Goal: Task Accomplishment & Management: Use online tool/utility

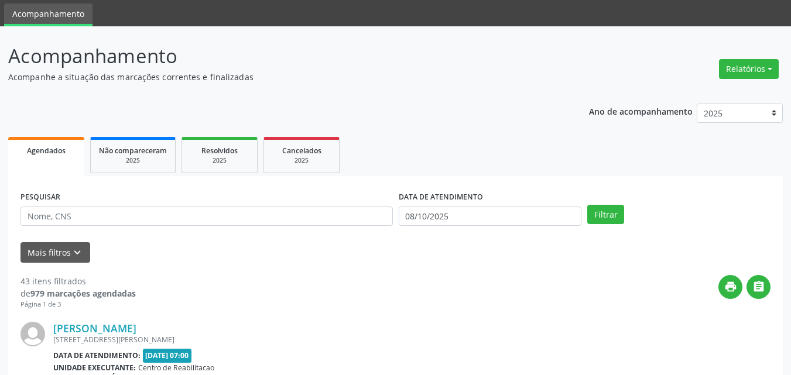
scroll to position [59, 0]
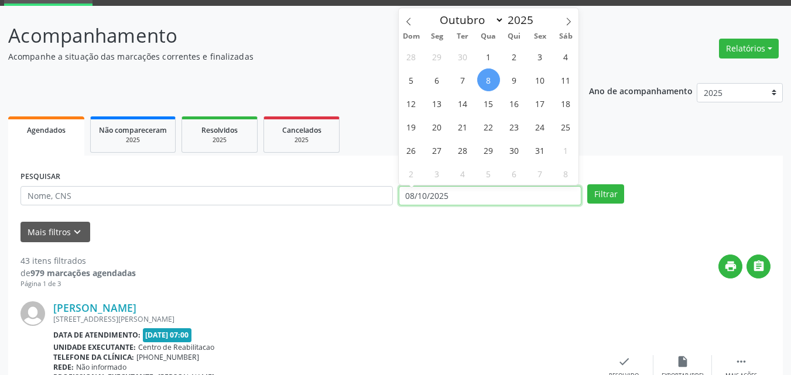
click at [432, 192] on input "08/10/2025" at bounding box center [490, 196] width 183 height 20
click at [408, 20] on icon at bounding box center [409, 22] width 8 height 8
select select "8"
click at [467, 100] on span "16" at bounding box center [463, 103] width 23 height 23
type input "[DATE]"
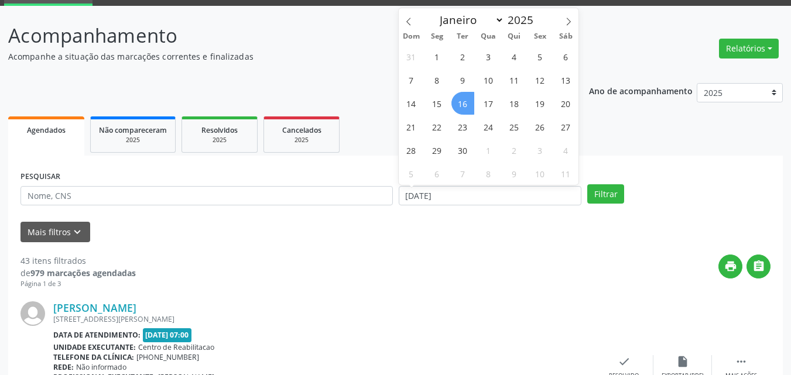
click at [467, 100] on span "16" at bounding box center [463, 103] width 23 height 23
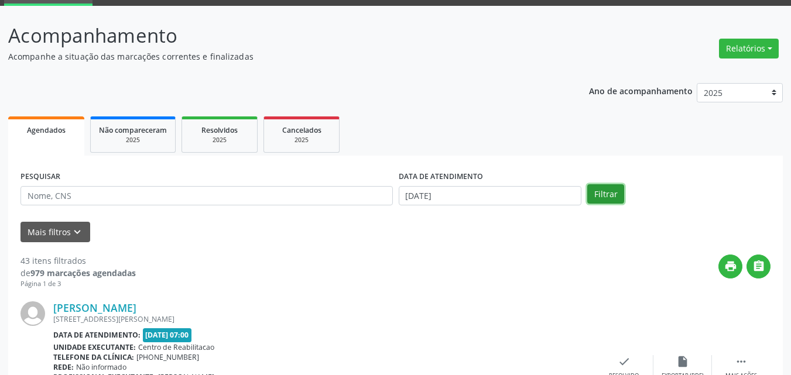
click at [608, 190] on button "Filtrar" at bounding box center [605, 194] width 37 height 20
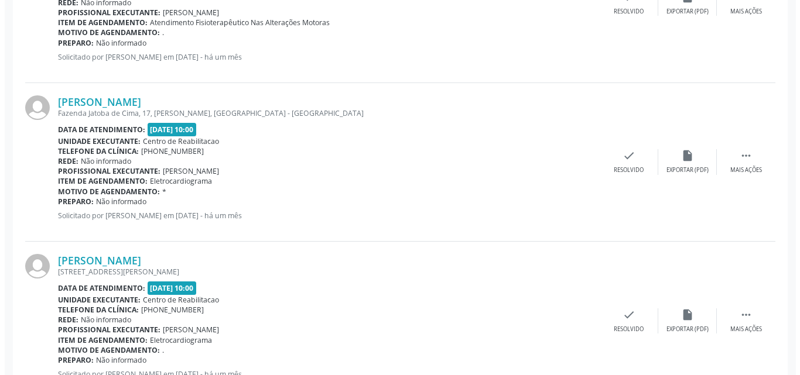
scroll to position [761, 0]
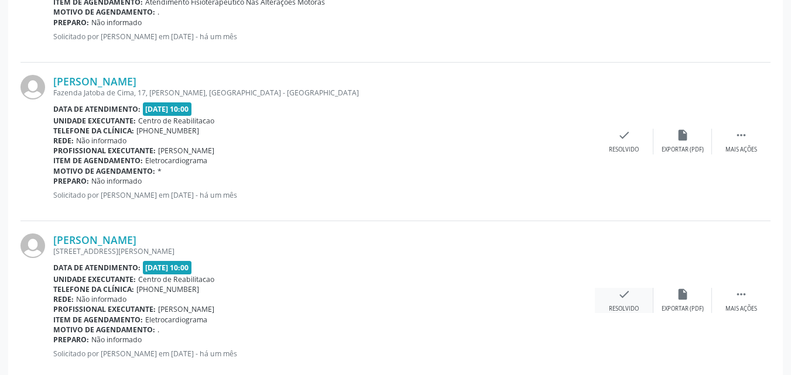
click at [621, 296] on icon "check" at bounding box center [624, 294] width 13 height 13
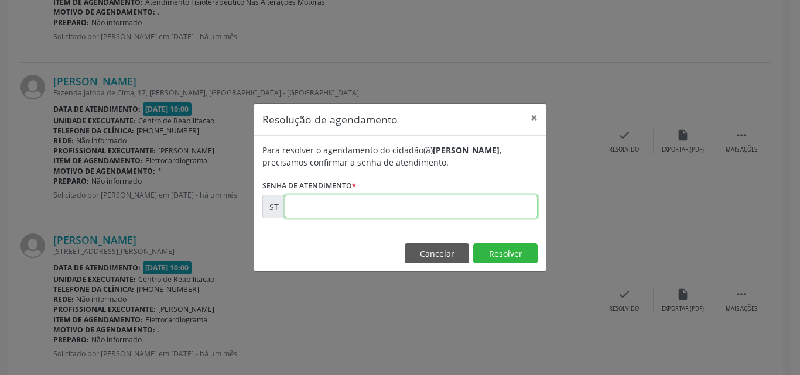
click at [331, 208] on input "text" at bounding box center [411, 206] width 253 height 23
type input "00020490"
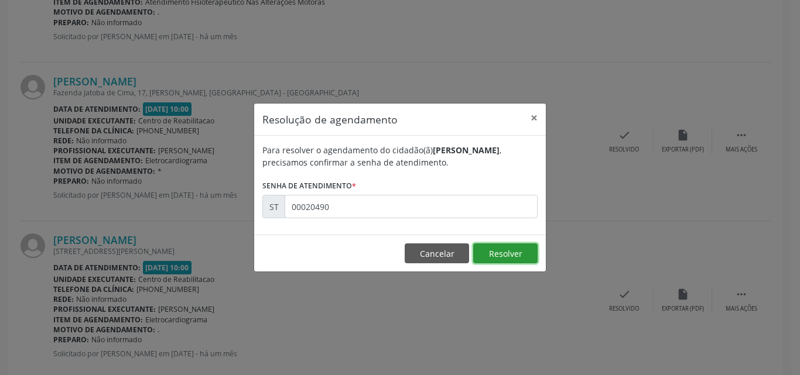
click at [493, 252] on button "Resolver" at bounding box center [505, 254] width 64 height 20
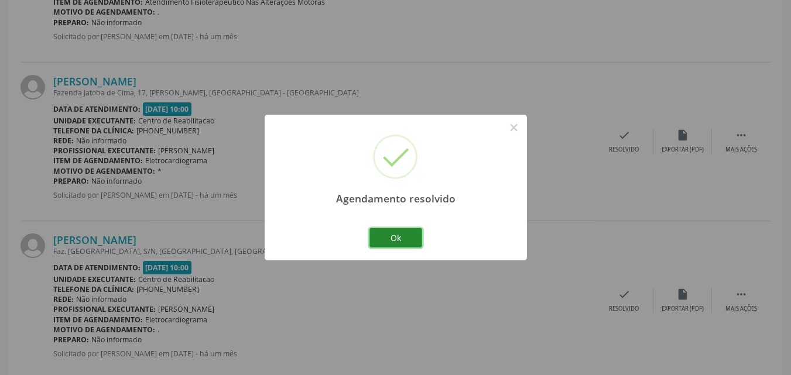
click at [409, 238] on button "Ok" at bounding box center [396, 238] width 53 height 20
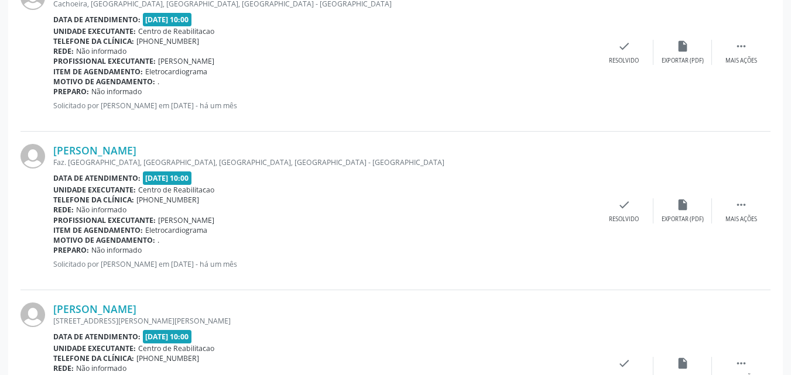
scroll to position [1171, 0]
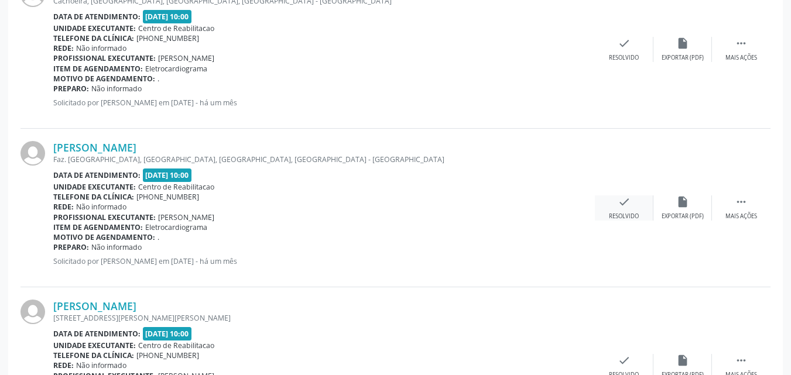
click at [621, 202] on icon "check" at bounding box center [624, 202] width 13 height 13
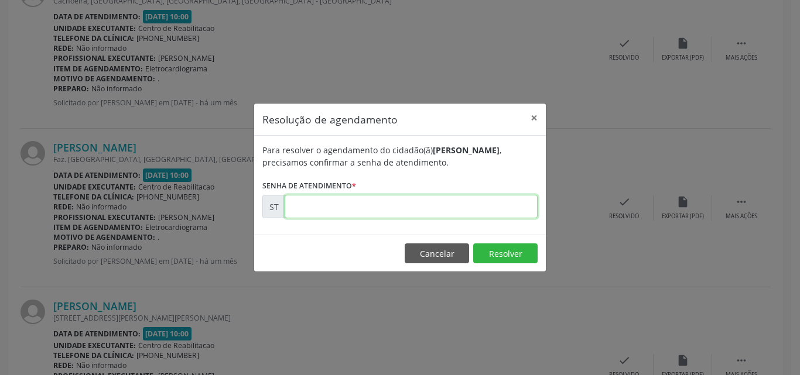
click at [315, 204] on input "text" at bounding box center [411, 206] width 253 height 23
type input "00019650"
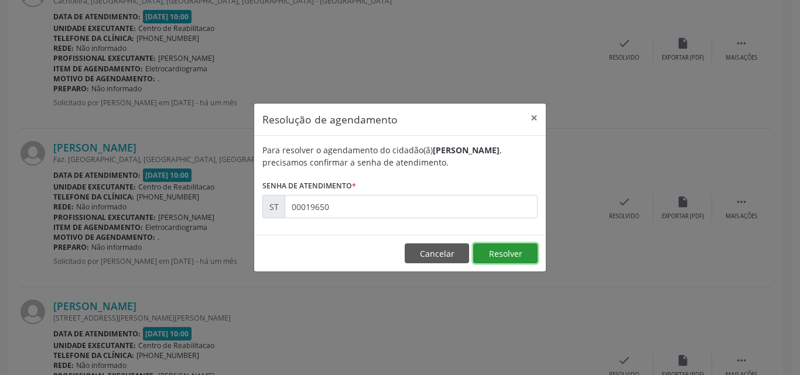
click at [497, 252] on button "Resolver" at bounding box center [505, 254] width 64 height 20
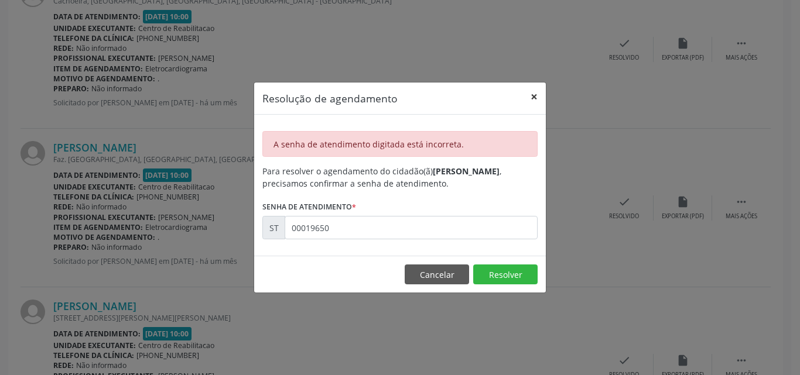
click at [537, 98] on button "×" at bounding box center [533, 97] width 23 height 29
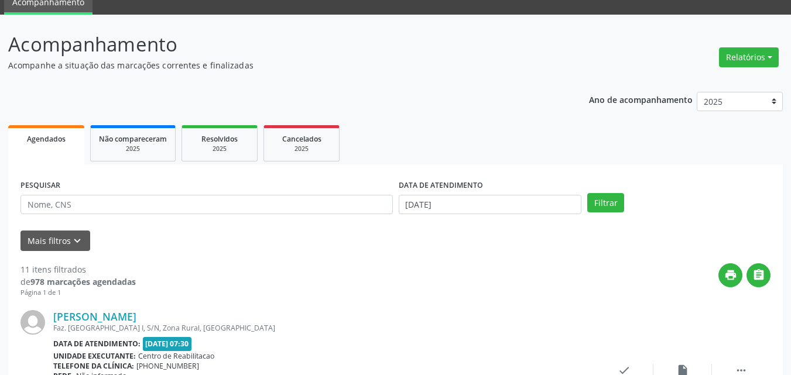
scroll to position [0, 0]
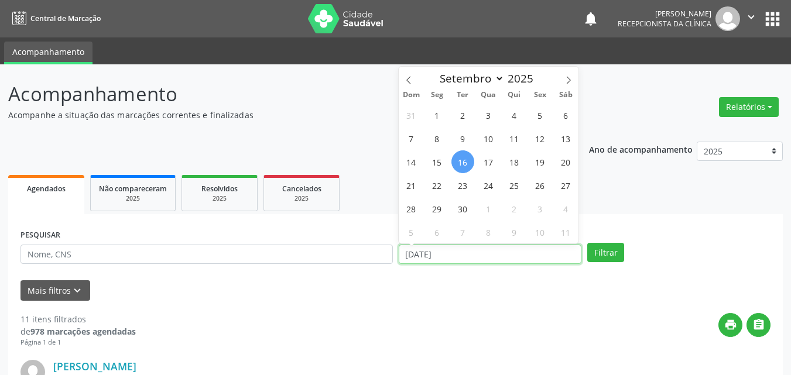
click at [435, 251] on input "[DATE]" at bounding box center [490, 255] width 183 height 20
click at [520, 160] on span "18" at bounding box center [514, 162] width 23 height 23
type input "[DATE]"
click at [520, 160] on span "18" at bounding box center [514, 162] width 23 height 23
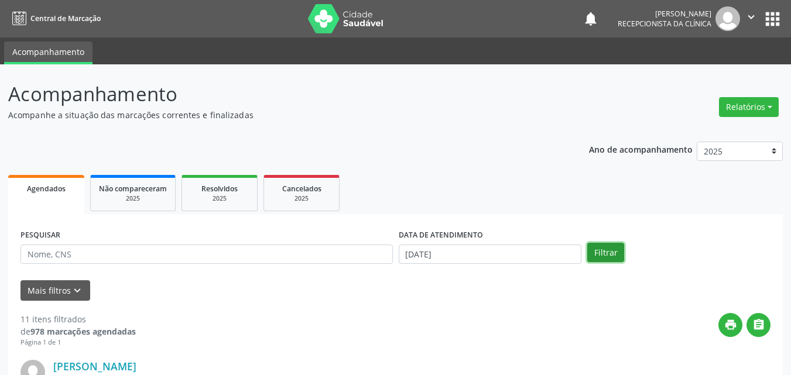
click at [608, 252] on button "Filtrar" at bounding box center [605, 253] width 37 height 20
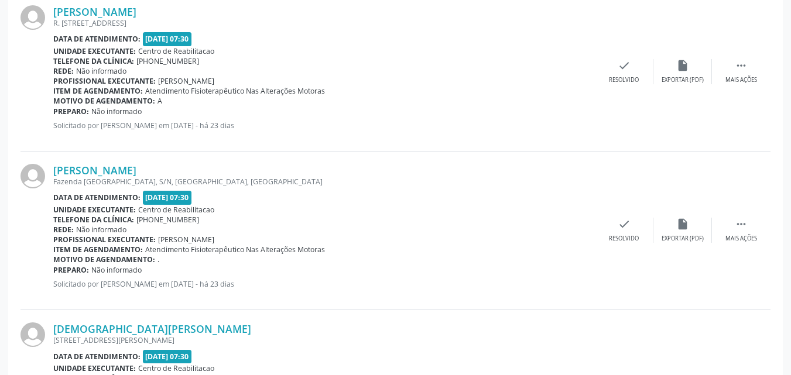
scroll to position [527, 0]
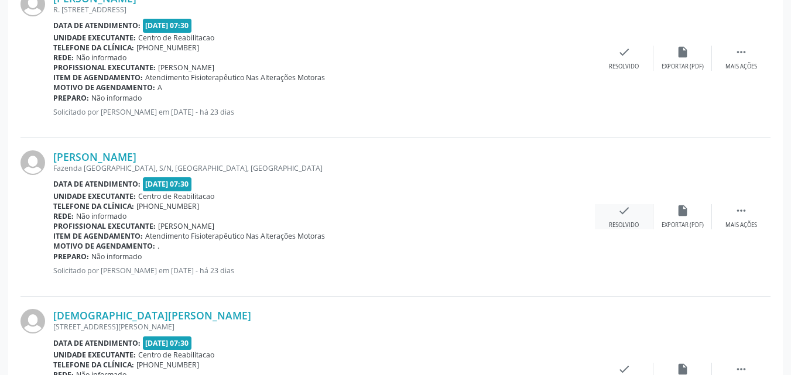
click at [623, 212] on icon "check" at bounding box center [624, 210] width 13 height 13
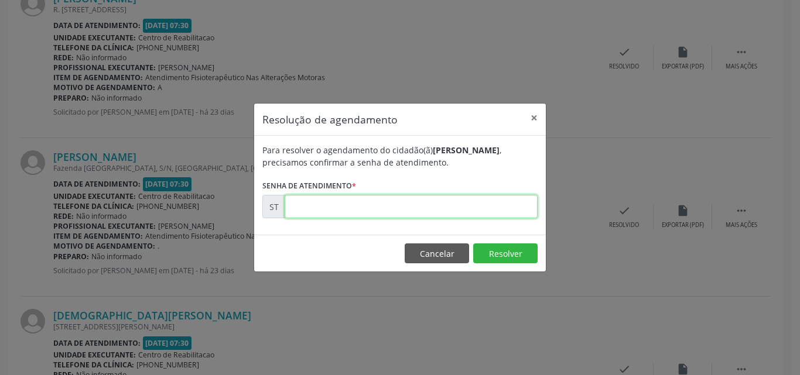
click at [315, 206] on input "text" at bounding box center [411, 206] width 253 height 23
type input "00022749"
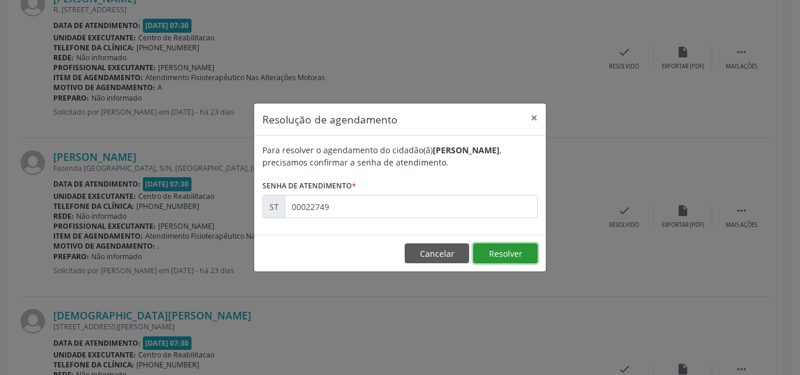
click at [486, 251] on button "Resolver" at bounding box center [505, 254] width 64 height 20
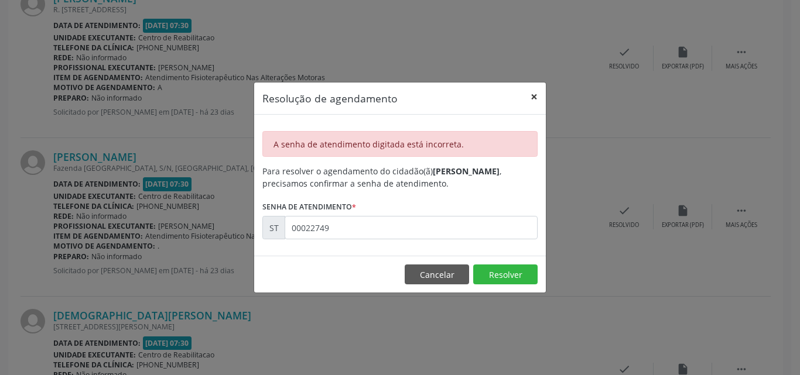
click at [533, 95] on button "×" at bounding box center [533, 97] width 23 height 29
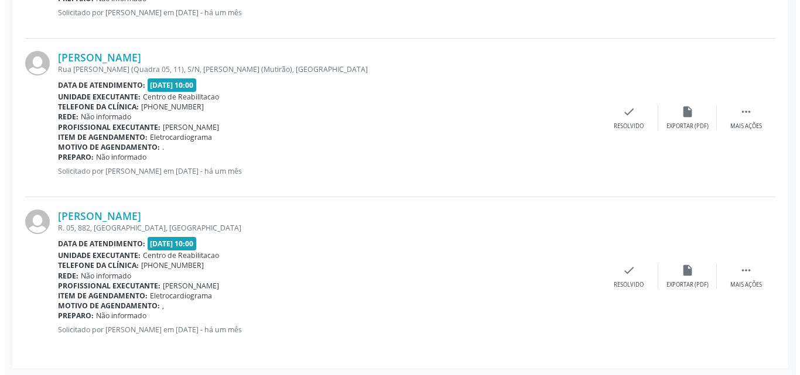
scroll to position [1421, 0]
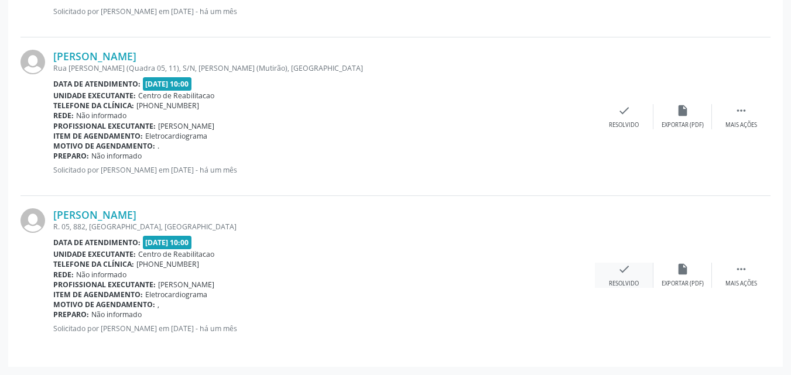
click at [627, 270] on icon "check" at bounding box center [624, 269] width 13 height 13
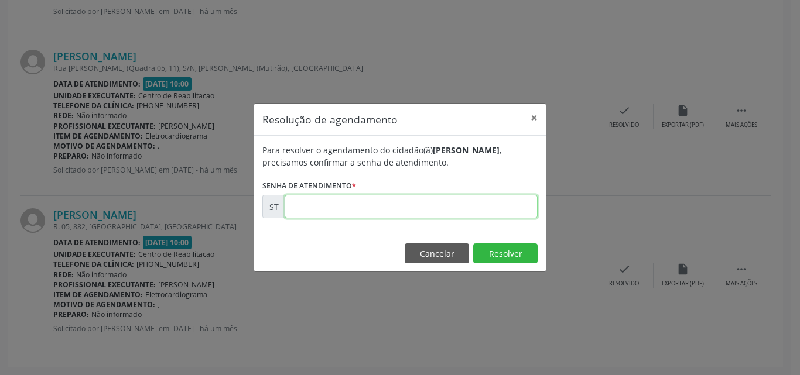
click at [331, 206] on input "text" at bounding box center [411, 206] width 253 height 23
type input "00019650"
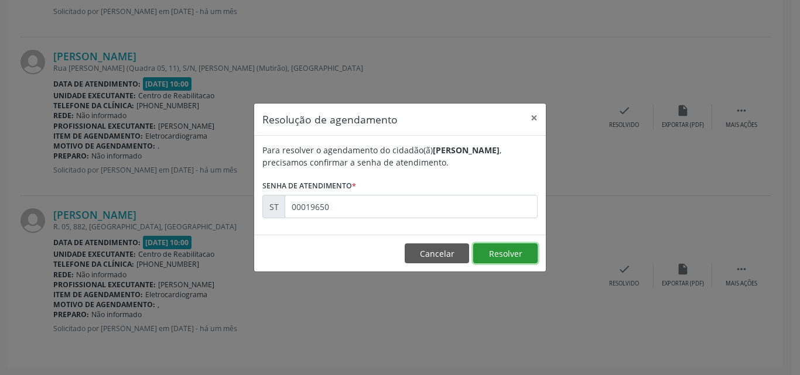
click at [503, 249] on button "Resolver" at bounding box center [505, 254] width 64 height 20
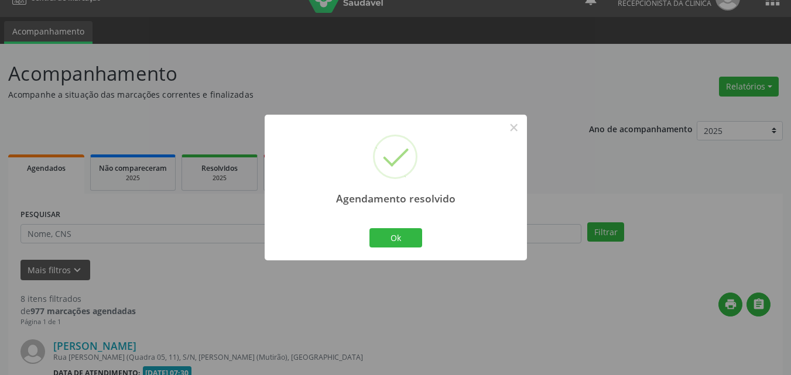
scroll to position [1262, 0]
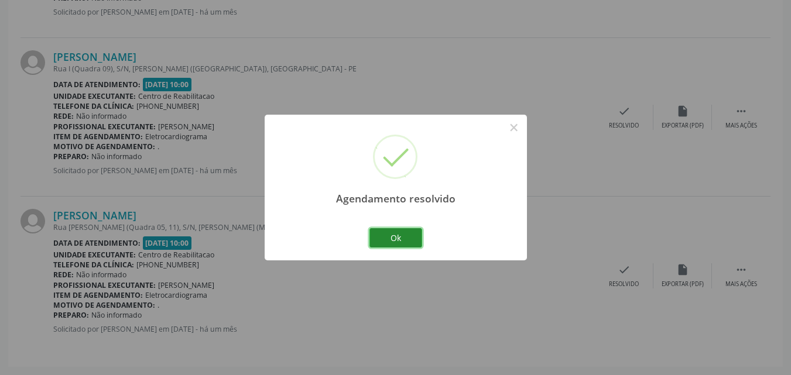
click at [415, 239] on button "Ok" at bounding box center [396, 238] width 53 height 20
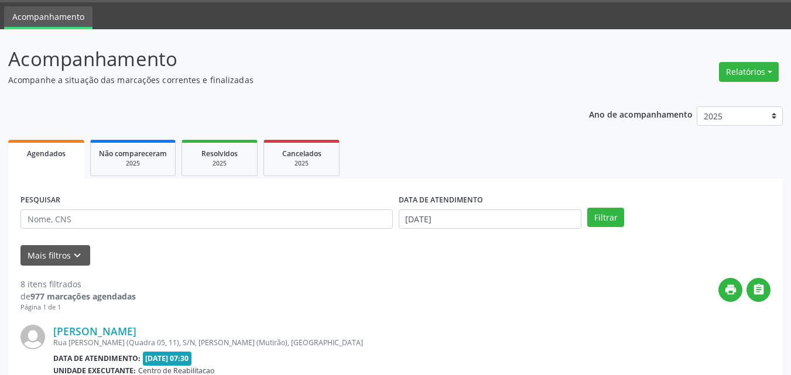
scroll to position [0, 0]
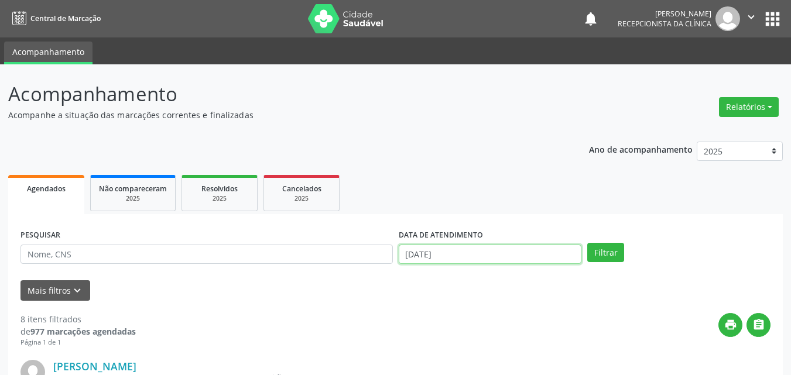
click at [422, 251] on input "[DATE]" at bounding box center [490, 255] width 183 height 20
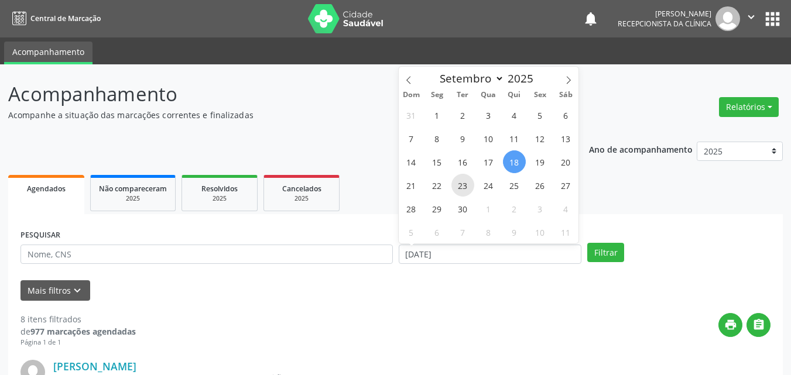
click at [466, 185] on span "23" at bounding box center [463, 185] width 23 height 23
type input "[DATE]"
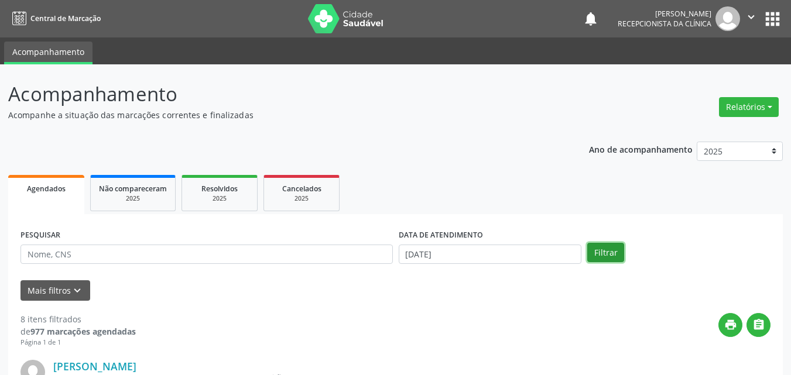
click at [600, 251] on button "Filtrar" at bounding box center [605, 253] width 37 height 20
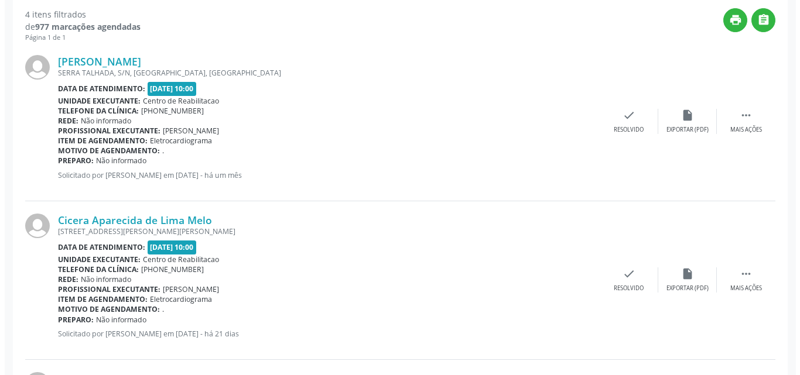
scroll to position [351, 0]
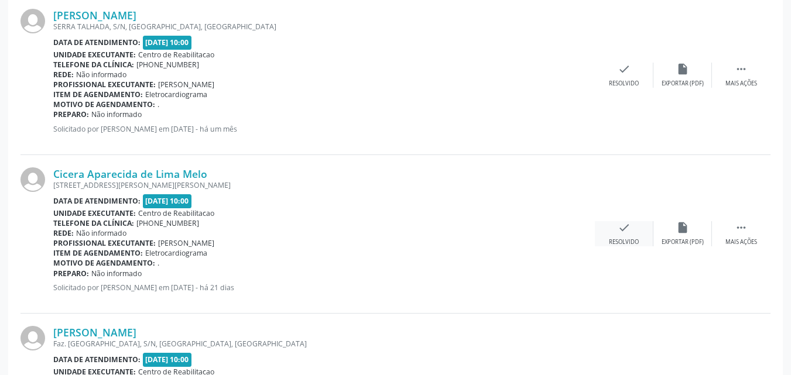
click at [629, 225] on icon "check" at bounding box center [624, 227] width 13 height 13
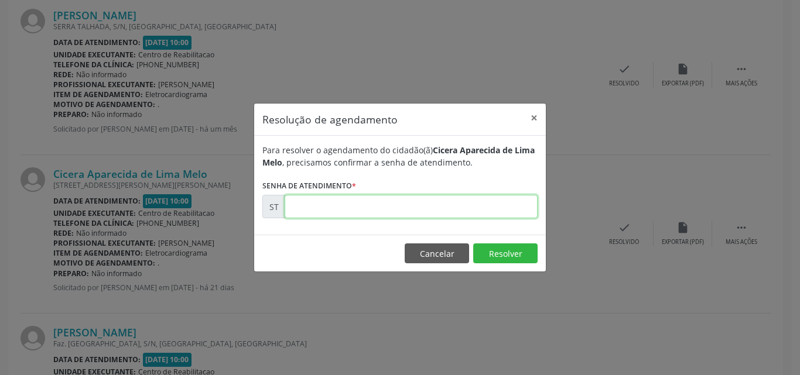
click at [324, 207] on input "text" at bounding box center [411, 206] width 253 height 23
type input "00022749"
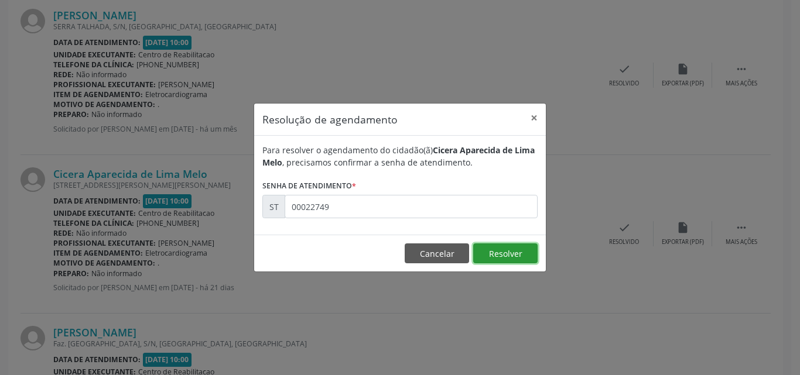
click at [491, 251] on button "Resolver" at bounding box center [505, 254] width 64 height 20
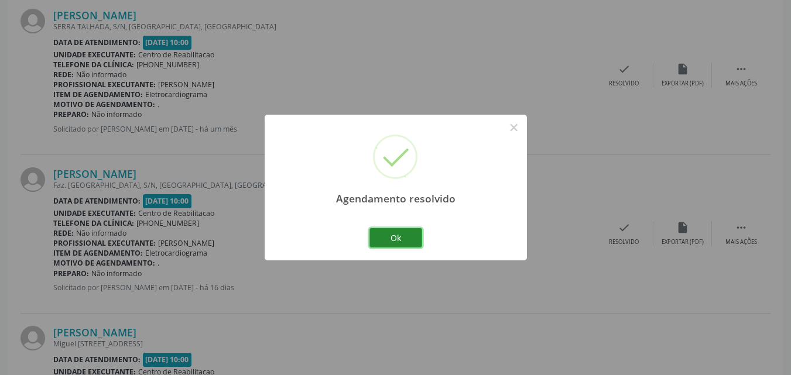
click at [410, 241] on button "Ok" at bounding box center [396, 238] width 53 height 20
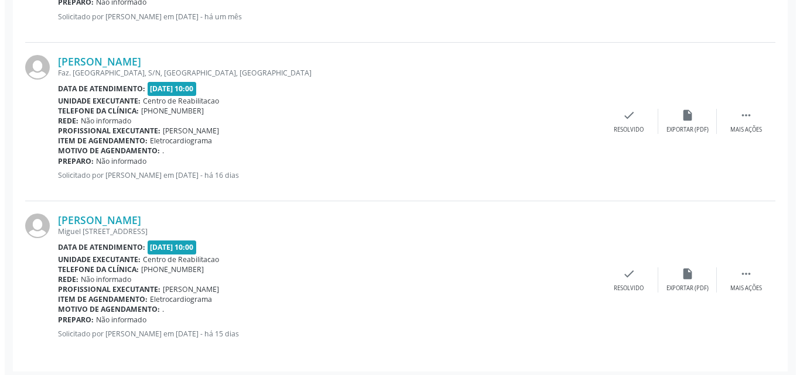
scroll to position [469, 0]
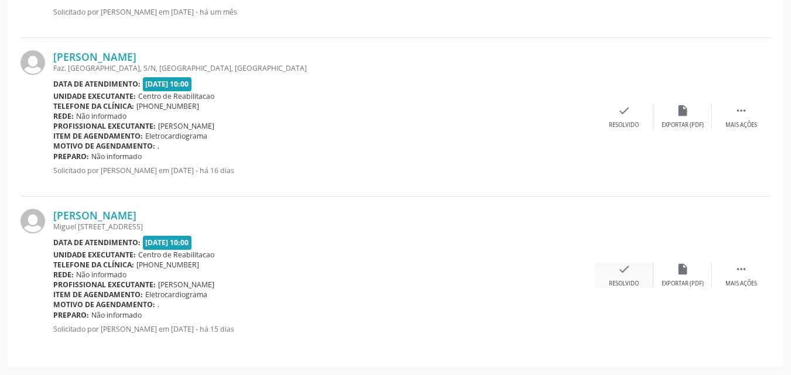
click at [625, 270] on icon "check" at bounding box center [624, 269] width 13 height 13
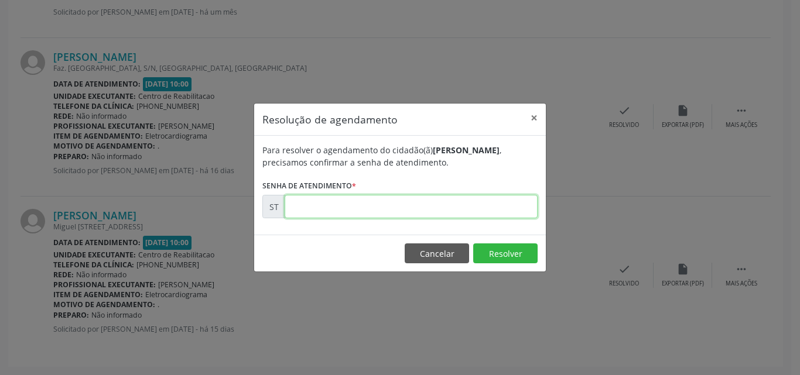
click at [309, 209] on input "text" at bounding box center [411, 206] width 253 height 23
type input "00023230"
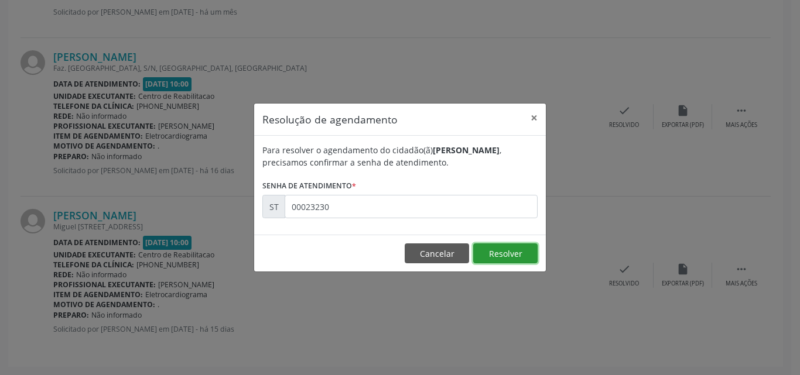
click at [522, 249] on button "Resolver" at bounding box center [505, 254] width 64 height 20
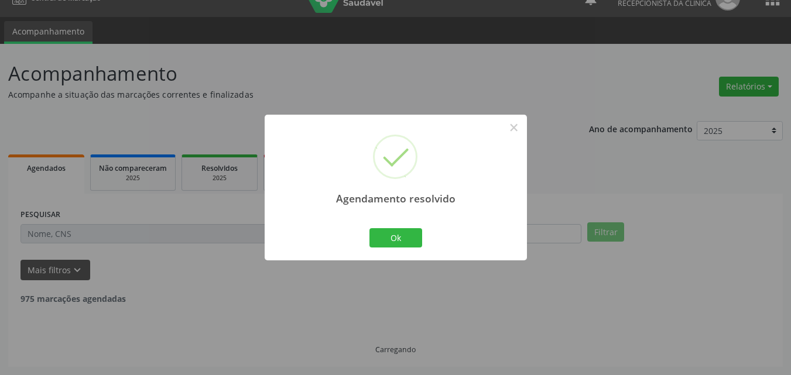
scroll to position [310, 0]
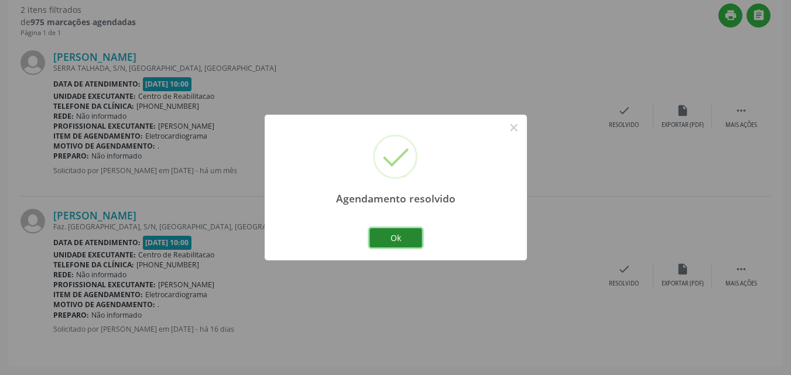
click at [402, 232] on button "Ok" at bounding box center [396, 238] width 53 height 20
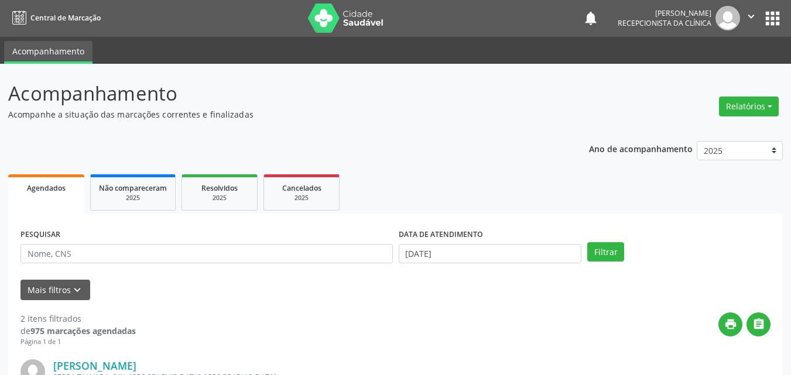
scroll to position [0, 0]
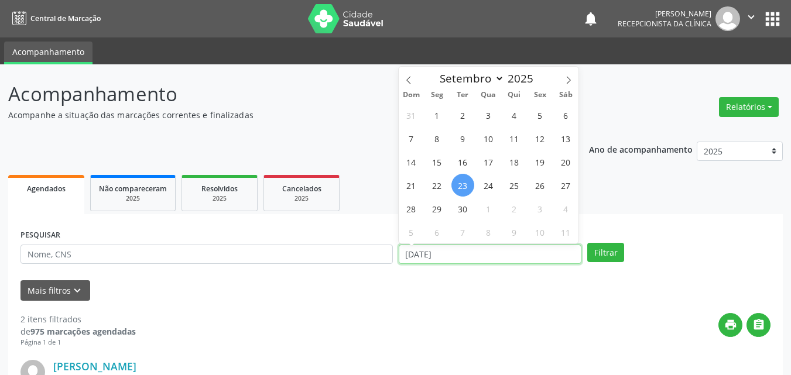
click at [416, 247] on input "[DATE]" at bounding box center [490, 255] width 183 height 20
click at [440, 187] on span "22" at bounding box center [437, 185] width 23 height 23
type input "[DATE]"
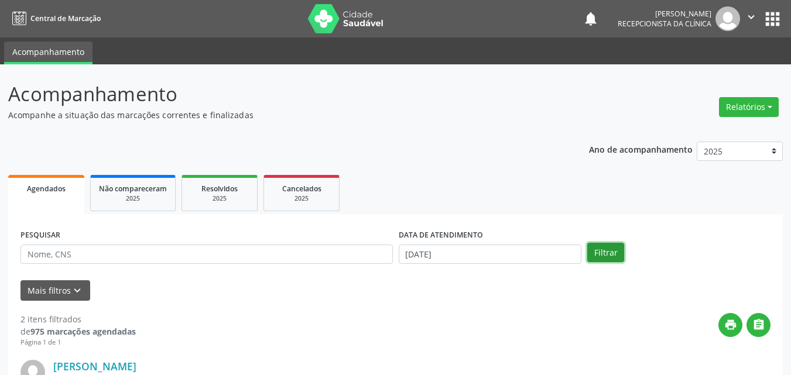
click at [601, 252] on button "Filtrar" at bounding box center [605, 253] width 37 height 20
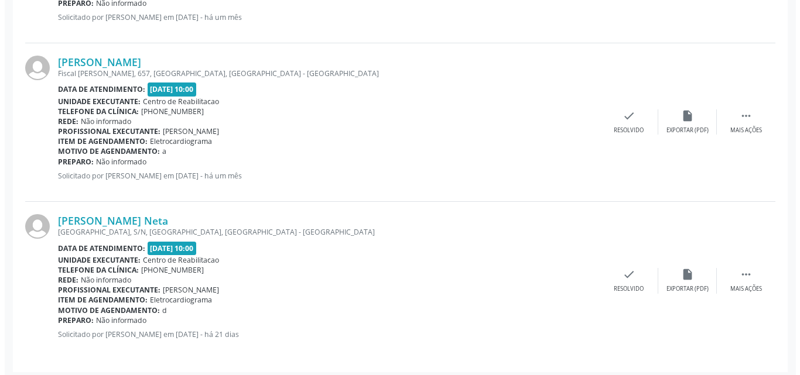
scroll to position [627, 0]
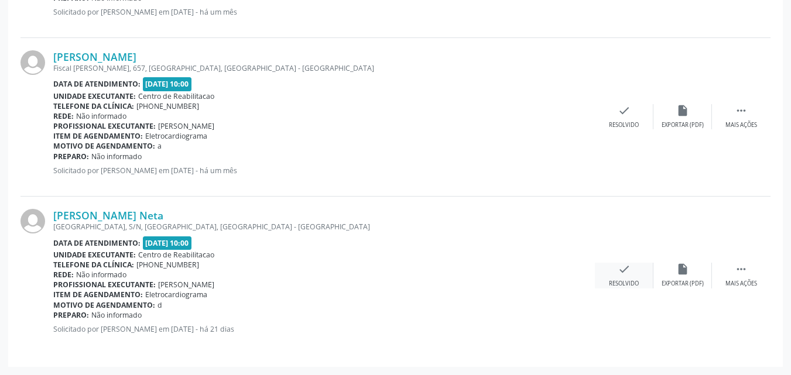
click at [619, 268] on icon "check" at bounding box center [624, 269] width 13 height 13
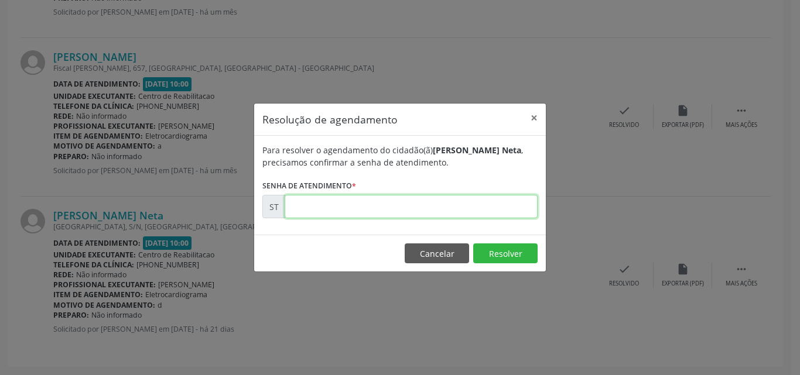
click at [317, 205] on input "text" at bounding box center [411, 206] width 253 height 23
type input "00022704"
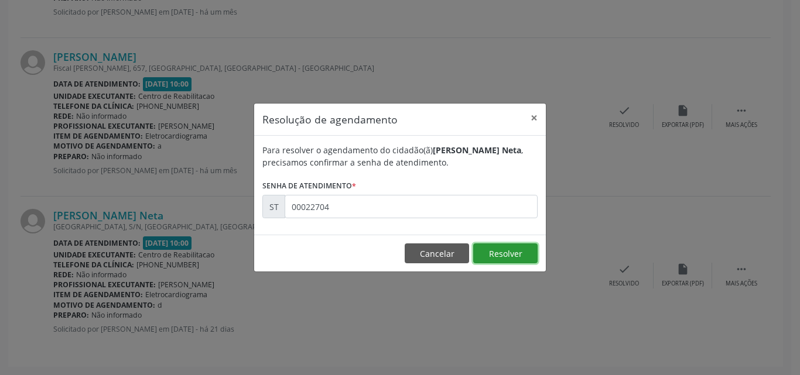
click at [501, 254] on button "Resolver" at bounding box center [505, 254] width 64 height 20
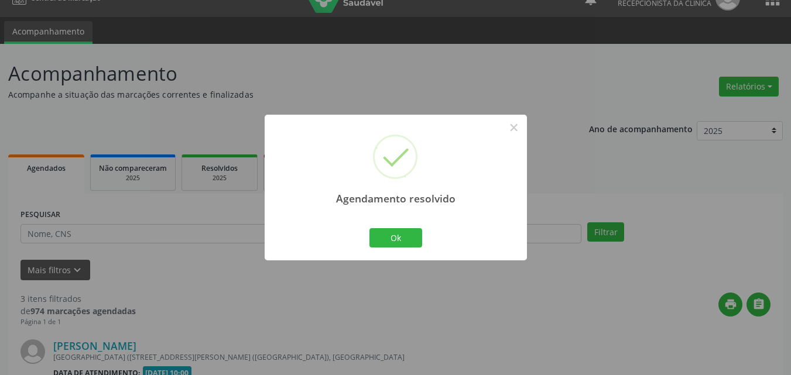
scroll to position [469, 0]
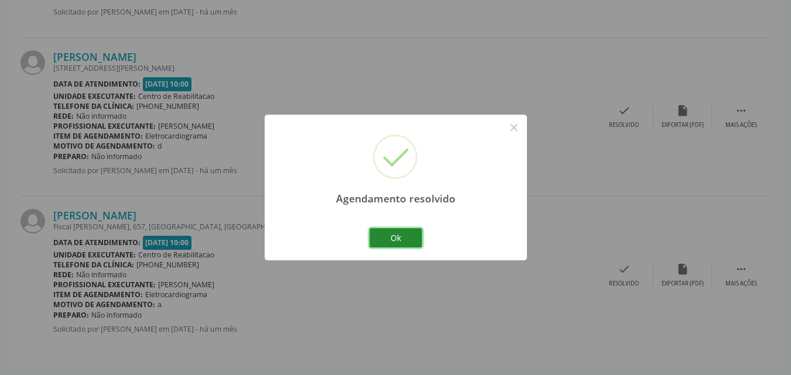
click at [396, 235] on button "Ok" at bounding box center [396, 238] width 53 height 20
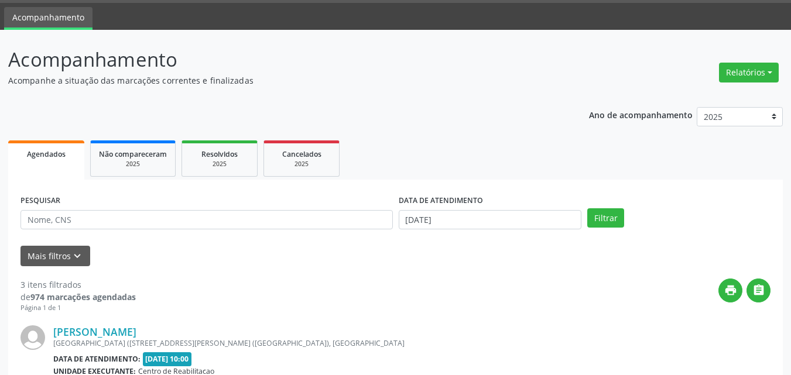
scroll to position [0, 0]
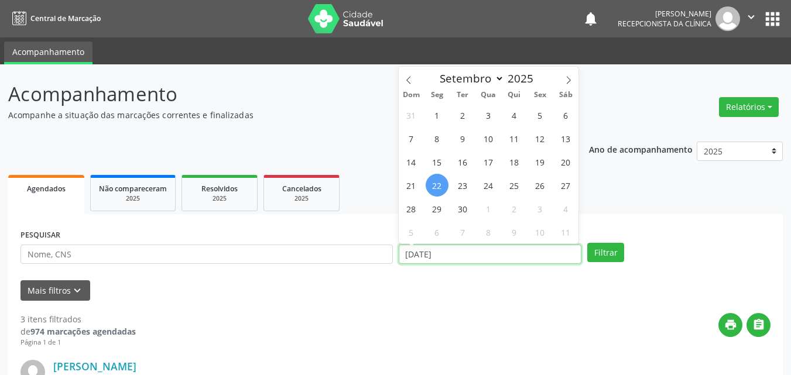
click at [421, 251] on input "[DATE]" at bounding box center [490, 255] width 183 height 20
click at [515, 184] on span "25" at bounding box center [514, 185] width 23 height 23
type input "[DATE]"
click at [515, 184] on span "25" at bounding box center [514, 185] width 23 height 23
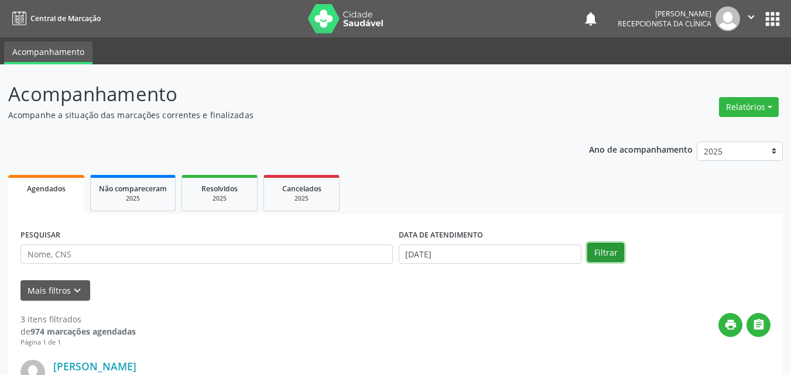
click at [609, 252] on button "Filtrar" at bounding box center [605, 253] width 37 height 20
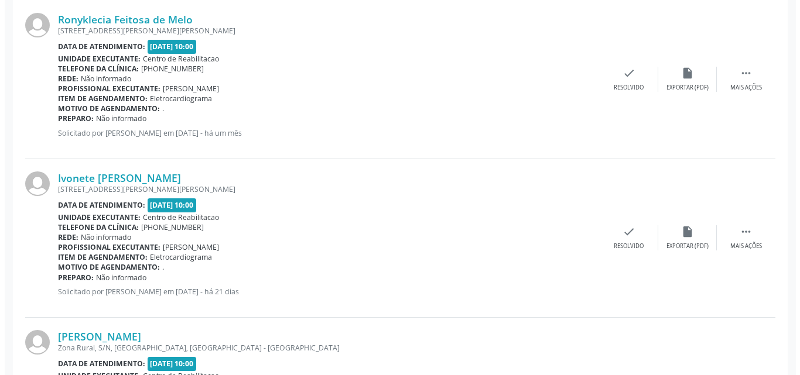
scroll to position [351, 0]
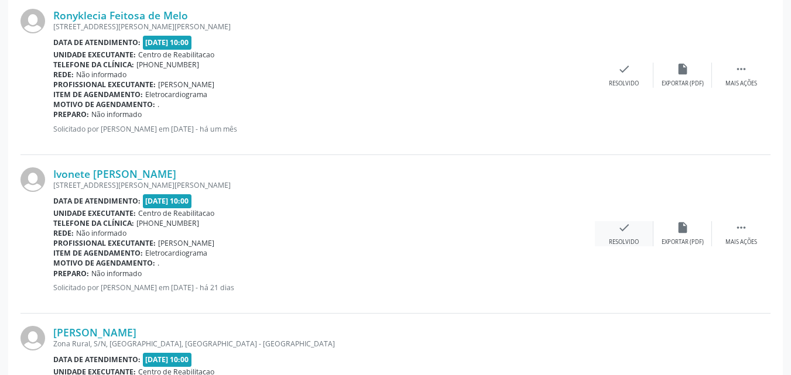
click at [623, 228] on icon "check" at bounding box center [624, 227] width 13 height 13
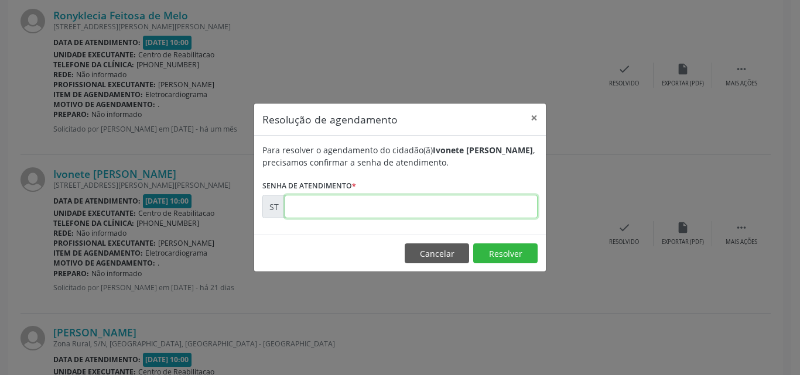
click at [330, 210] on input "text" at bounding box center [411, 206] width 253 height 23
type input "00022622"
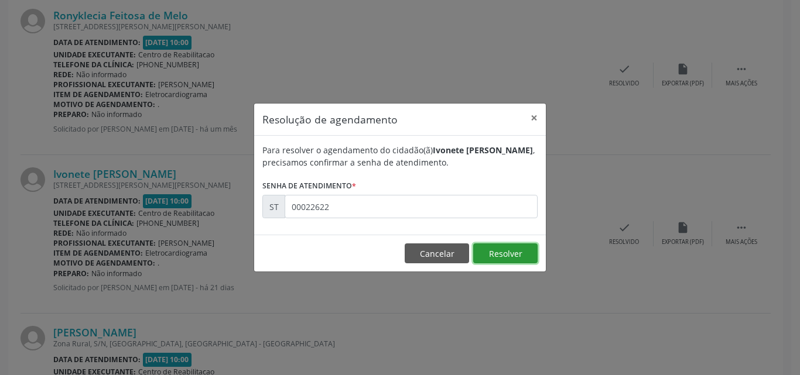
click at [493, 252] on button "Resolver" at bounding box center [505, 254] width 64 height 20
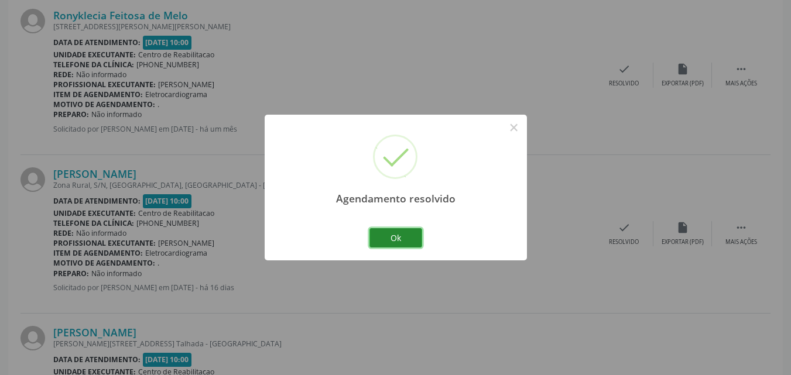
click at [413, 235] on button "Ok" at bounding box center [396, 238] width 53 height 20
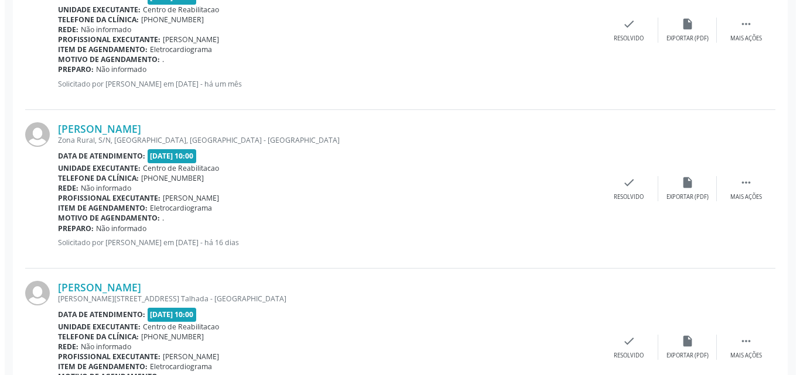
scroll to position [469, 0]
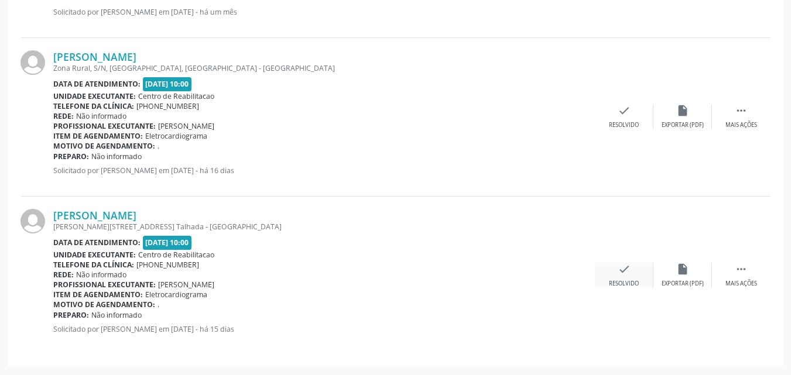
click at [627, 270] on icon "check" at bounding box center [624, 269] width 13 height 13
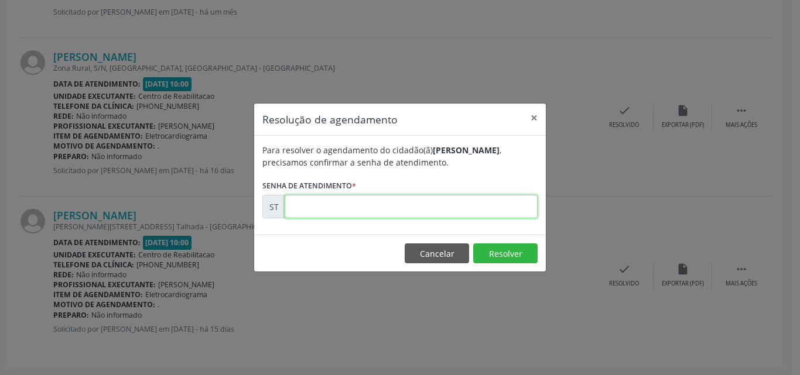
click at [322, 208] on input "text" at bounding box center [411, 206] width 253 height 23
type input "00023241"
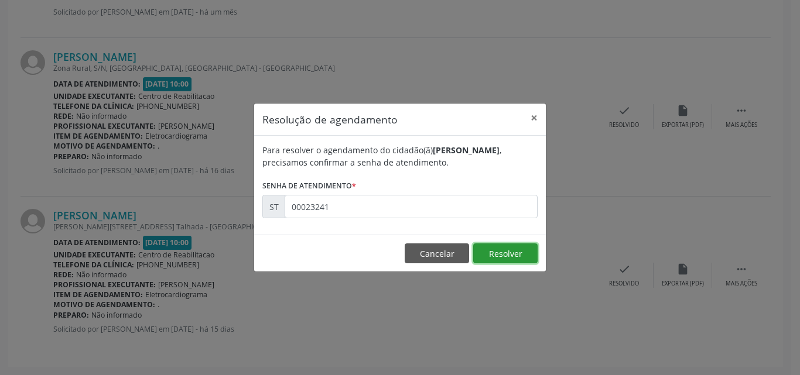
click at [498, 252] on button "Resolver" at bounding box center [505, 254] width 64 height 20
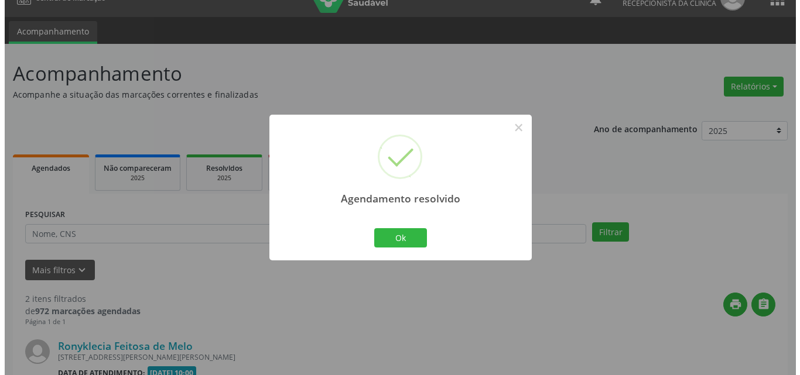
scroll to position [310, 0]
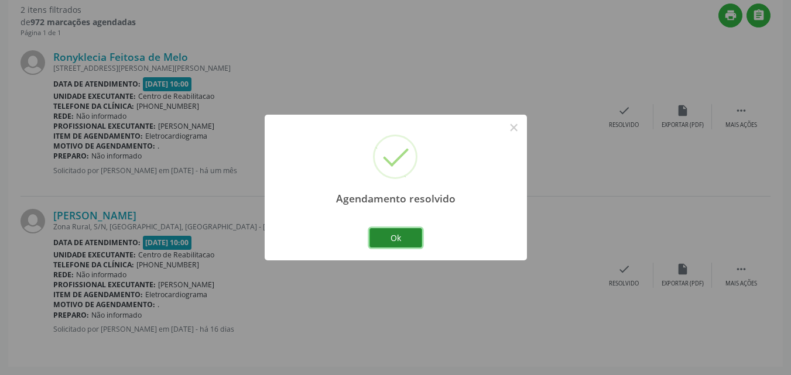
click at [402, 237] on button "Ok" at bounding box center [396, 238] width 53 height 20
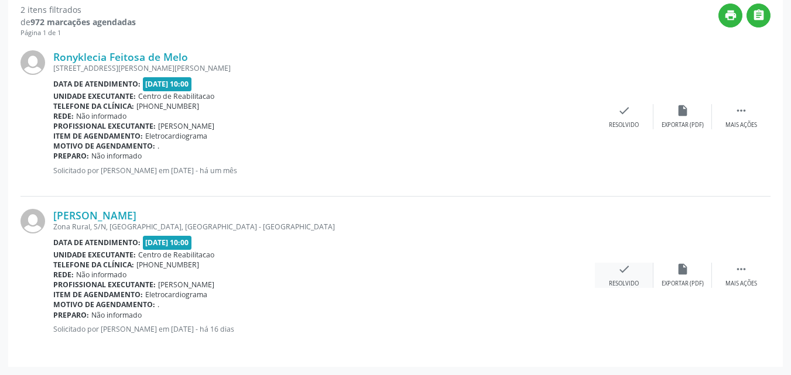
click at [622, 272] on icon "check" at bounding box center [624, 269] width 13 height 13
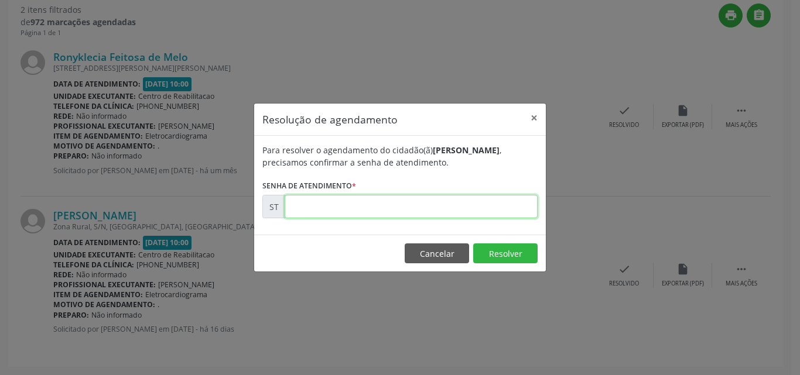
click at [312, 210] on input "text" at bounding box center [411, 206] width 253 height 23
type input "00023189"
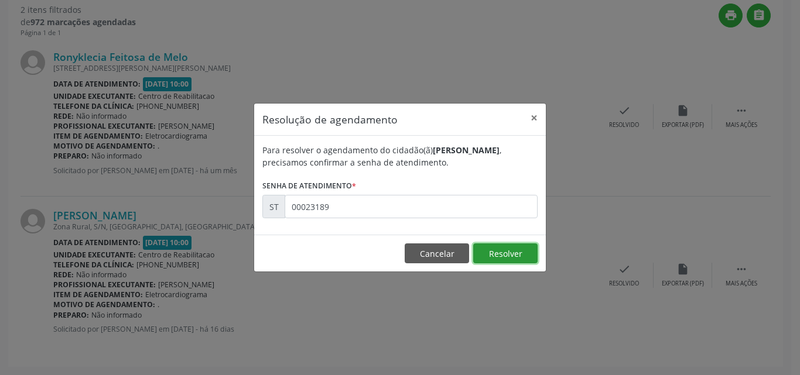
click at [498, 251] on button "Resolver" at bounding box center [505, 254] width 64 height 20
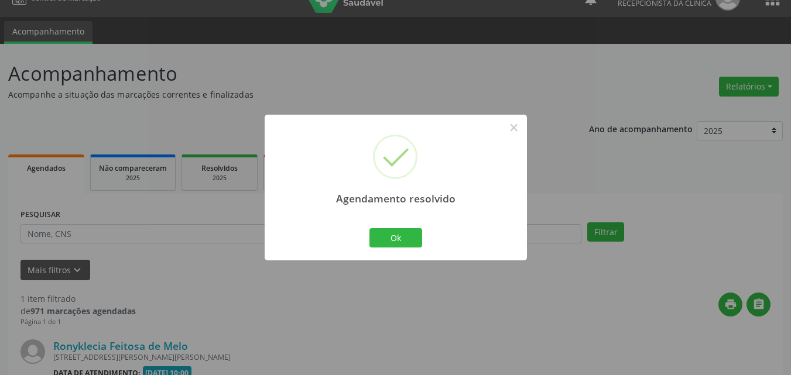
scroll to position [151, 0]
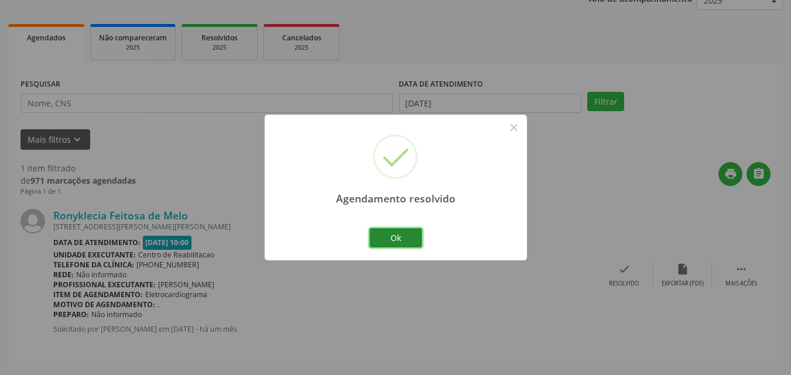
click at [412, 238] on button "Ok" at bounding box center [396, 238] width 53 height 20
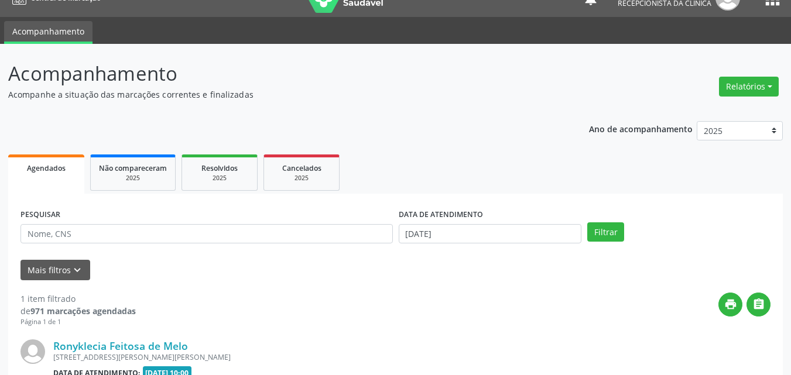
scroll to position [0, 0]
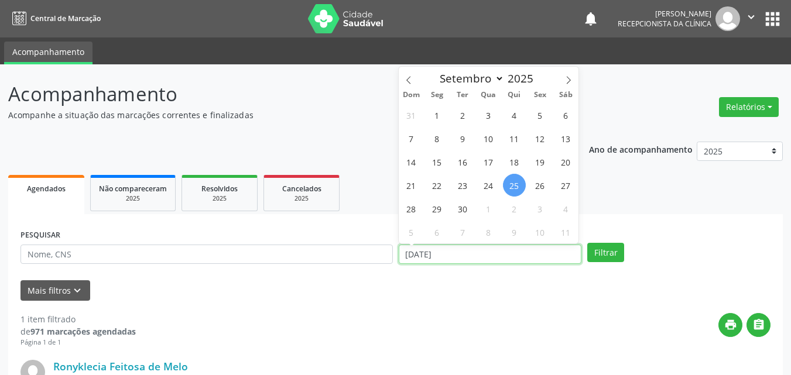
click at [416, 249] on input "[DATE]" at bounding box center [490, 255] width 183 height 20
click at [457, 205] on span "30" at bounding box center [463, 208] width 23 height 23
type input "[DATE]"
click at [457, 205] on span "30" at bounding box center [463, 208] width 23 height 23
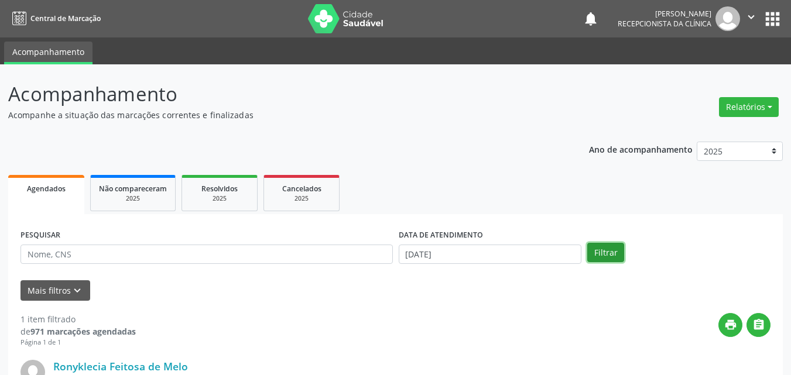
click at [599, 251] on button "Filtrar" at bounding box center [605, 253] width 37 height 20
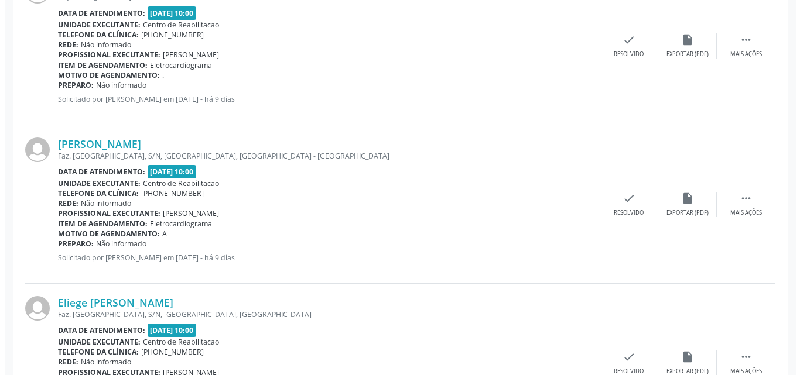
scroll to position [1103, 0]
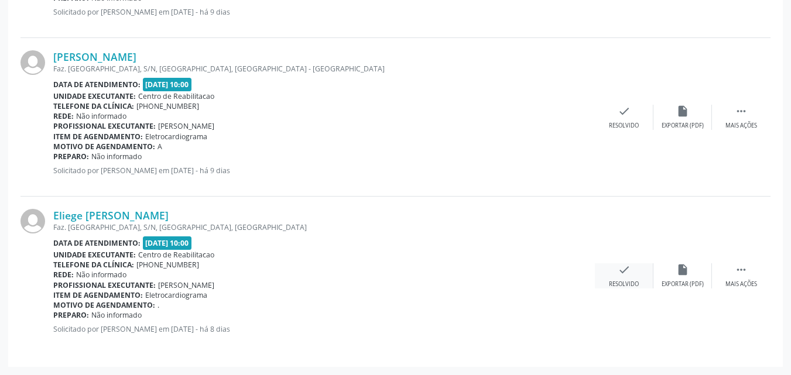
click at [629, 272] on icon "check" at bounding box center [624, 270] width 13 height 13
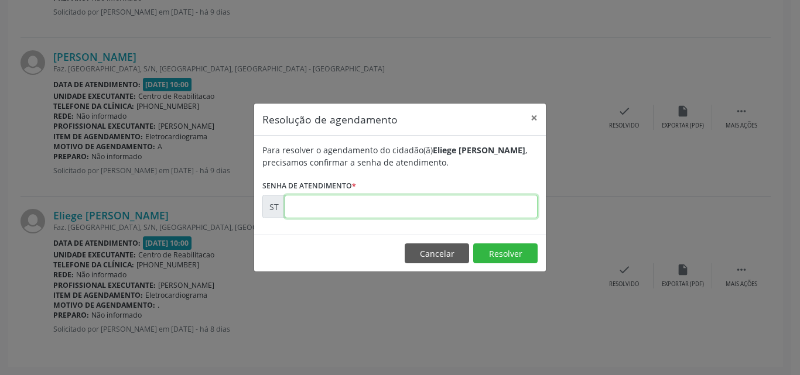
click at [338, 205] on input "text" at bounding box center [411, 206] width 253 height 23
type input "00025503"
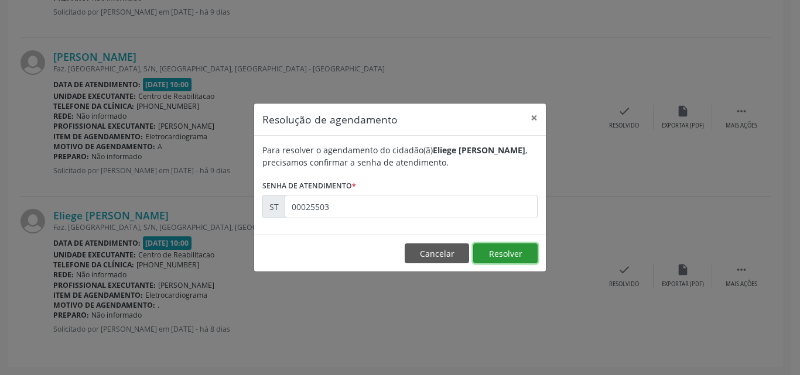
click at [502, 255] on button "Resolver" at bounding box center [505, 254] width 64 height 20
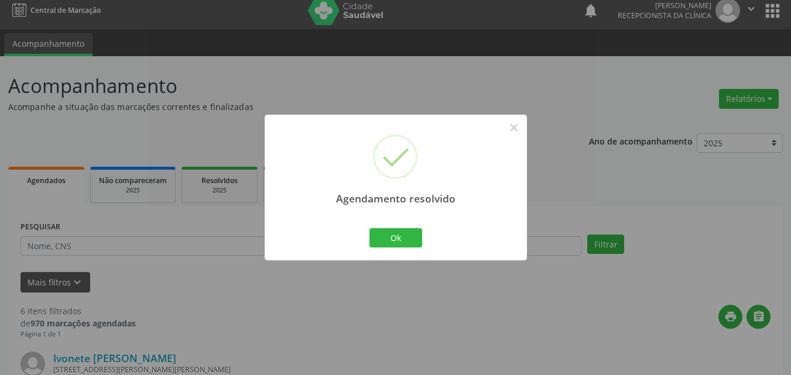
scroll to position [945, 0]
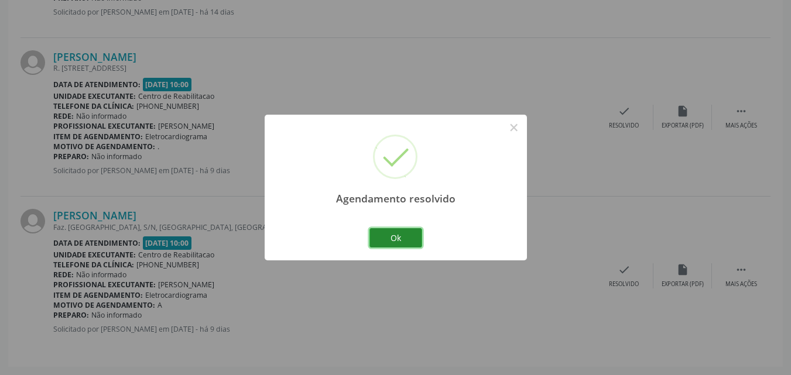
click at [410, 235] on button "Ok" at bounding box center [396, 238] width 53 height 20
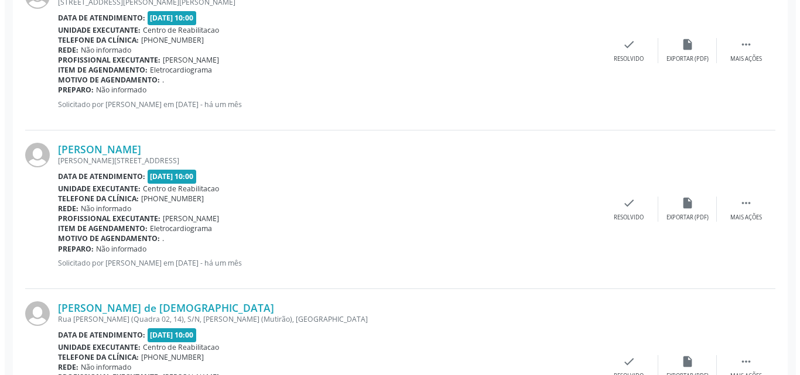
scroll to position [359, 0]
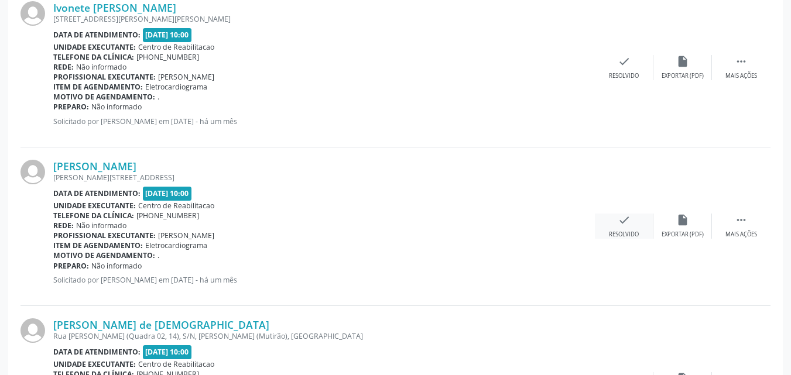
click at [621, 222] on icon "check" at bounding box center [624, 220] width 13 height 13
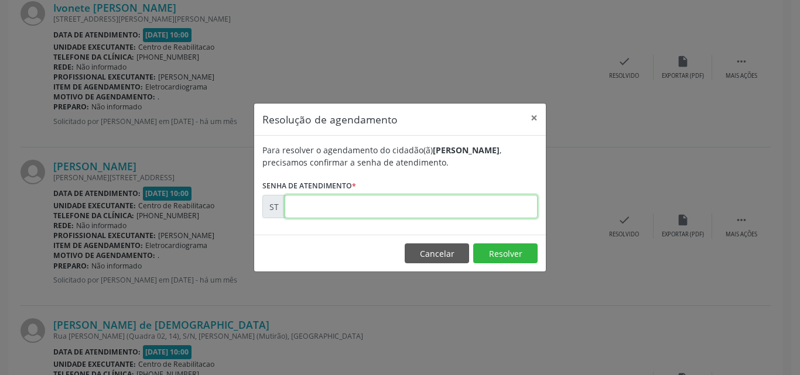
click at [315, 203] on input "text" at bounding box center [411, 206] width 253 height 23
type input "00020071"
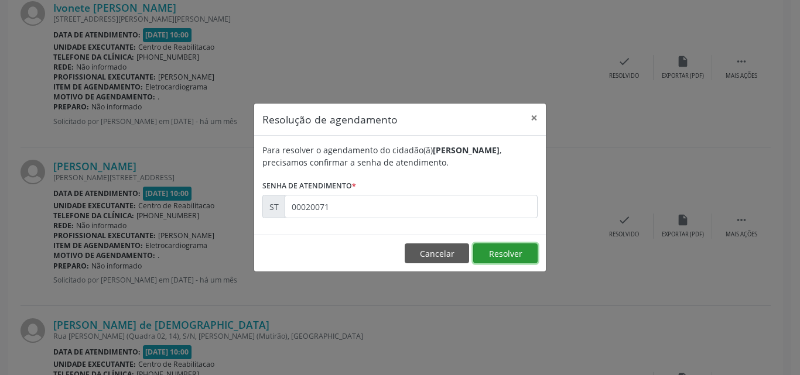
click at [496, 253] on button "Resolver" at bounding box center [505, 254] width 64 height 20
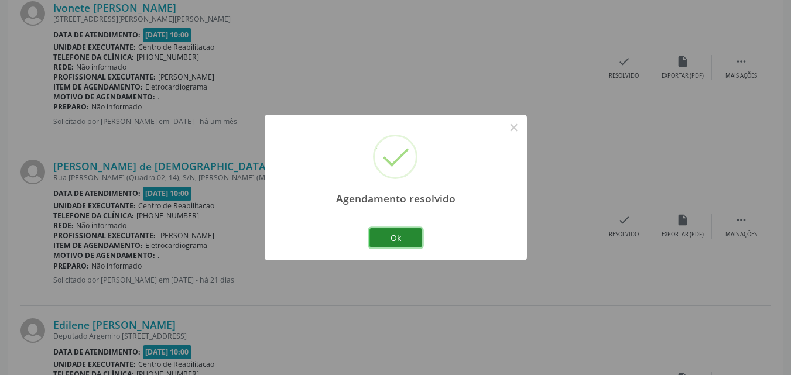
click at [399, 241] on button "Ok" at bounding box center [396, 238] width 53 height 20
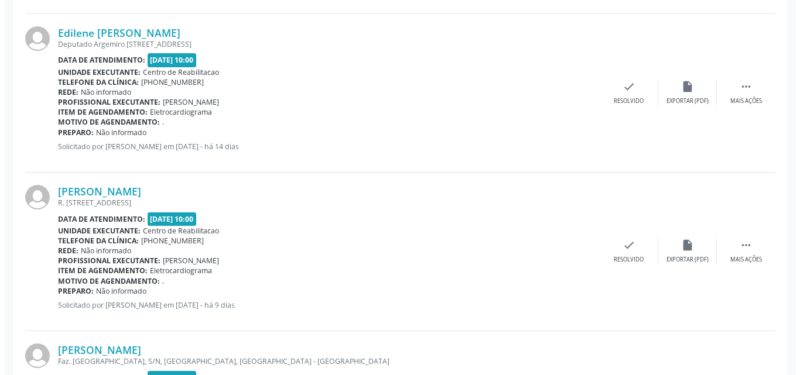
scroll to position [652, 0]
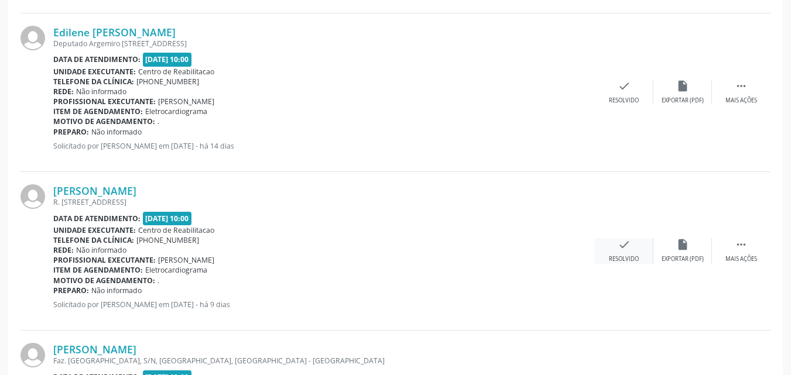
click at [623, 242] on icon "check" at bounding box center [624, 244] width 13 height 13
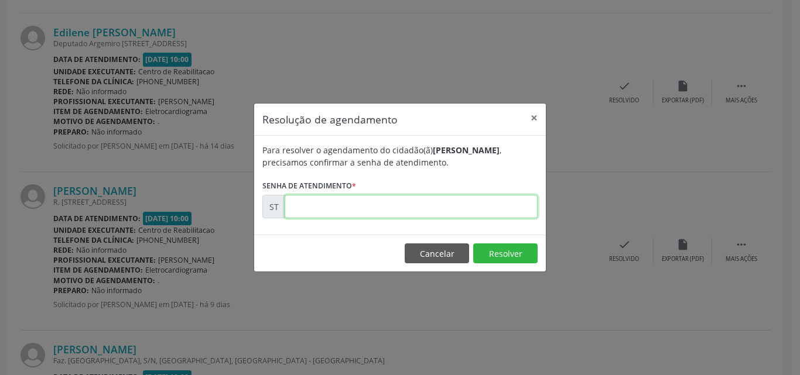
click at [316, 207] on input "text" at bounding box center [411, 206] width 253 height 23
type input "00024564"
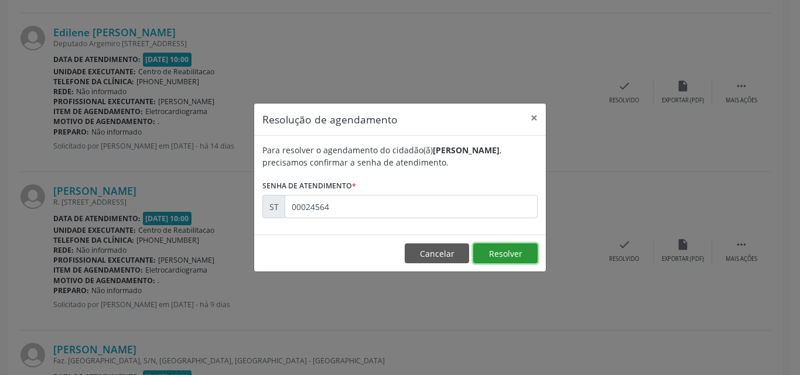
click at [519, 253] on button "Resolver" at bounding box center [505, 254] width 64 height 20
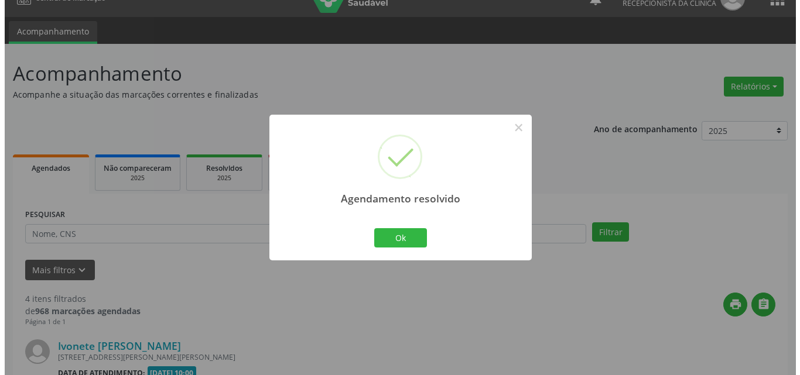
scroll to position [627, 0]
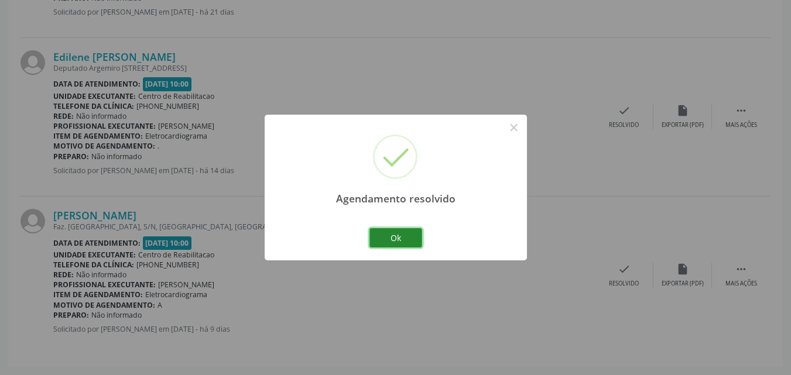
click at [413, 238] on button "Ok" at bounding box center [396, 238] width 53 height 20
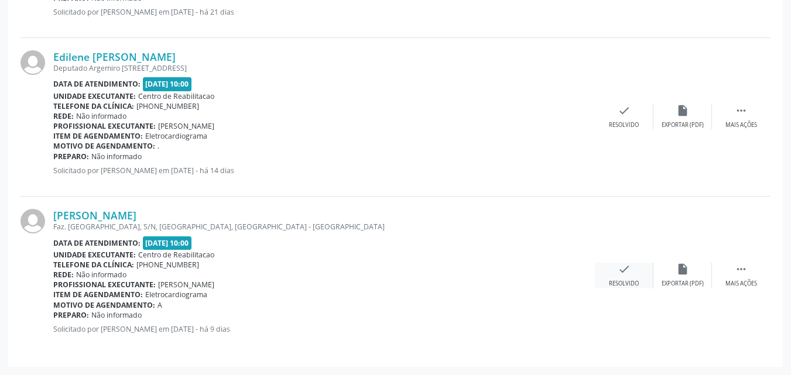
click at [624, 268] on icon "check" at bounding box center [624, 269] width 13 height 13
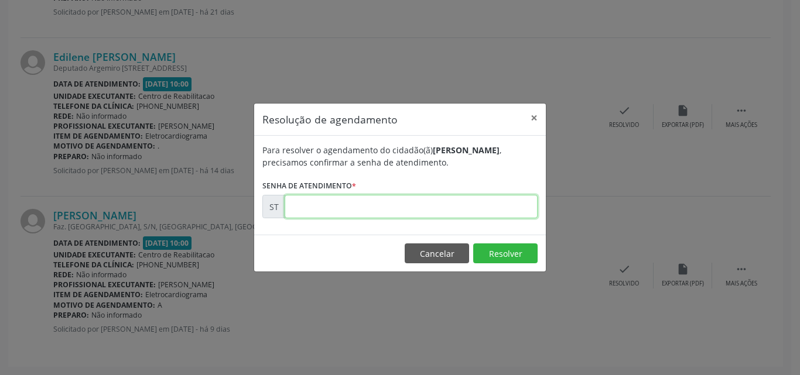
click at [303, 210] on input "text" at bounding box center [411, 206] width 253 height 23
type input "00024834"
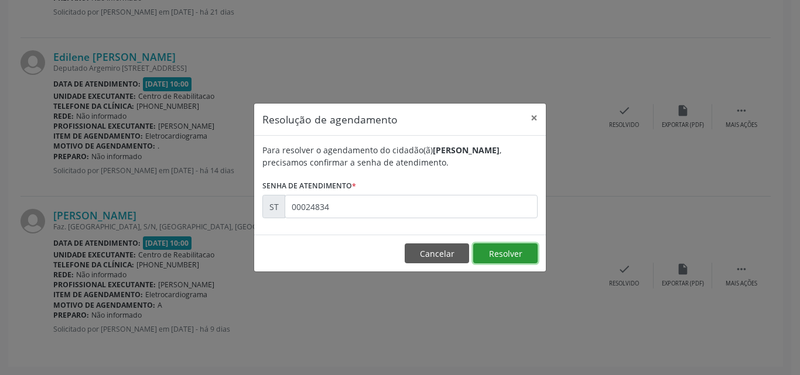
click at [488, 253] on button "Resolver" at bounding box center [505, 254] width 64 height 20
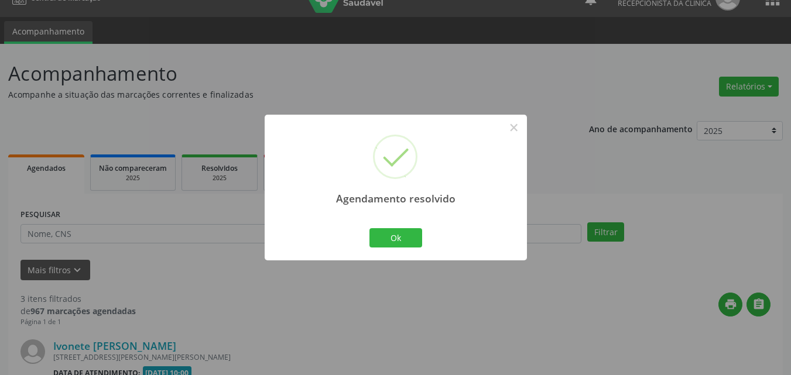
scroll to position [469, 0]
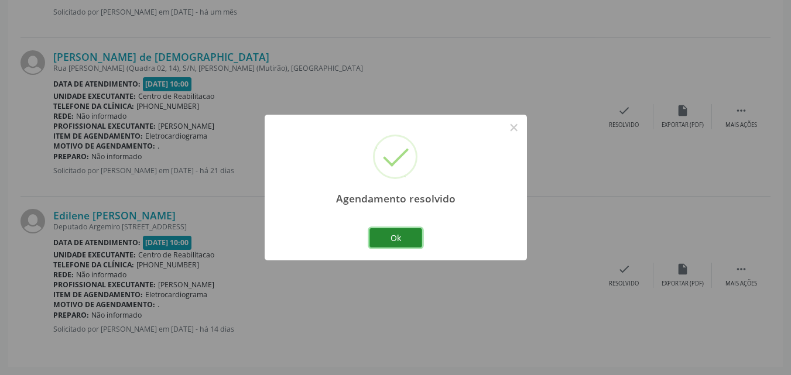
click at [409, 240] on button "Ok" at bounding box center [396, 238] width 53 height 20
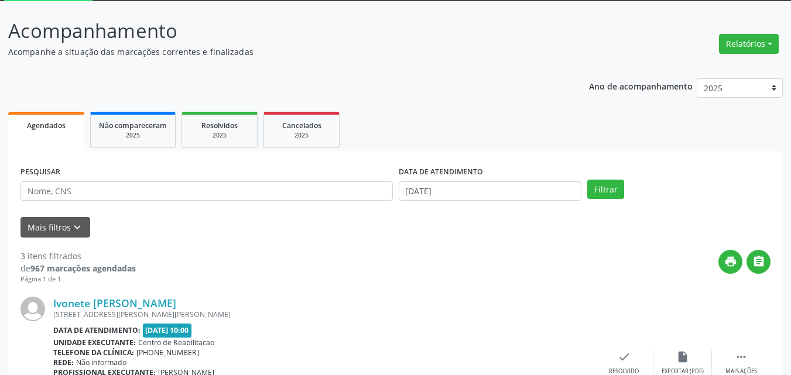
scroll to position [59, 0]
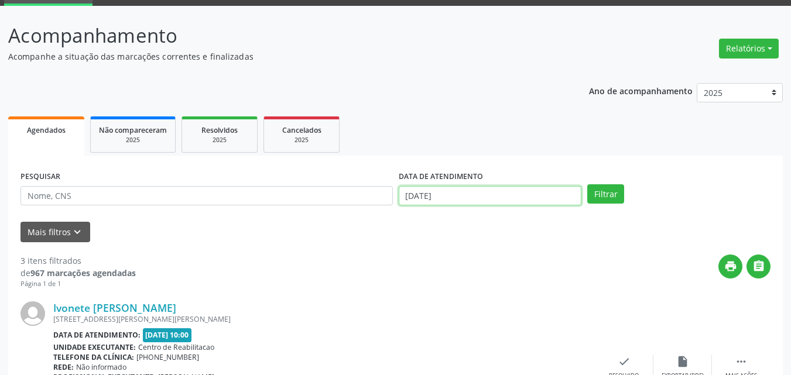
click at [421, 194] on input "[DATE]" at bounding box center [490, 196] width 183 height 20
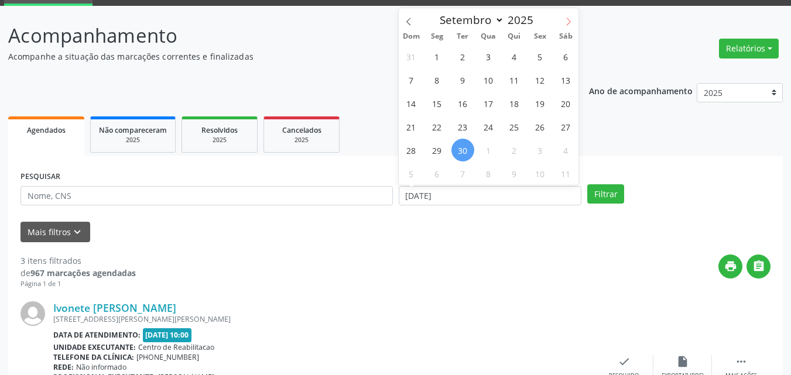
click at [568, 22] on icon at bounding box center [569, 22] width 8 height 8
select select "9"
click at [488, 53] on span "1" at bounding box center [488, 56] width 23 height 23
type input "[DATE]"
click at [488, 53] on span "1" at bounding box center [488, 56] width 23 height 23
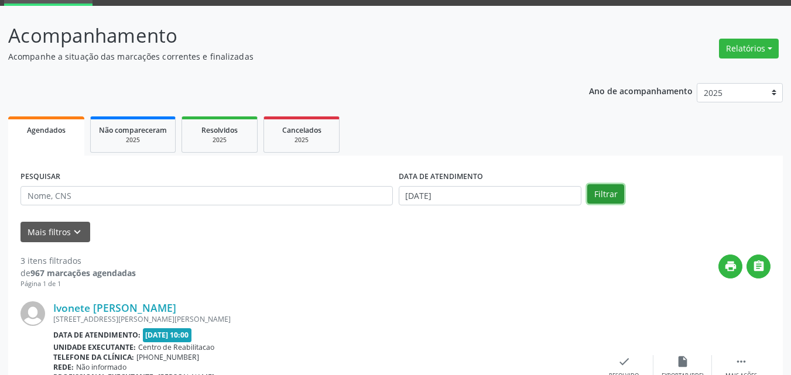
click at [610, 192] on button "Filtrar" at bounding box center [605, 194] width 37 height 20
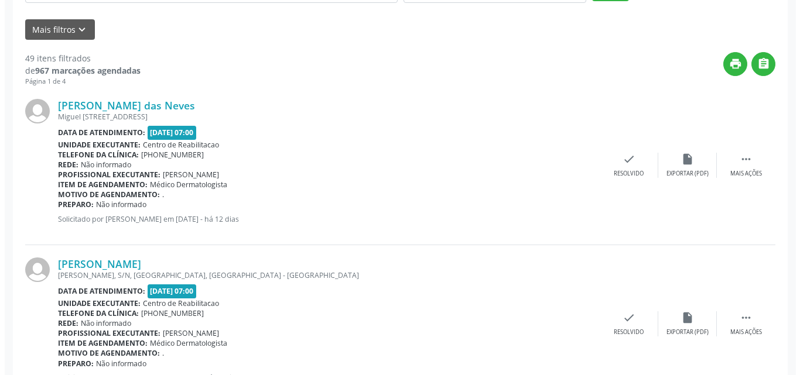
scroll to position [234, 0]
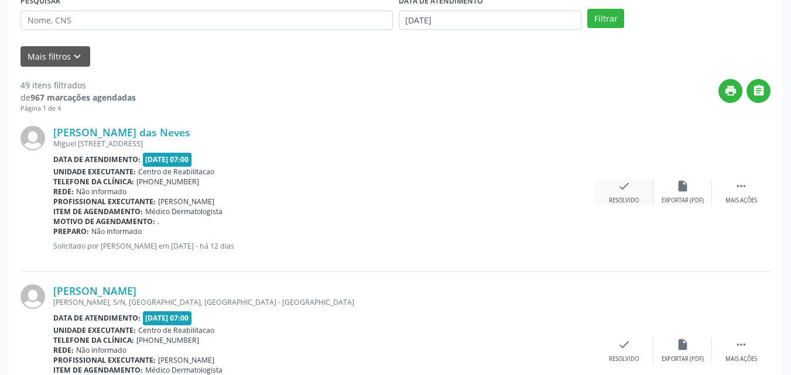
click at [623, 184] on icon "check" at bounding box center [624, 186] width 13 height 13
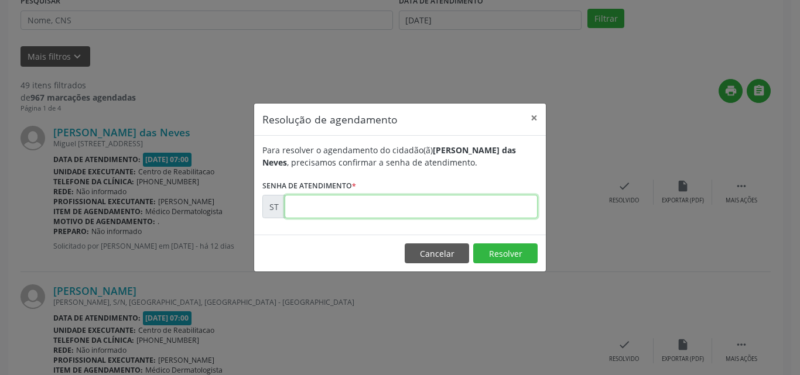
click at [305, 207] on input "text" at bounding box center [411, 206] width 253 height 23
type input "00023762"
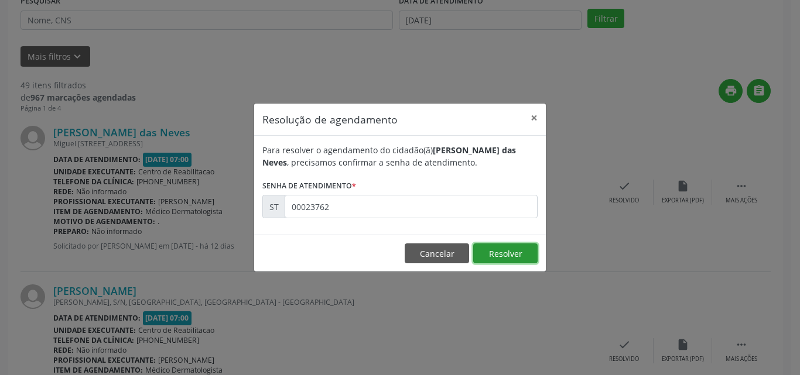
click at [497, 250] on button "Resolver" at bounding box center [505, 254] width 64 height 20
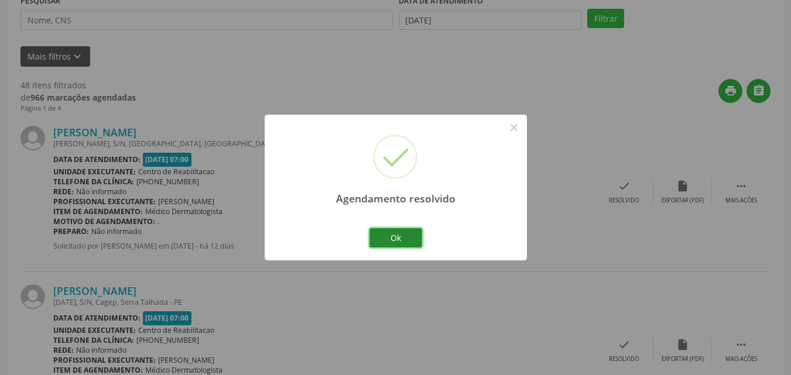
click at [400, 235] on button "Ok" at bounding box center [396, 238] width 53 height 20
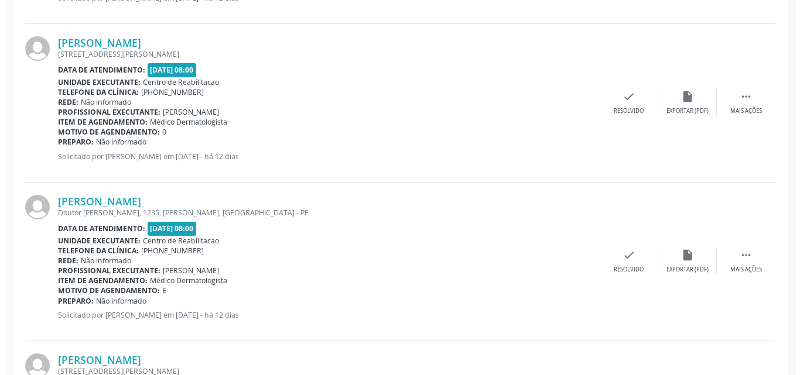
scroll to position [2056, 0]
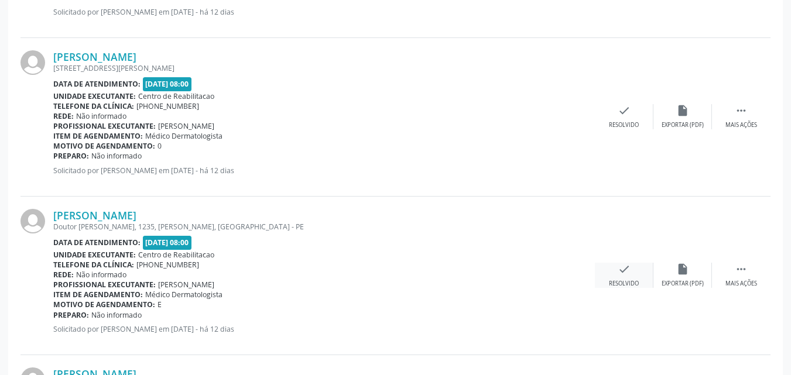
click at [621, 268] on icon "check" at bounding box center [624, 269] width 13 height 13
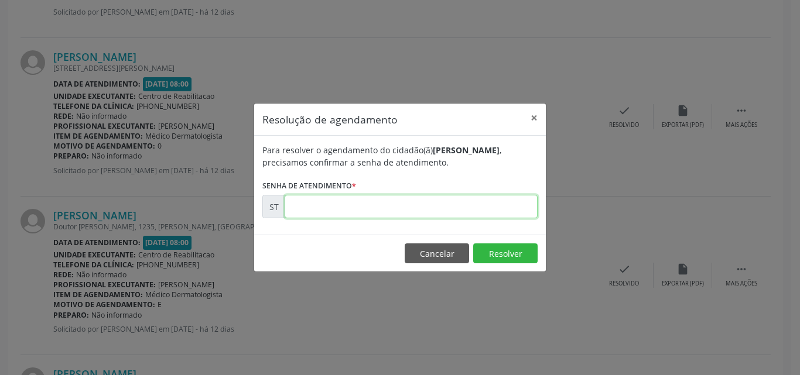
click at [316, 206] on input "text" at bounding box center [411, 206] width 253 height 23
type input "00024391"
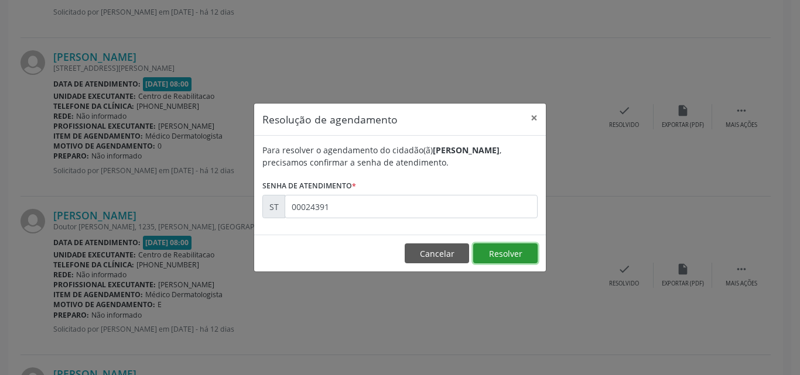
click at [494, 249] on button "Resolver" at bounding box center [505, 254] width 64 height 20
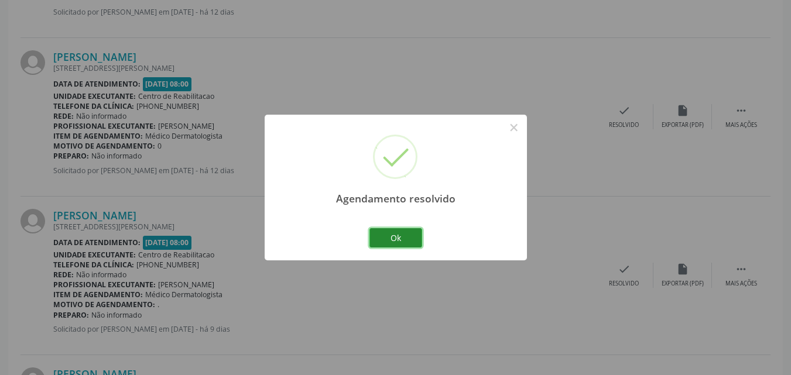
click at [413, 237] on button "Ok" at bounding box center [396, 238] width 53 height 20
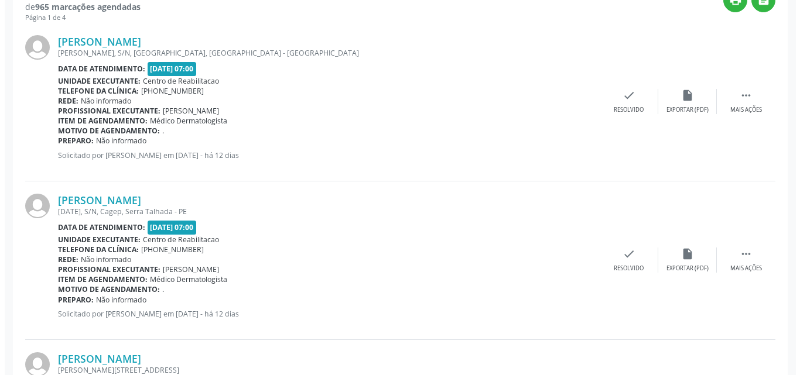
scroll to position [358, 0]
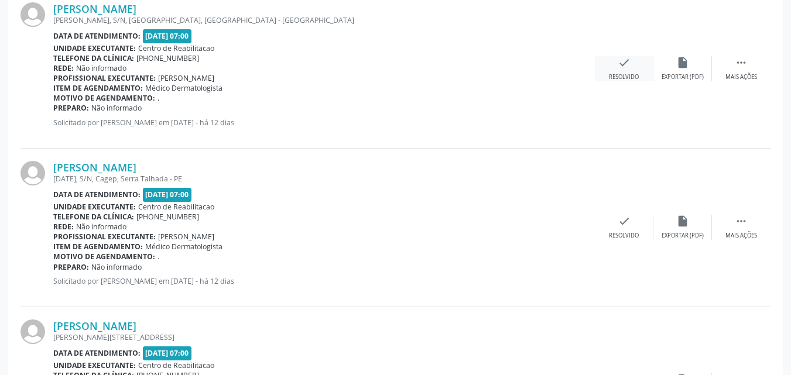
click at [627, 61] on icon "check" at bounding box center [624, 62] width 13 height 13
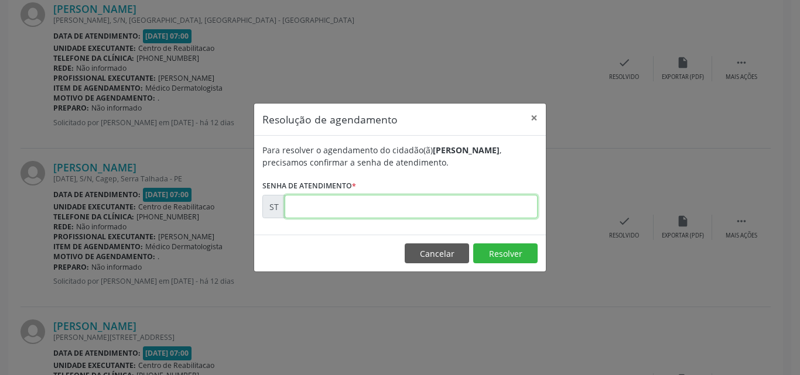
click at [308, 204] on input "text" at bounding box center [411, 206] width 253 height 23
type input "00023765"
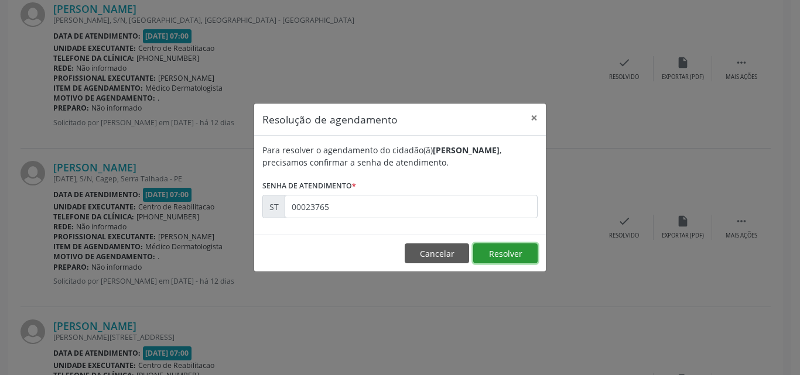
click at [480, 254] on button "Resolver" at bounding box center [505, 254] width 64 height 20
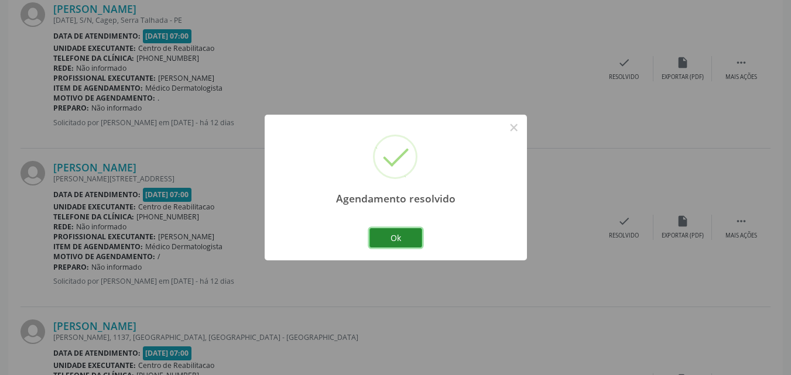
click at [406, 237] on button "Ok" at bounding box center [396, 238] width 53 height 20
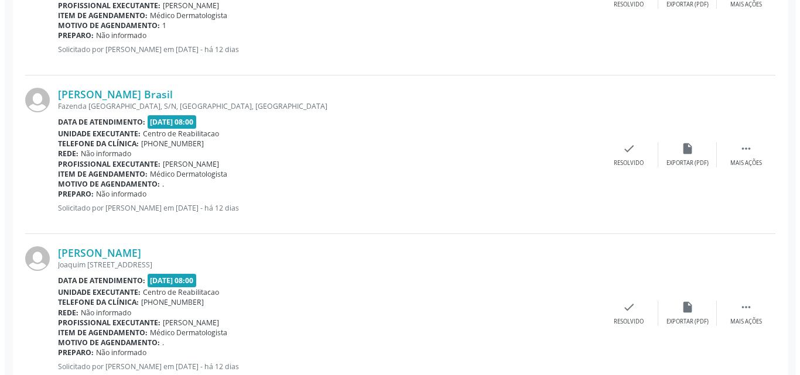
scroll to position [1412, 0]
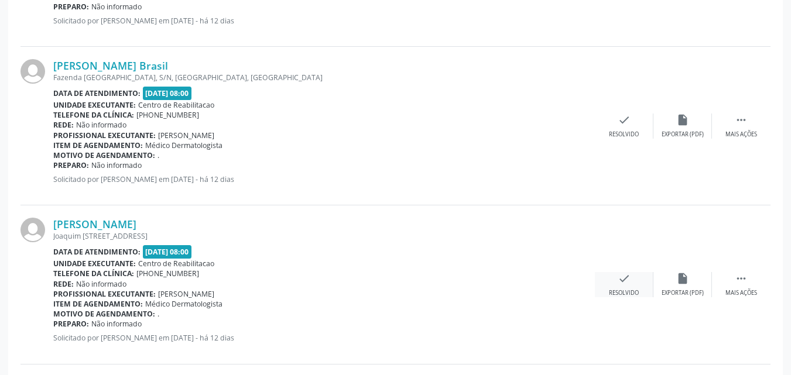
click at [624, 273] on icon "check" at bounding box center [624, 278] width 13 height 13
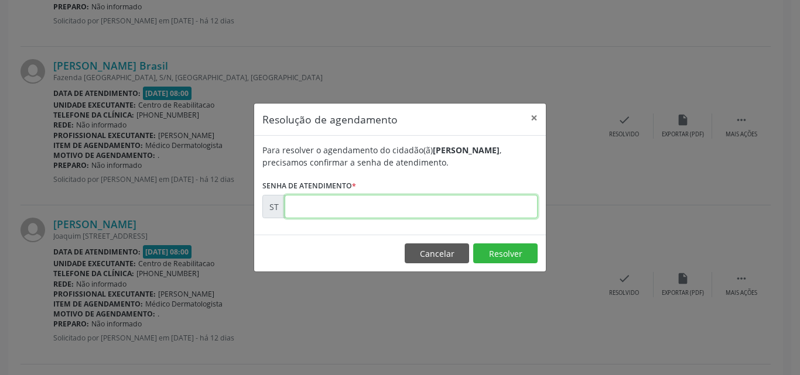
click at [300, 208] on input "text" at bounding box center [411, 206] width 253 height 23
type input "00024304"
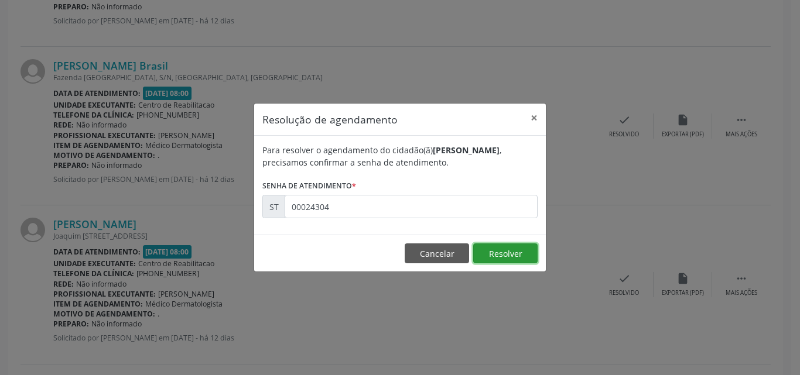
click at [487, 254] on button "Resolver" at bounding box center [505, 254] width 64 height 20
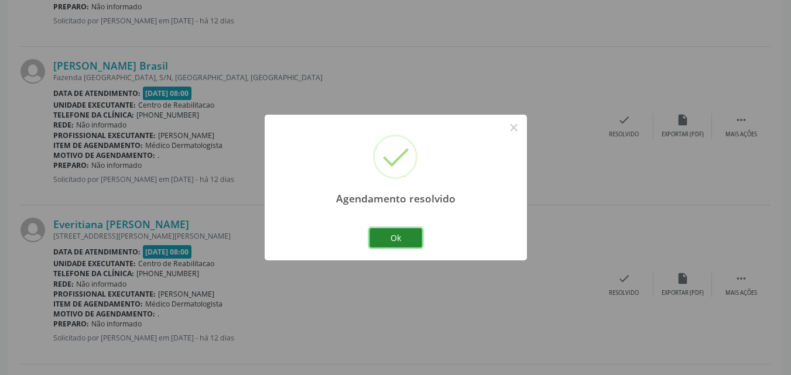
click at [409, 234] on button "Ok" at bounding box center [396, 238] width 53 height 20
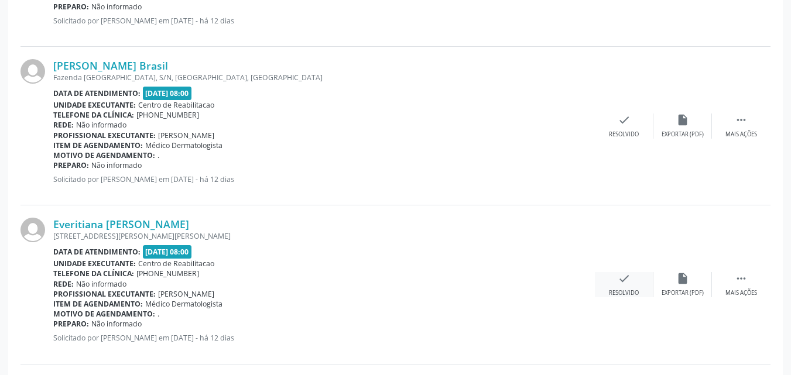
click at [619, 276] on icon "check" at bounding box center [624, 278] width 13 height 13
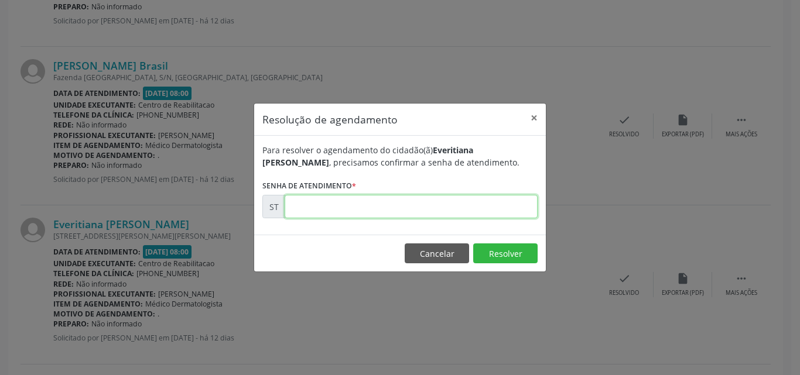
click at [315, 207] on input "text" at bounding box center [411, 206] width 253 height 23
type input "00024310"
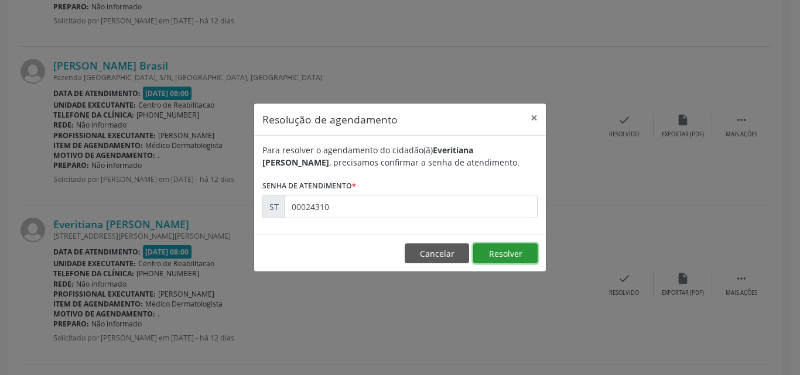
click at [489, 253] on button "Resolver" at bounding box center [505, 254] width 64 height 20
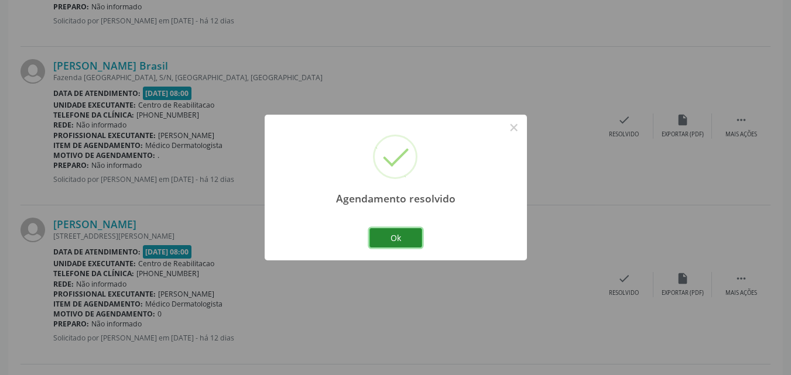
click at [409, 235] on button "Ok" at bounding box center [396, 238] width 53 height 20
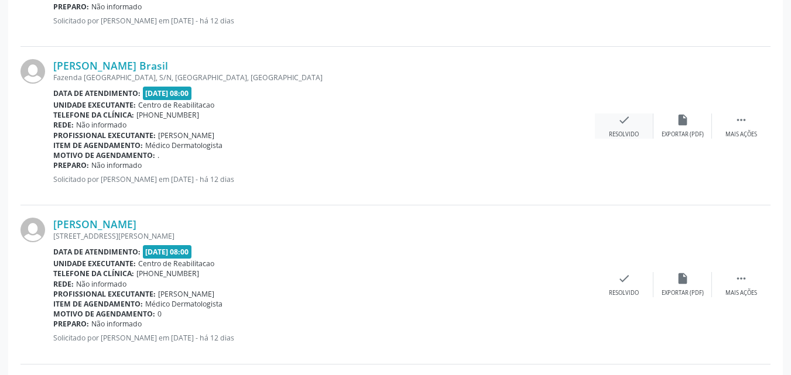
click at [621, 121] on icon "check" at bounding box center [624, 120] width 13 height 13
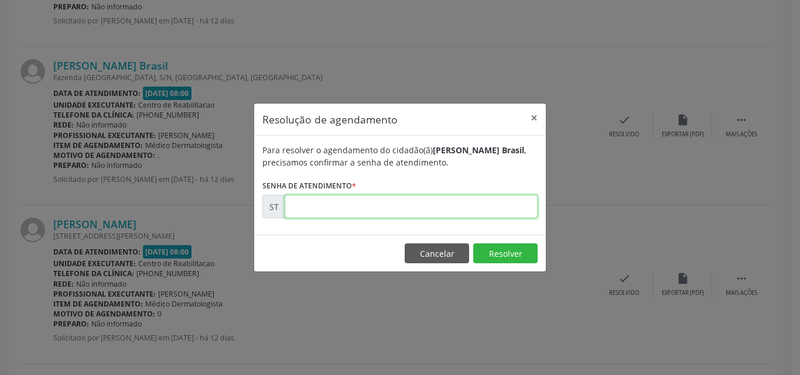
click at [302, 208] on input "text" at bounding box center [411, 206] width 253 height 23
type input "00024254"
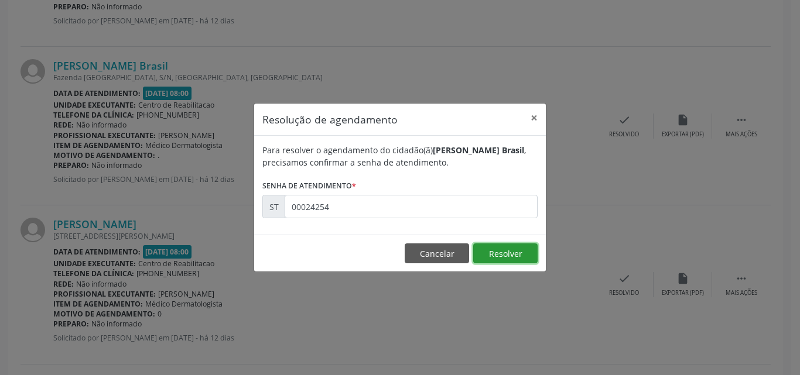
click at [488, 247] on button "Resolver" at bounding box center [505, 254] width 64 height 20
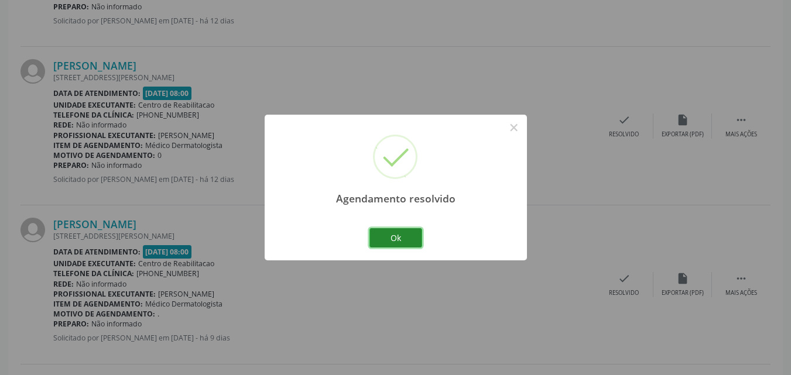
click at [405, 236] on button "Ok" at bounding box center [396, 238] width 53 height 20
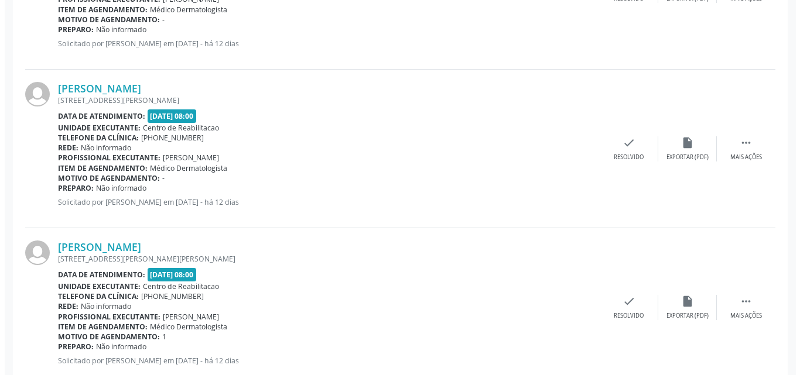
scroll to position [1061, 0]
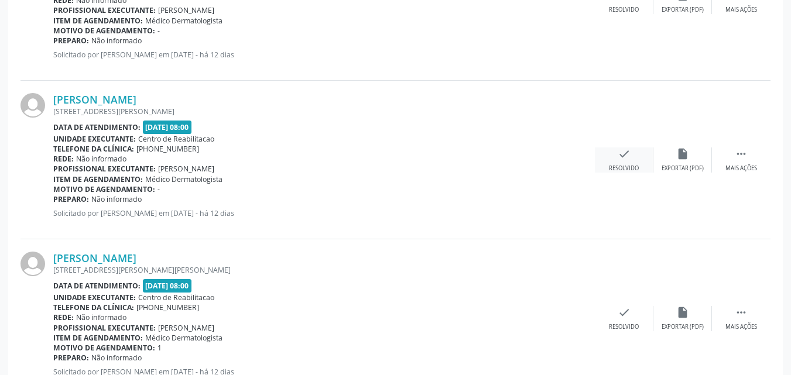
click at [620, 155] on icon "check" at bounding box center [624, 154] width 13 height 13
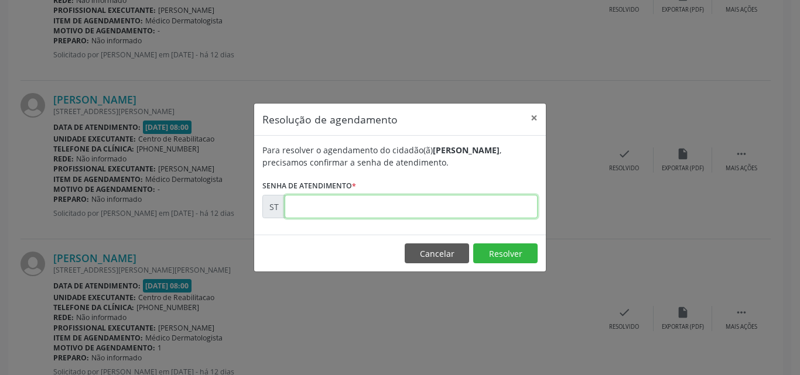
click at [334, 210] on input "text" at bounding box center [411, 206] width 253 height 23
type input "00024089"
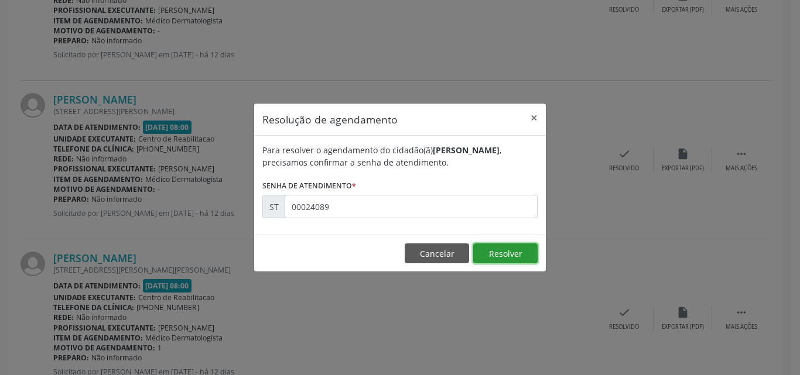
click at [486, 251] on button "Resolver" at bounding box center [505, 254] width 64 height 20
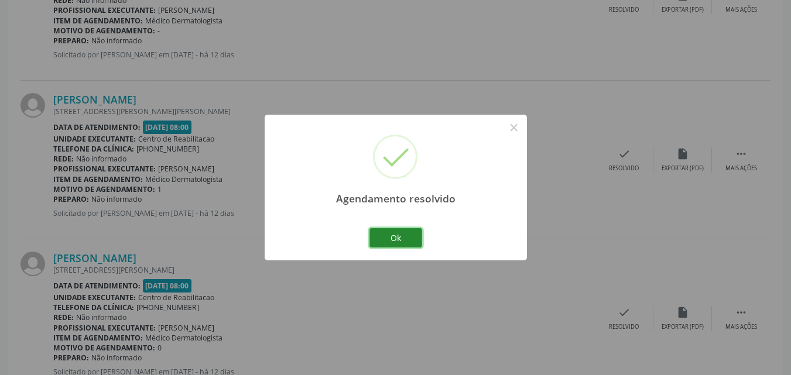
click at [401, 236] on button "Ok" at bounding box center [396, 238] width 53 height 20
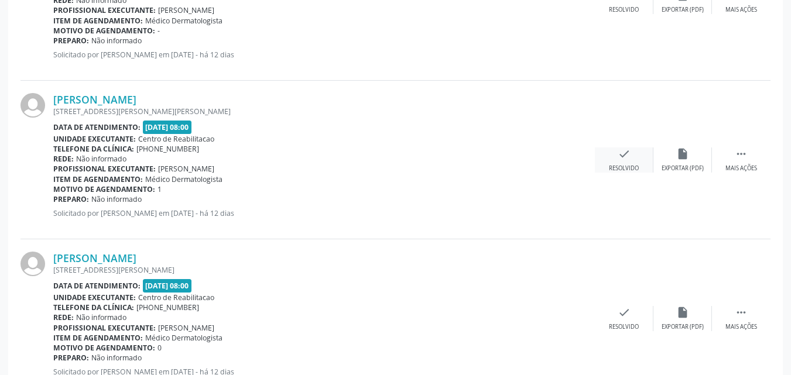
click at [622, 153] on icon "check" at bounding box center [624, 154] width 13 height 13
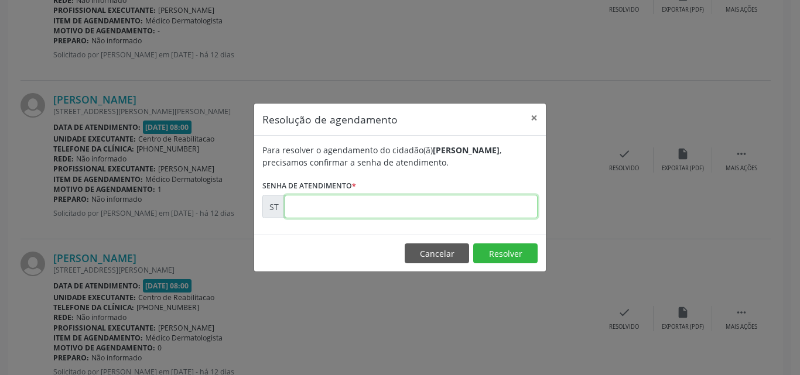
click at [316, 210] on input "text" at bounding box center [411, 206] width 253 height 23
type input "00024188"
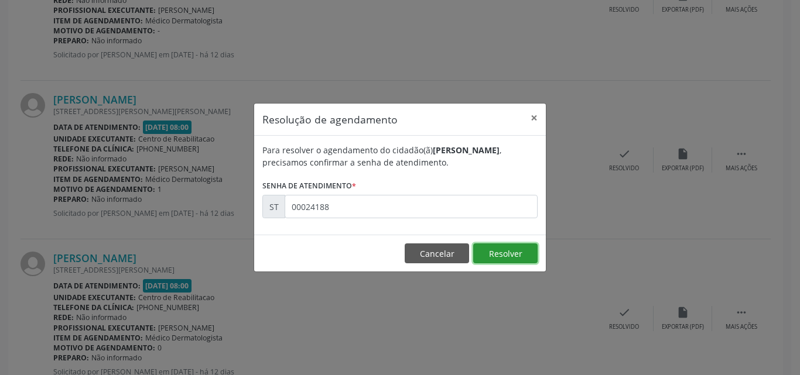
click at [494, 252] on button "Resolver" at bounding box center [505, 254] width 64 height 20
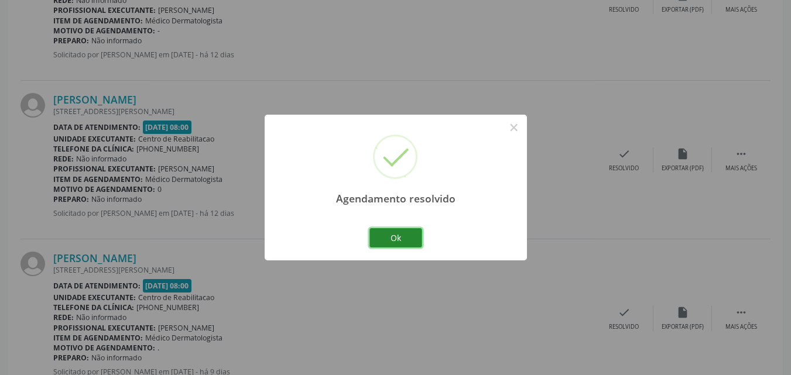
click at [410, 238] on button "Ok" at bounding box center [396, 238] width 53 height 20
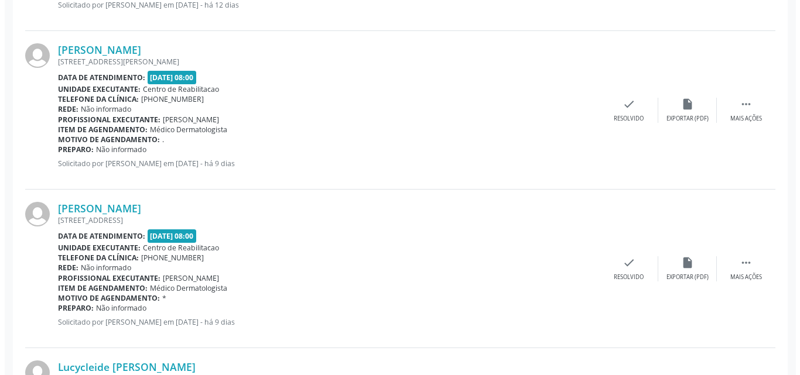
scroll to position [1295, 0]
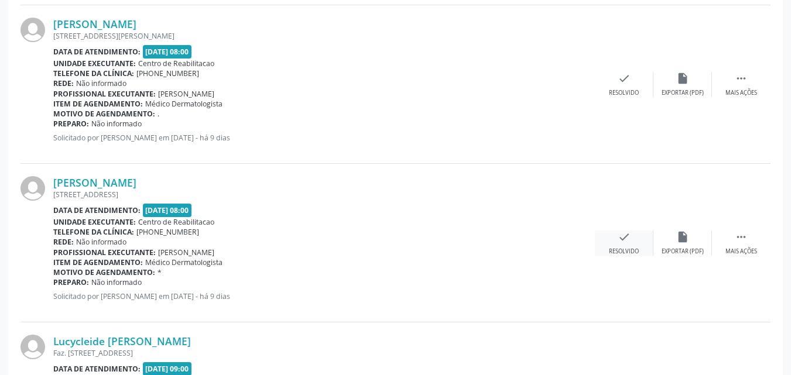
click at [625, 238] on icon "check" at bounding box center [624, 237] width 13 height 13
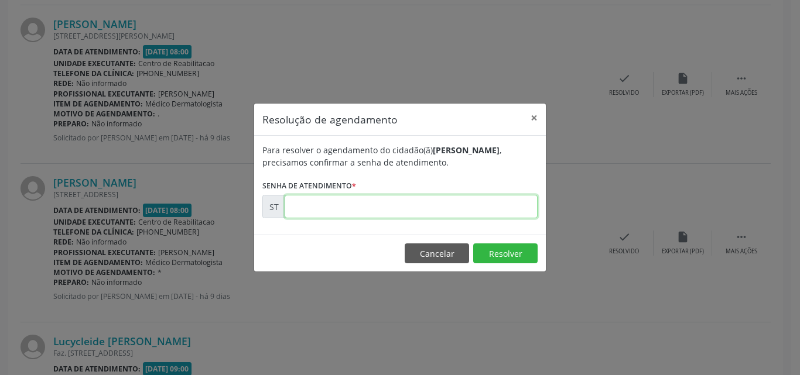
click at [309, 205] on input "text" at bounding box center [411, 206] width 253 height 23
type input "00024514"
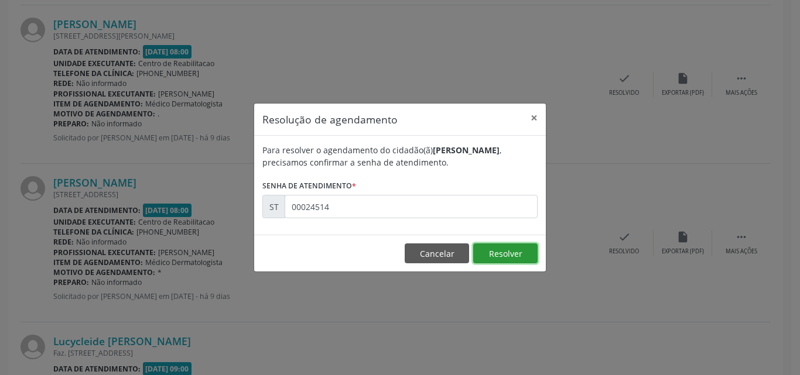
click at [483, 251] on button "Resolver" at bounding box center [505, 254] width 64 height 20
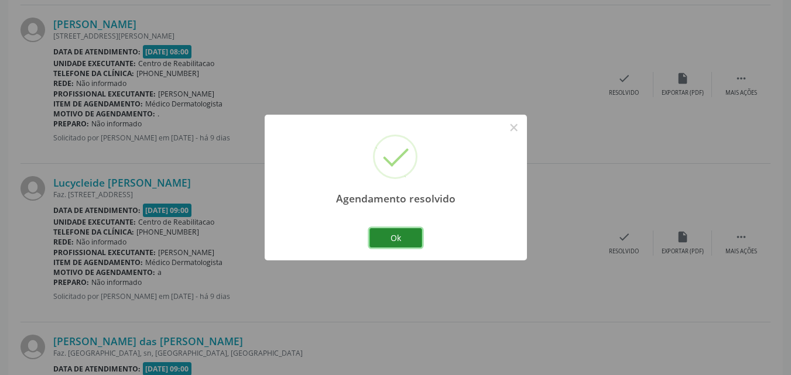
click at [408, 238] on button "Ok" at bounding box center [396, 238] width 53 height 20
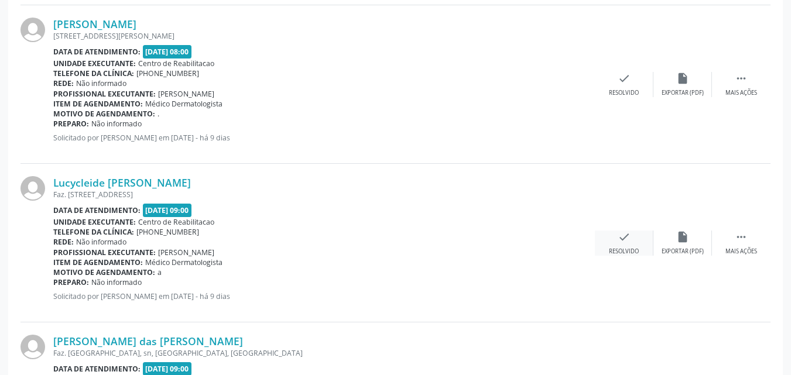
click at [624, 231] on icon "check" at bounding box center [624, 237] width 13 height 13
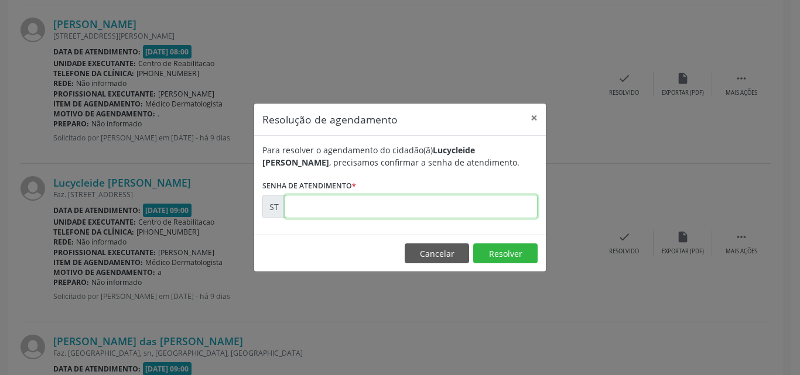
click at [322, 210] on input "text" at bounding box center [411, 206] width 253 height 23
type input "00024619"
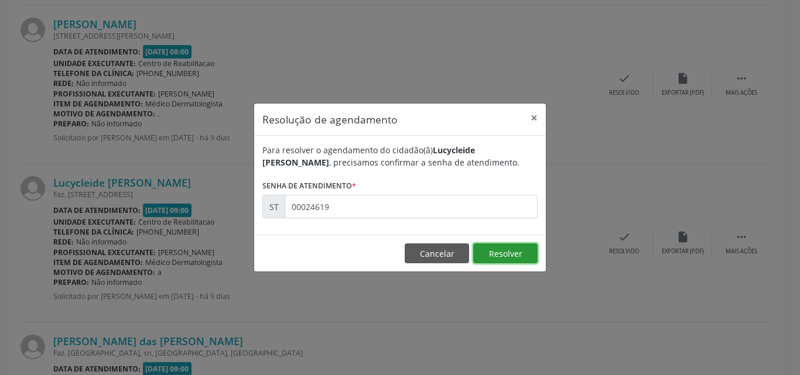
click at [488, 252] on button "Resolver" at bounding box center [505, 254] width 64 height 20
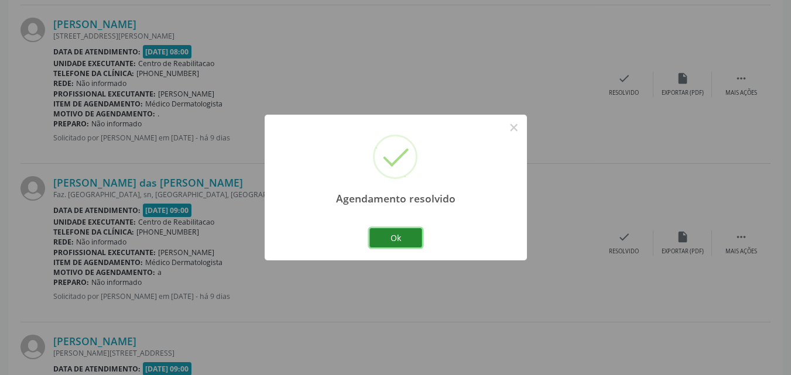
click at [395, 231] on button "Ok" at bounding box center [396, 238] width 53 height 20
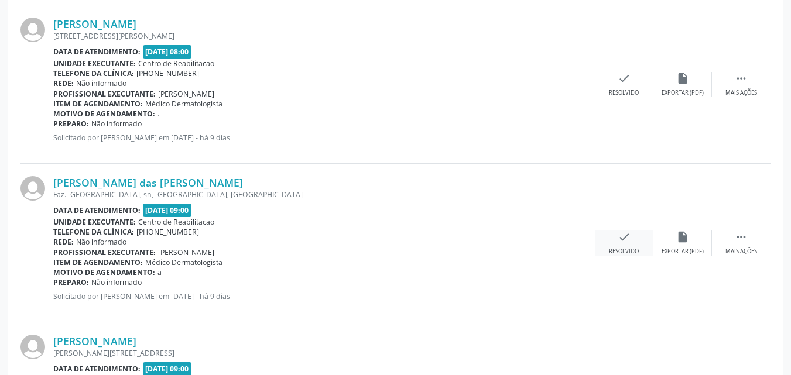
click at [627, 234] on icon "check" at bounding box center [624, 237] width 13 height 13
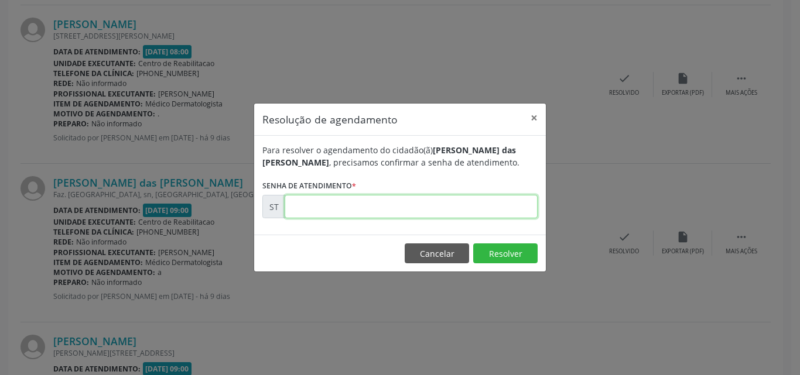
click at [311, 204] on input "text" at bounding box center [411, 206] width 253 height 23
type input "00024769"
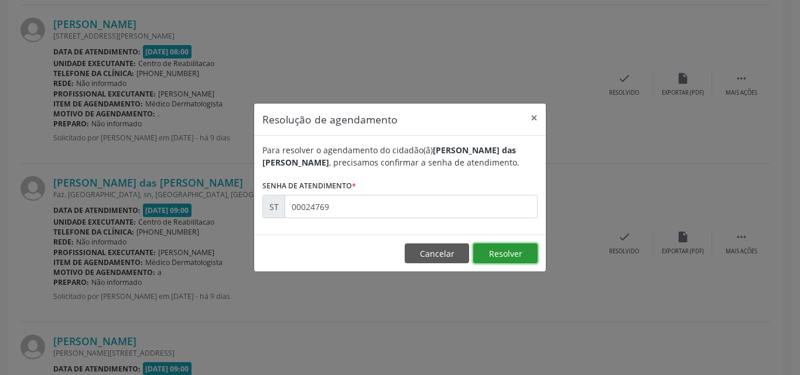
click at [484, 250] on button "Resolver" at bounding box center [505, 254] width 64 height 20
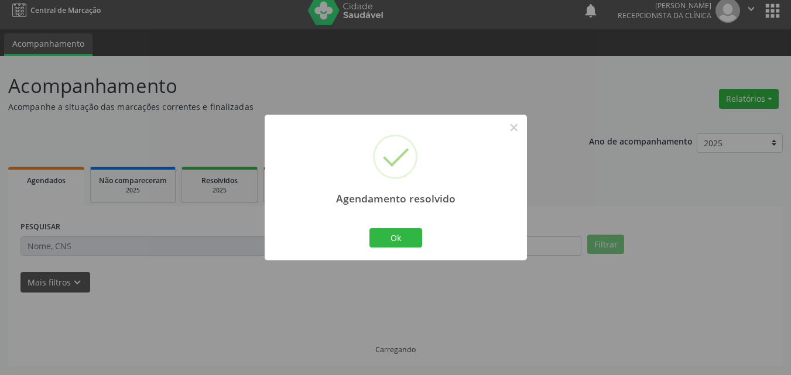
scroll to position [20, 0]
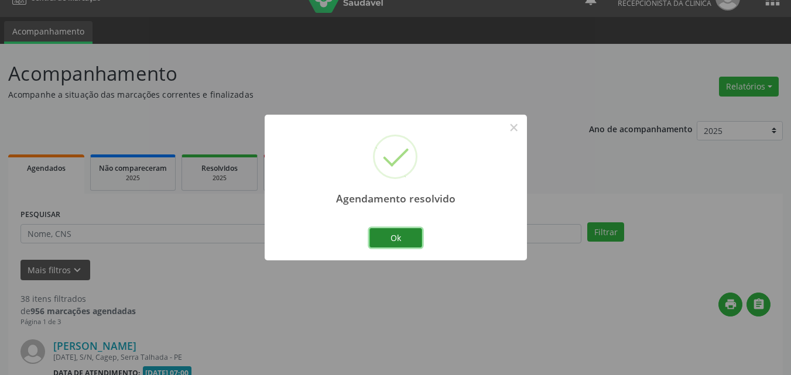
click at [398, 235] on button "Ok" at bounding box center [396, 238] width 53 height 20
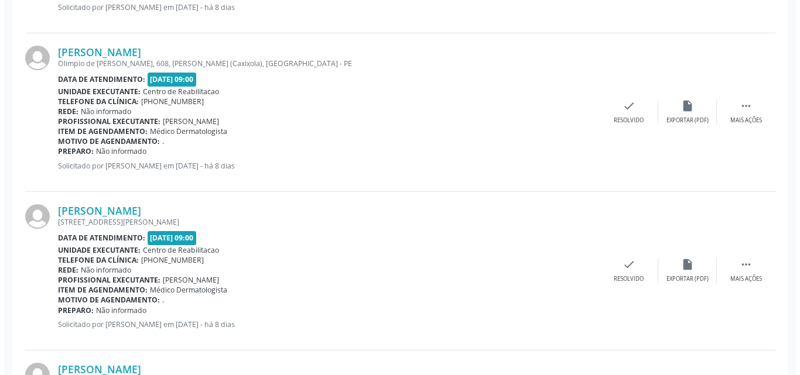
scroll to position [2056, 0]
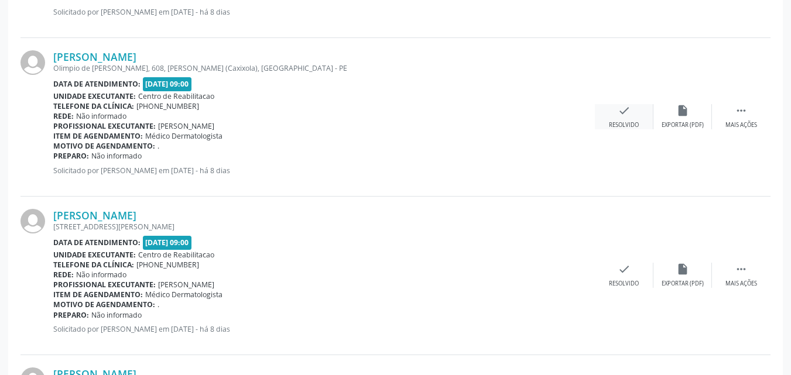
click at [628, 113] on icon "check" at bounding box center [624, 110] width 13 height 13
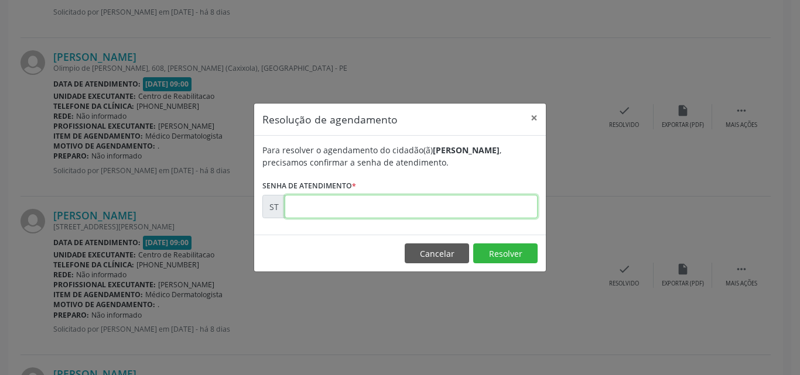
click at [316, 210] on input "text" at bounding box center [411, 206] width 253 height 23
type input "00025760"
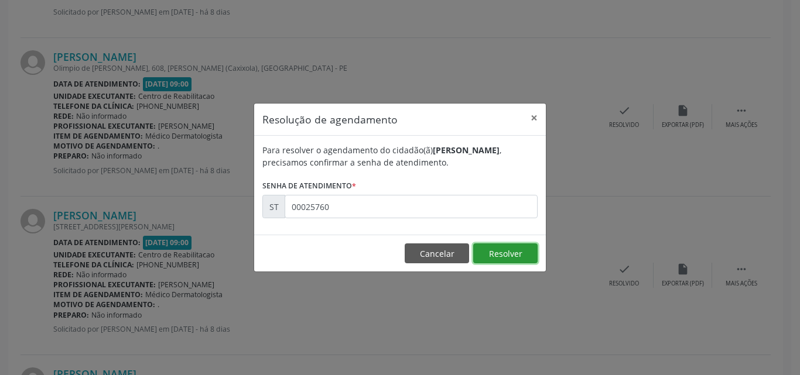
click at [501, 251] on button "Resolver" at bounding box center [505, 254] width 64 height 20
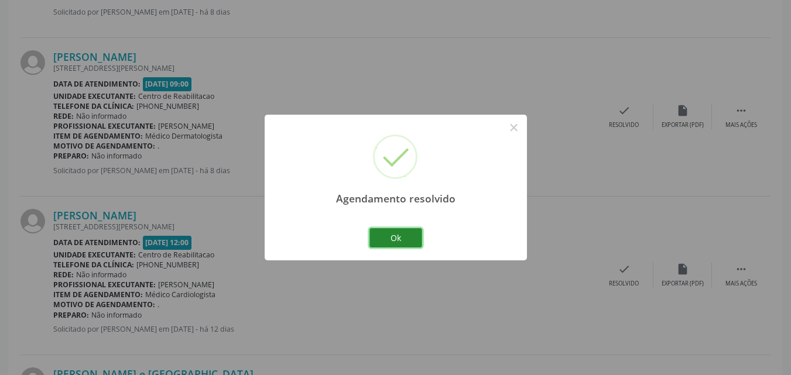
click at [402, 234] on button "Ok" at bounding box center [396, 238] width 53 height 20
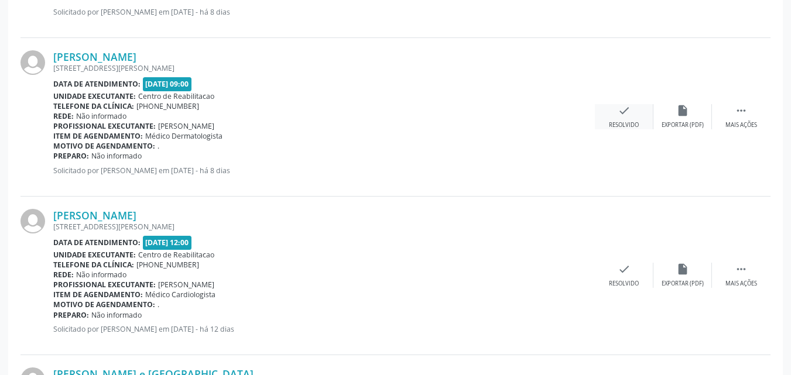
click at [625, 112] on icon "check" at bounding box center [624, 110] width 13 height 13
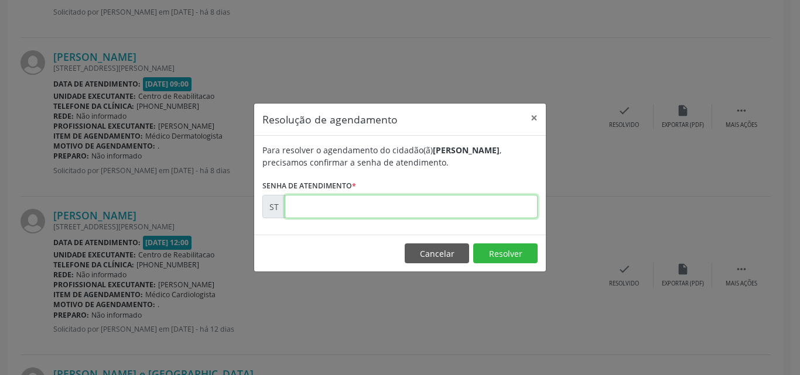
click at [306, 204] on input "text" at bounding box center [411, 206] width 253 height 23
type input "00025762"
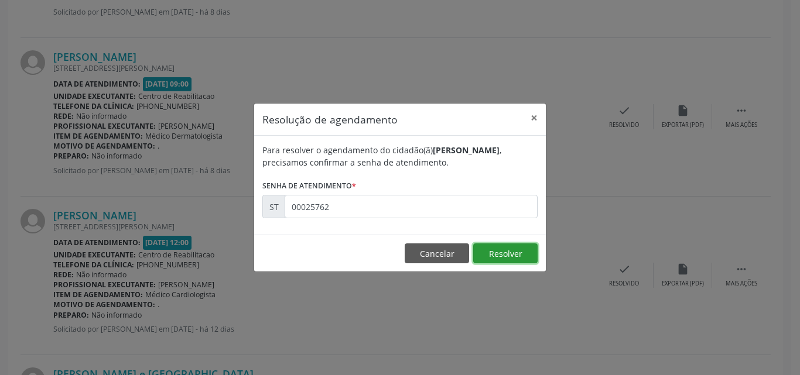
click at [489, 254] on button "Resolver" at bounding box center [505, 254] width 64 height 20
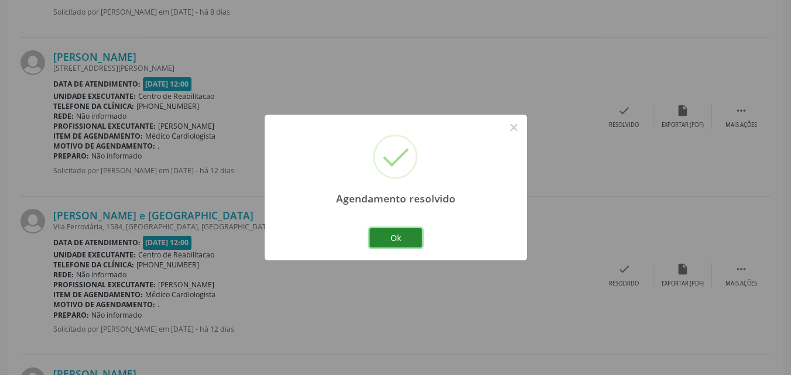
click at [412, 240] on button "Ok" at bounding box center [396, 238] width 53 height 20
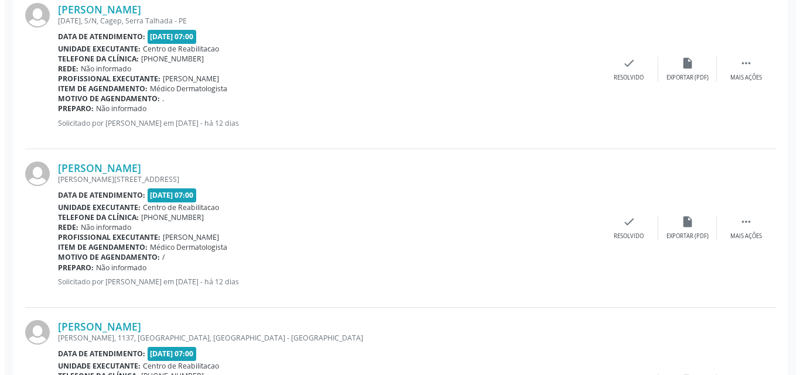
scroll to position [358, 0]
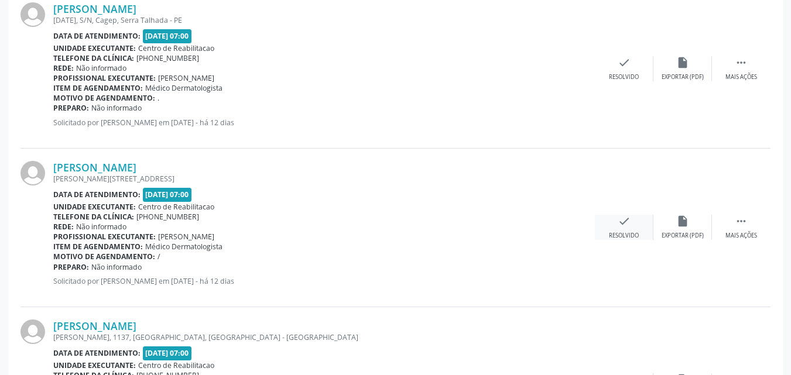
click at [624, 220] on icon "check" at bounding box center [624, 221] width 13 height 13
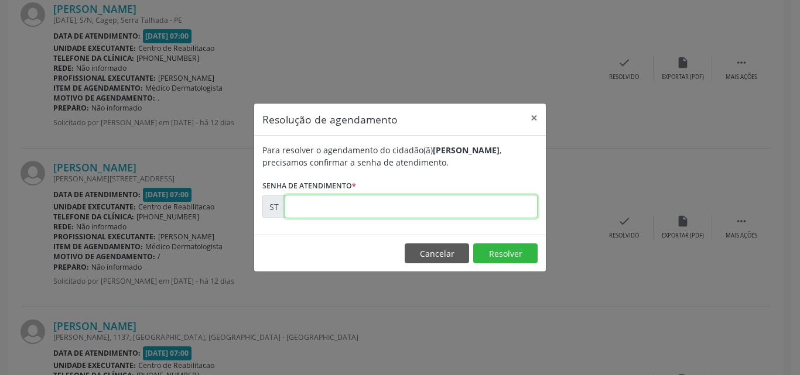
click at [320, 207] on input "text" at bounding box center [411, 206] width 253 height 23
type input "00024002"
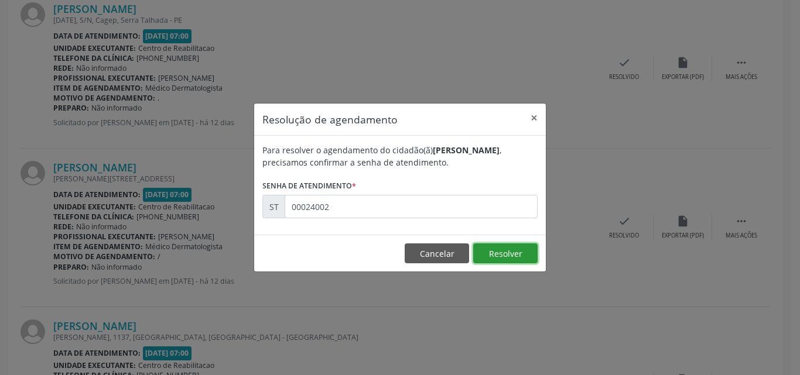
click at [494, 251] on button "Resolver" at bounding box center [505, 254] width 64 height 20
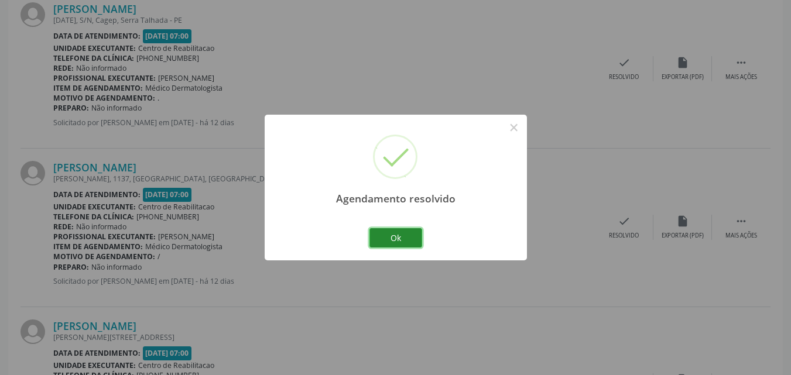
click at [409, 236] on button "Ok" at bounding box center [396, 238] width 53 height 20
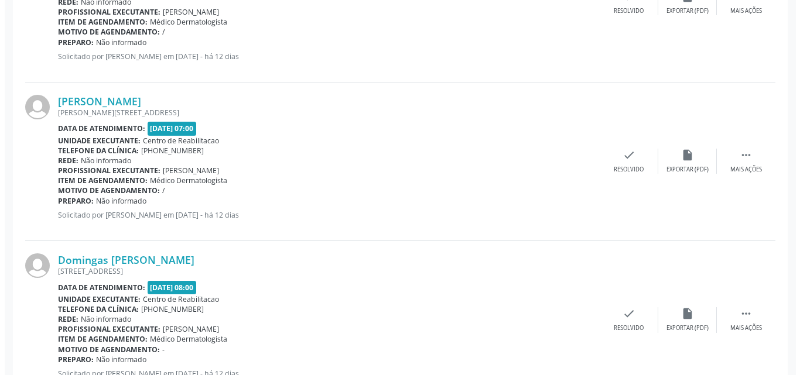
scroll to position [592, 0]
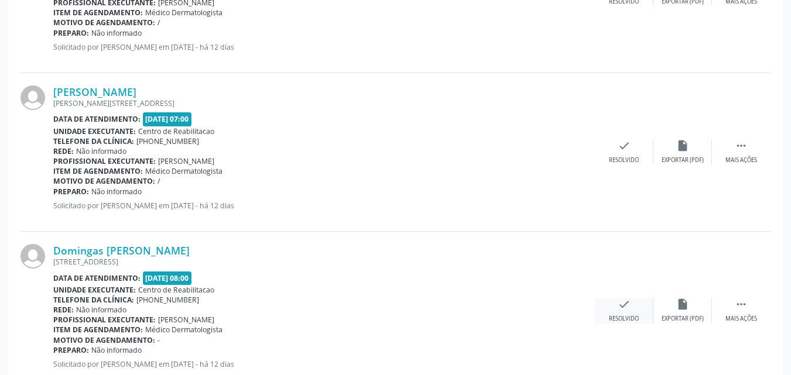
click at [620, 300] on icon "check" at bounding box center [624, 304] width 13 height 13
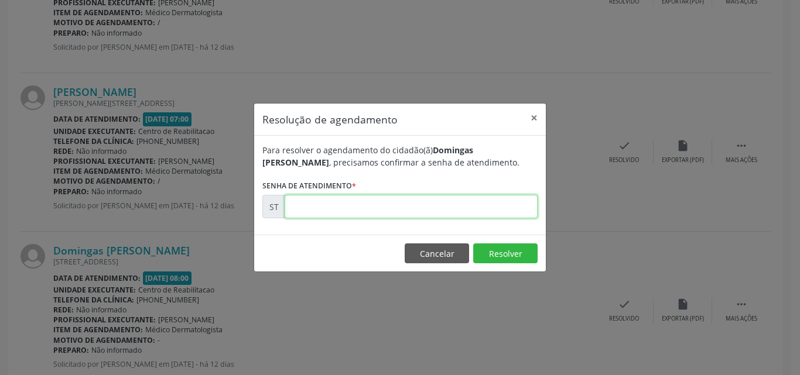
click at [296, 207] on input "text" at bounding box center [411, 206] width 253 height 23
type input "00024083"
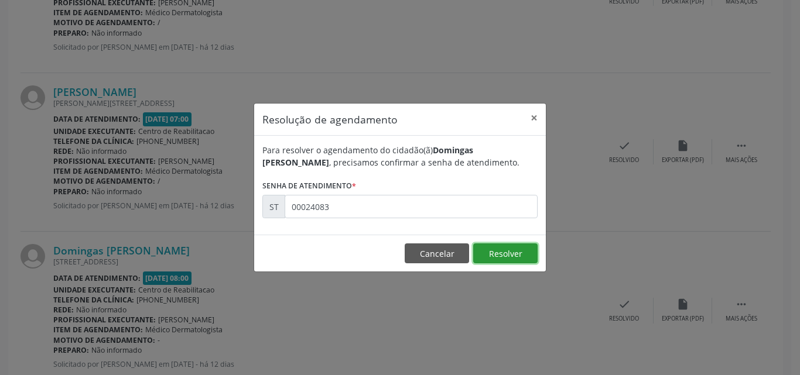
click at [478, 254] on button "Resolver" at bounding box center [505, 254] width 64 height 20
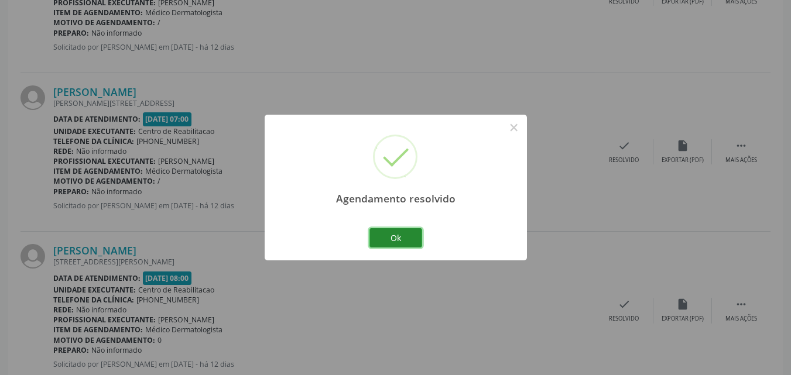
click at [405, 237] on button "Ok" at bounding box center [396, 238] width 53 height 20
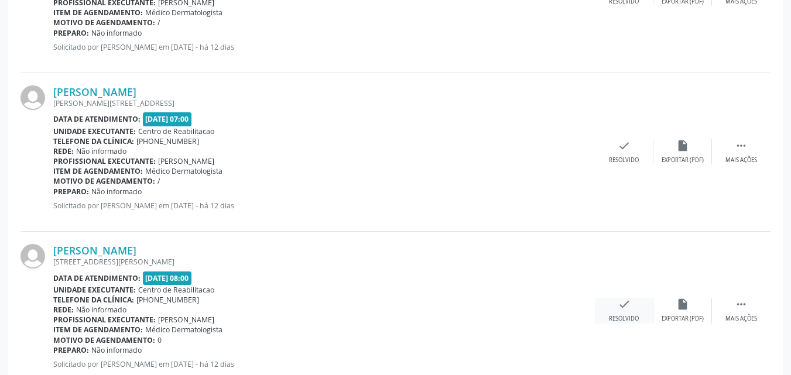
click at [627, 306] on icon "check" at bounding box center [624, 304] width 13 height 13
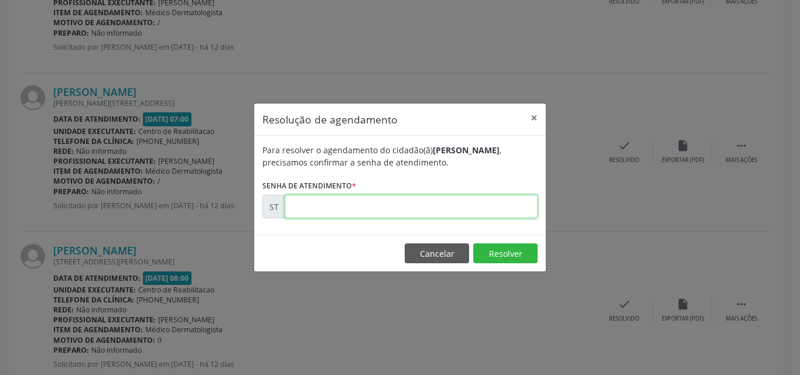
click at [308, 207] on input "text" at bounding box center [411, 206] width 253 height 23
type input "00024344"
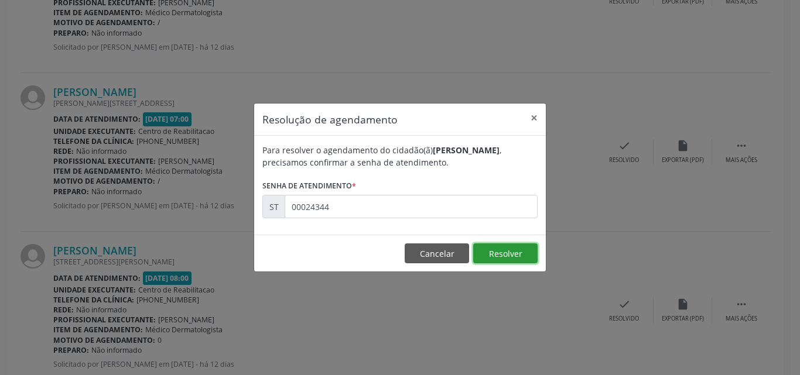
click at [488, 250] on button "Resolver" at bounding box center [505, 254] width 64 height 20
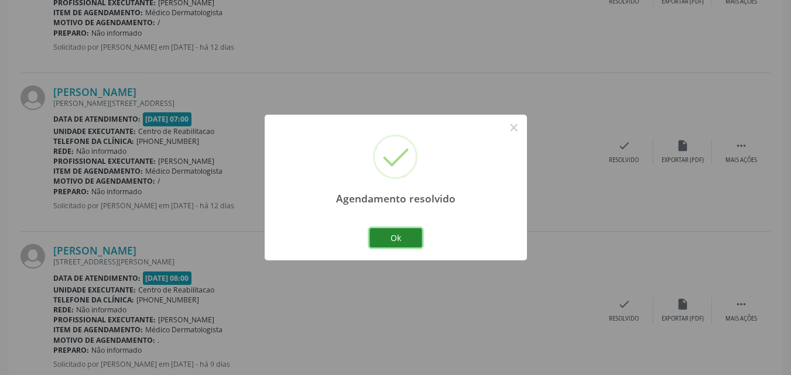
click at [395, 236] on button "Ok" at bounding box center [396, 238] width 53 height 20
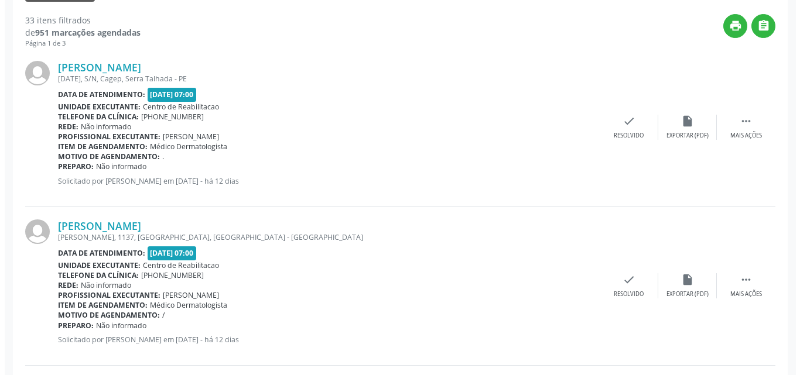
scroll to position [241, 0]
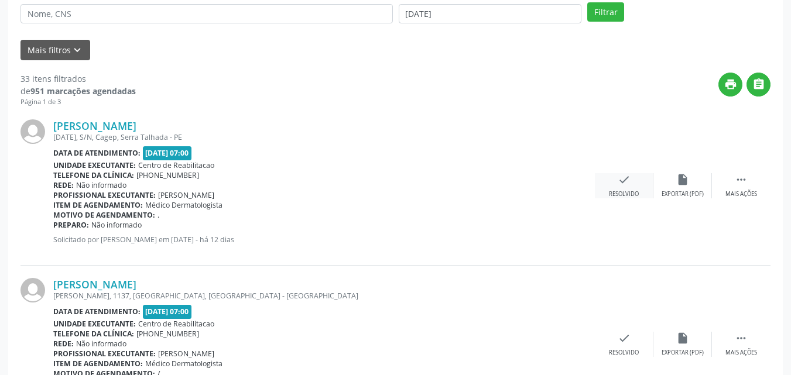
click at [616, 177] on div "check Resolvido" at bounding box center [624, 185] width 59 height 25
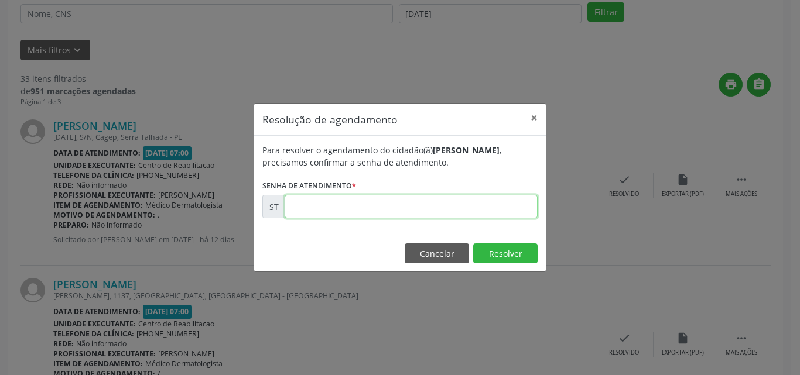
click at [312, 210] on input "text" at bounding box center [411, 206] width 253 height 23
type input "00023775"
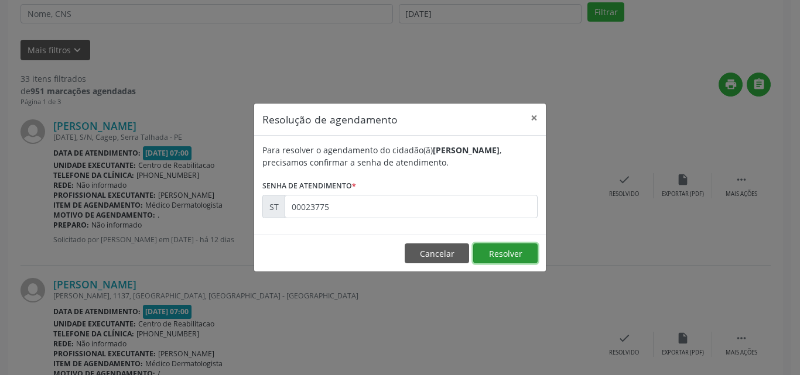
click at [487, 251] on button "Resolver" at bounding box center [505, 254] width 64 height 20
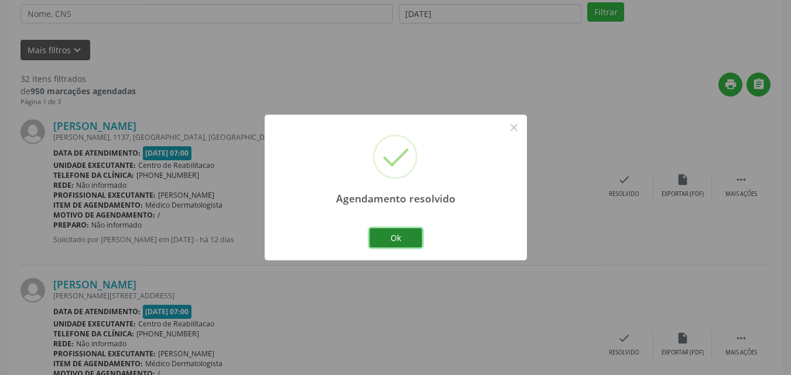
click at [409, 236] on button "Ok" at bounding box center [396, 238] width 53 height 20
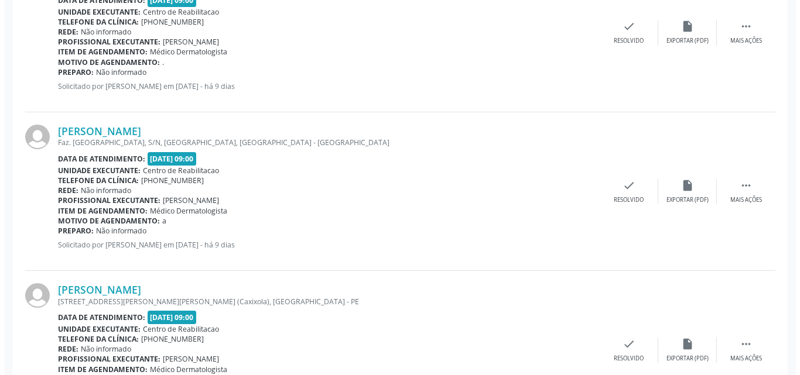
scroll to position [944, 0]
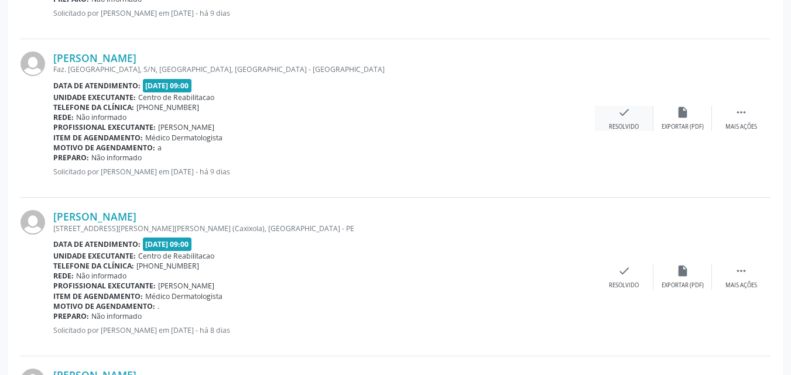
click at [624, 111] on icon "check" at bounding box center [624, 112] width 13 height 13
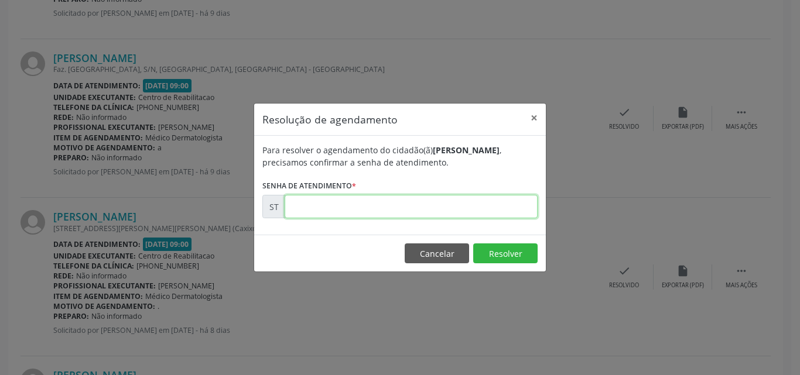
click at [307, 208] on input "text" at bounding box center [411, 206] width 253 height 23
type input "00024797"
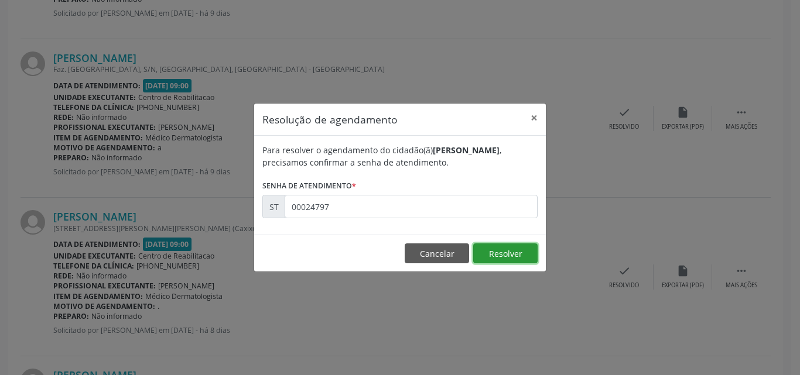
click at [505, 253] on button "Resolver" at bounding box center [505, 254] width 64 height 20
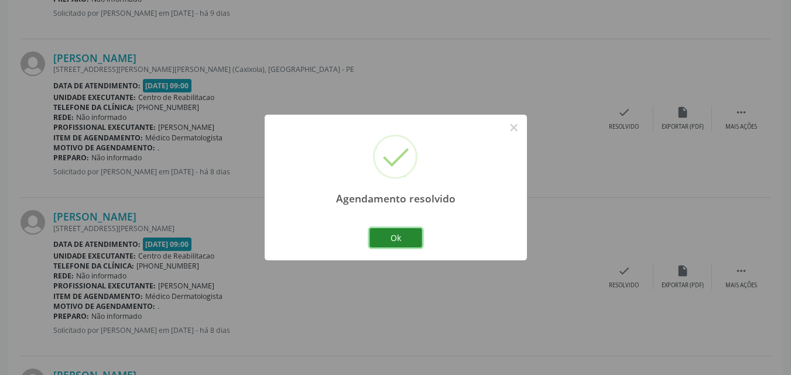
click at [399, 237] on button "Ok" at bounding box center [396, 238] width 53 height 20
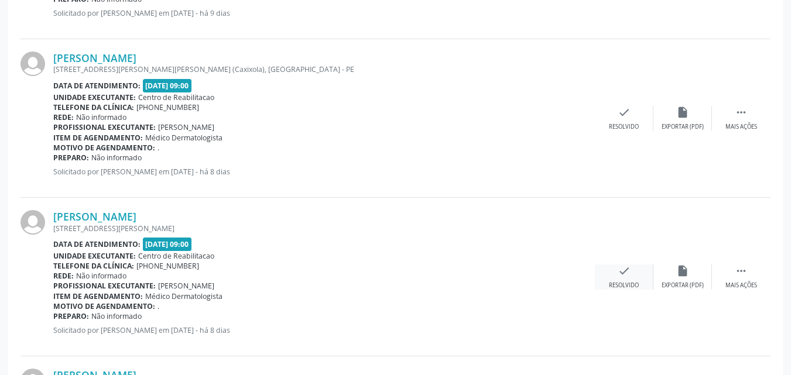
click at [621, 271] on icon "check" at bounding box center [624, 271] width 13 height 13
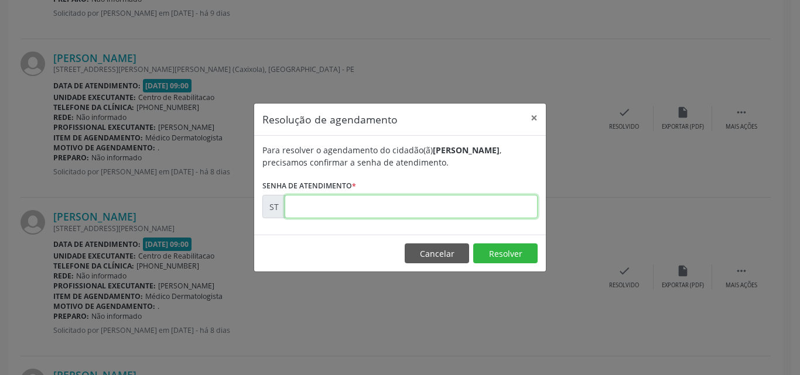
click at [300, 204] on input "text" at bounding box center [411, 206] width 253 height 23
type input "00025758"
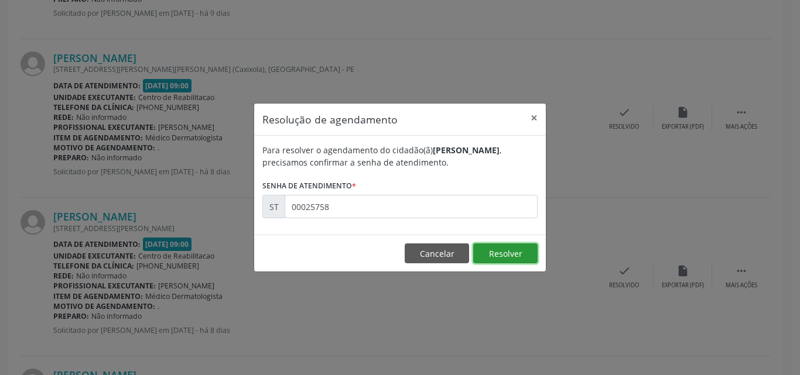
click at [518, 252] on button "Resolver" at bounding box center [505, 254] width 64 height 20
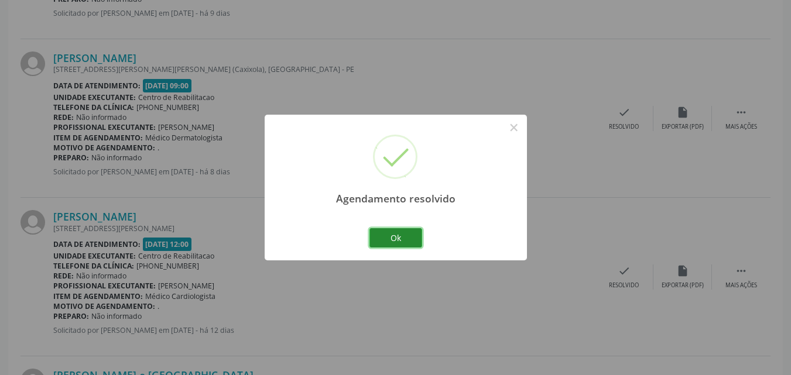
click at [409, 238] on button "Ok" at bounding box center [396, 238] width 53 height 20
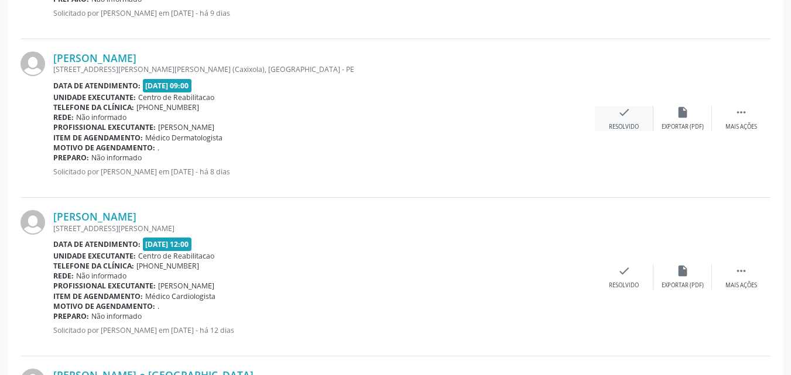
click at [618, 111] on icon "check" at bounding box center [624, 112] width 13 height 13
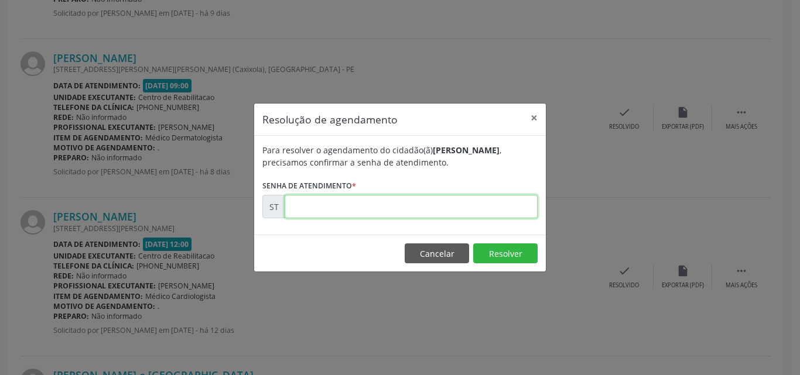
click at [317, 205] on input "text" at bounding box center [411, 206] width 253 height 23
type input "00025754"
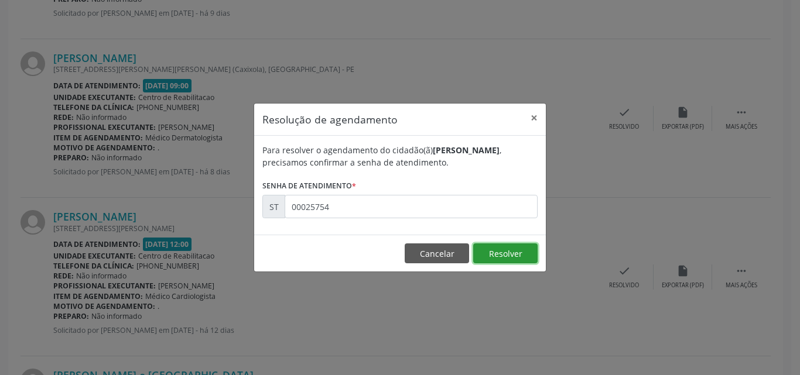
click at [487, 245] on button "Resolver" at bounding box center [505, 254] width 64 height 20
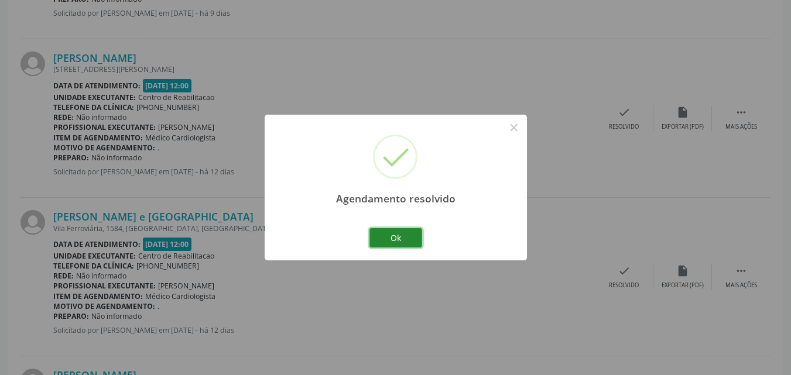
click at [407, 238] on button "Ok" at bounding box center [396, 238] width 53 height 20
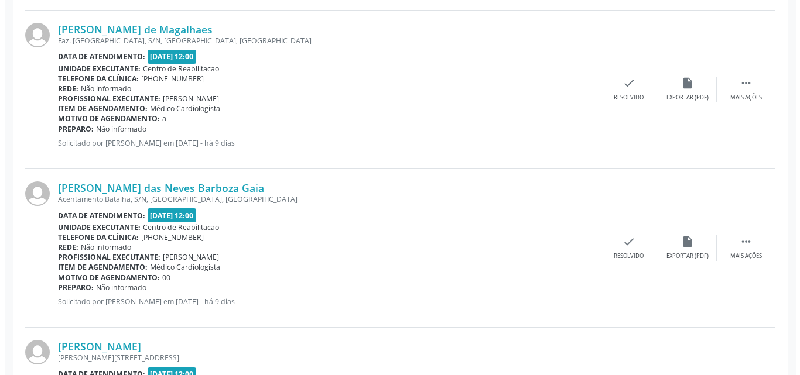
scroll to position [2232, 0]
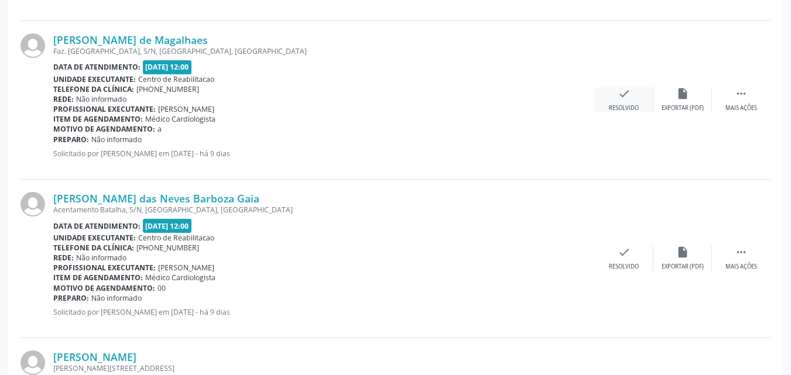
click at [628, 92] on icon "check" at bounding box center [624, 93] width 13 height 13
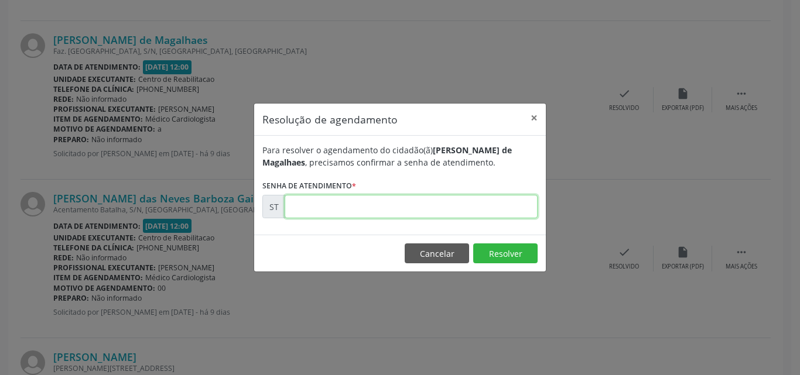
click at [304, 210] on input "text" at bounding box center [411, 206] width 253 height 23
type input "00024525"
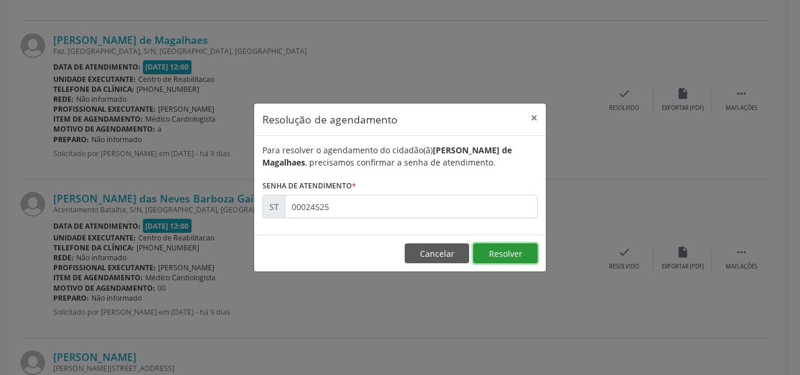
click at [492, 251] on button "Resolver" at bounding box center [505, 254] width 64 height 20
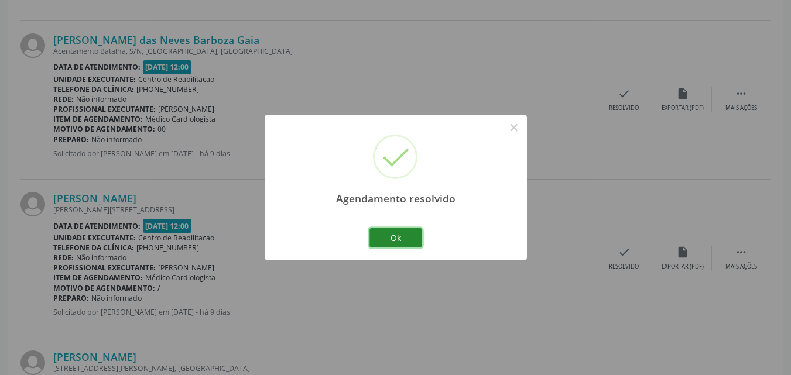
click at [412, 235] on button "Ok" at bounding box center [396, 238] width 53 height 20
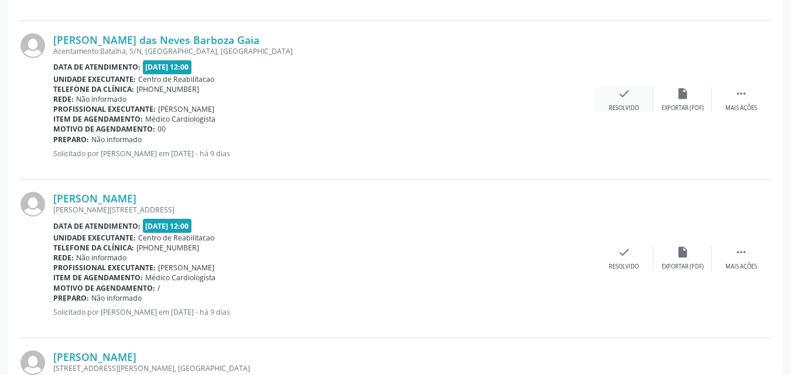
click at [618, 93] on icon "check" at bounding box center [624, 93] width 13 height 13
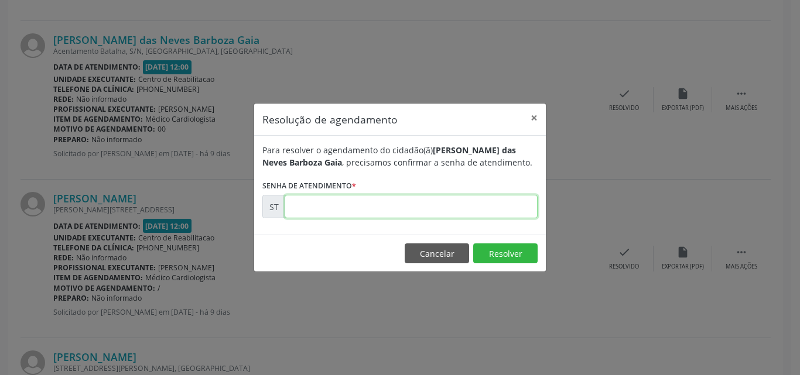
click at [322, 208] on input "text" at bounding box center [411, 206] width 253 height 23
type input "00024537"
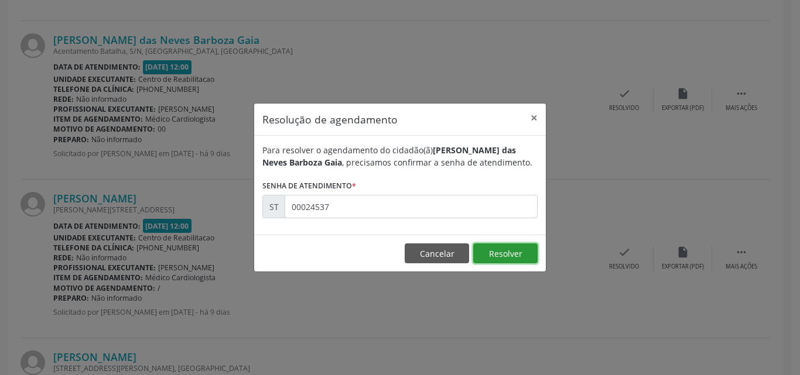
click at [510, 246] on button "Resolver" at bounding box center [505, 254] width 64 height 20
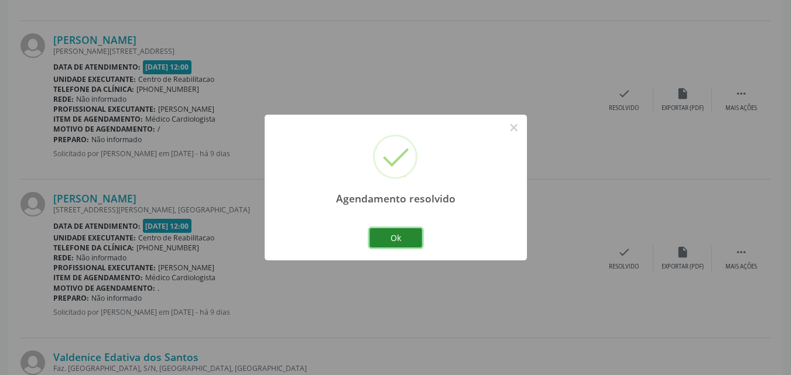
click at [410, 237] on button "Ok" at bounding box center [396, 238] width 53 height 20
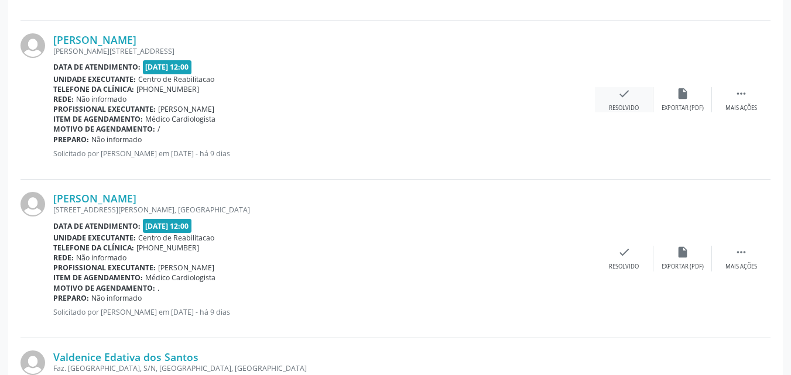
click at [627, 94] on icon "check" at bounding box center [624, 93] width 13 height 13
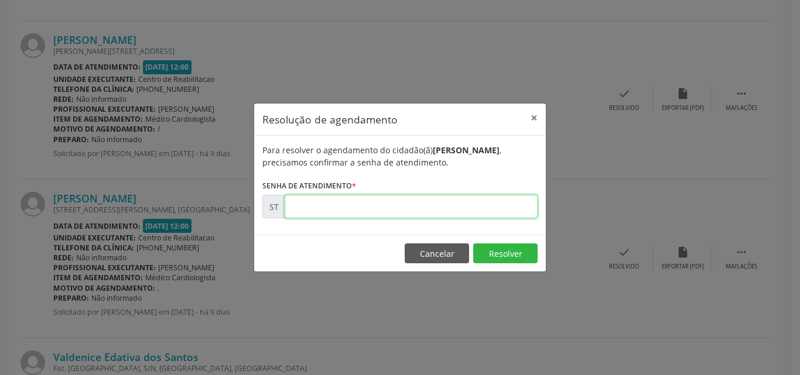
click at [307, 208] on input "text" at bounding box center [411, 206] width 253 height 23
type input "00024606"
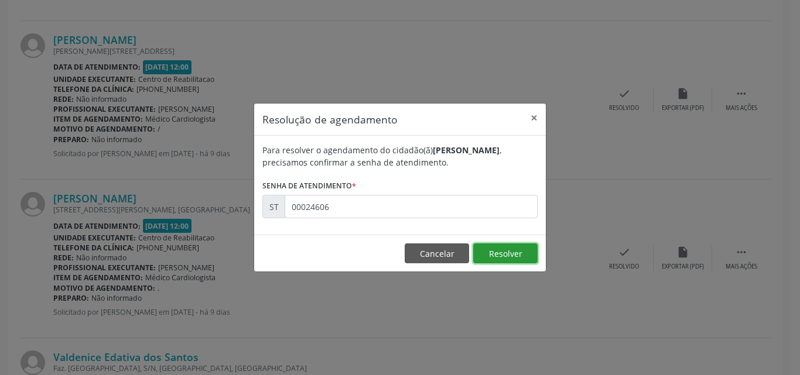
click at [483, 248] on button "Resolver" at bounding box center [505, 254] width 64 height 20
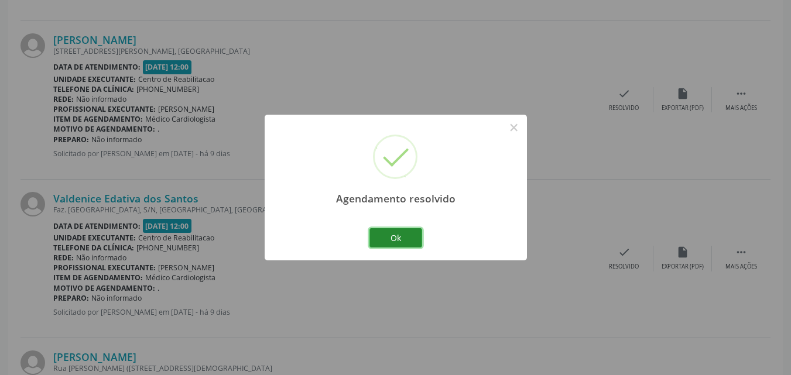
click at [409, 238] on button "Ok" at bounding box center [396, 238] width 53 height 20
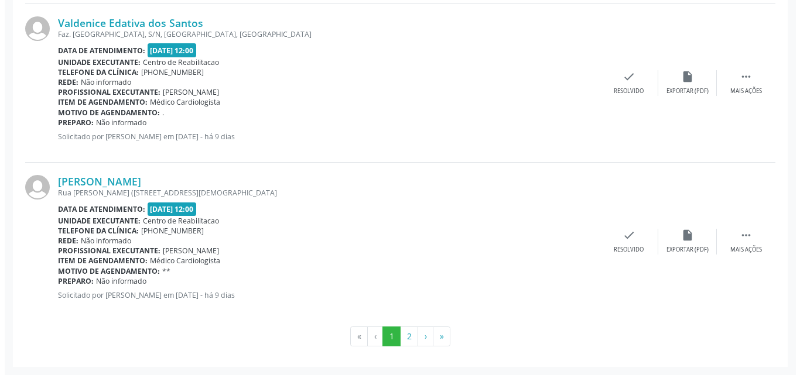
scroll to position [2349, 0]
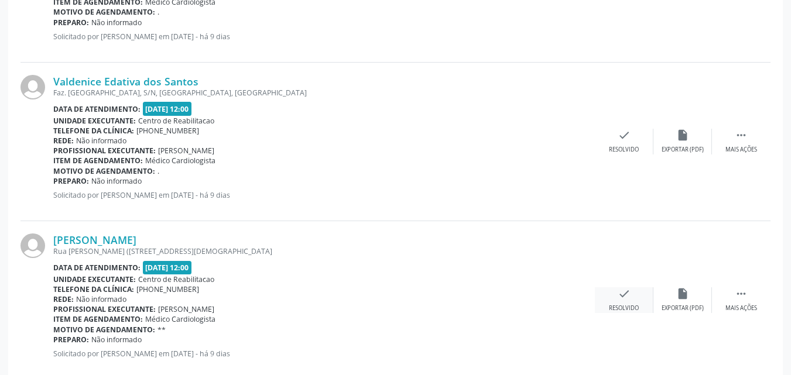
click at [624, 293] on icon "check" at bounding box center [624, 294] width 13 height 13
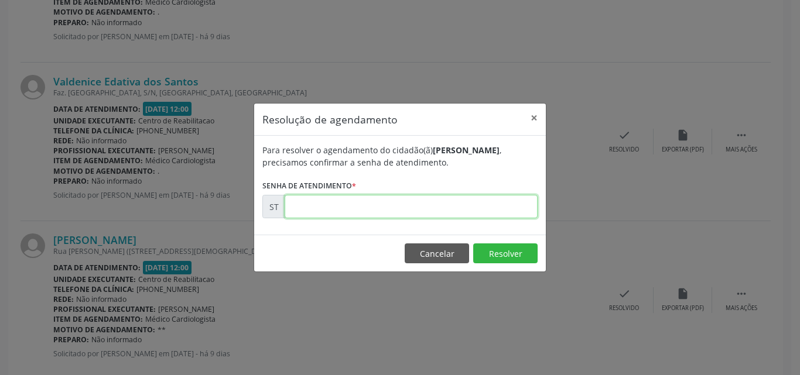
click at [306, 208] on input "text" at bounding box center [411, 206] width 253 height 23
type input "00024762"
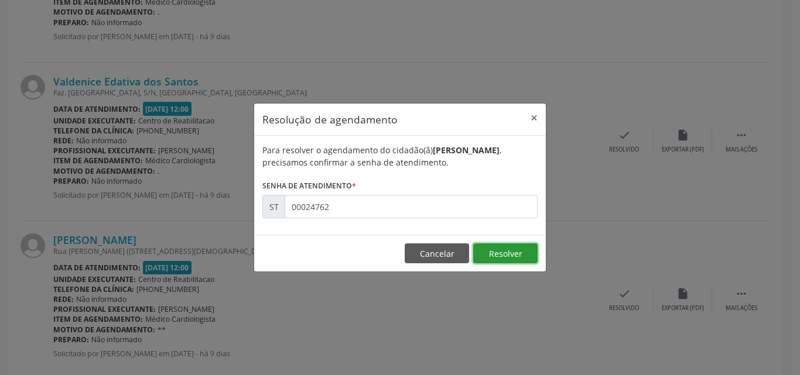
click at [514, 256] on button "Resolver" at bounding box center [505, 254] width 64 height 20
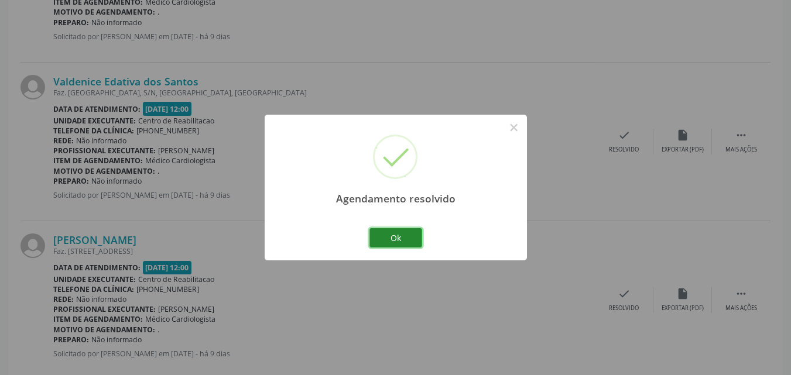
click at [415, 240] on button "Ok" at bounding box center [396, 238] width 53 height 20
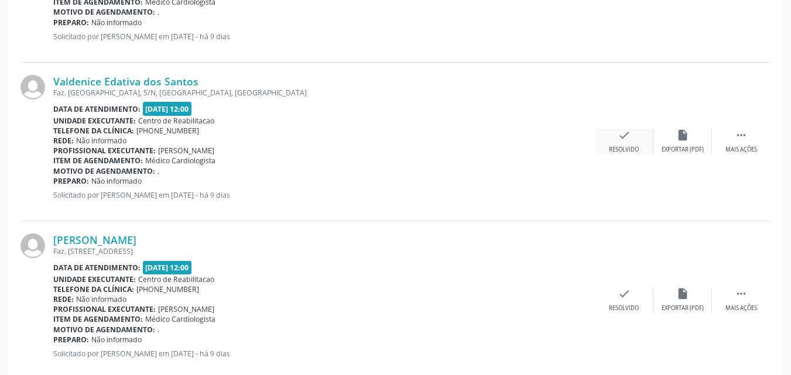
click at [627, 137] on icon "check" at bounding box center [624, 135] width 13 height 13
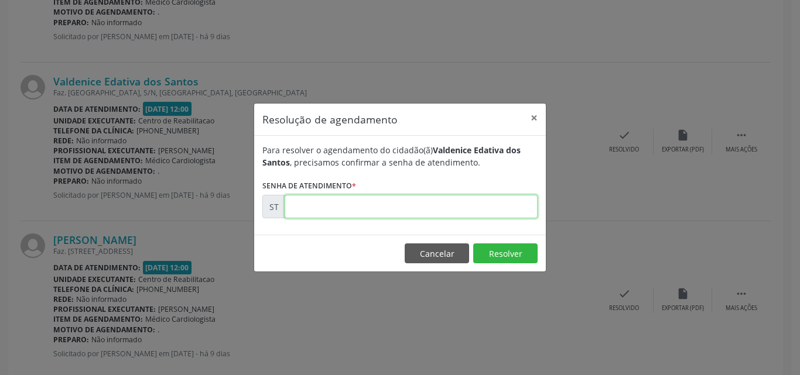
click at [318, 209] on input "text" at bounding box center [411, 206] width 253 height 23
type input "00024740"
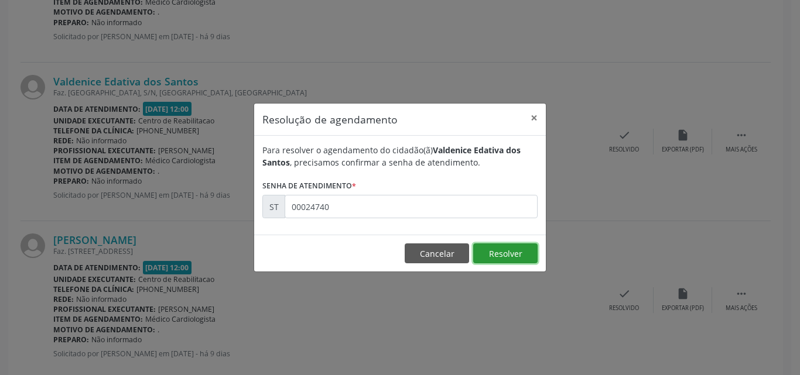
click at [497, 251] on button "Resolver" at bounding box center [505, 254] width 64 height 20
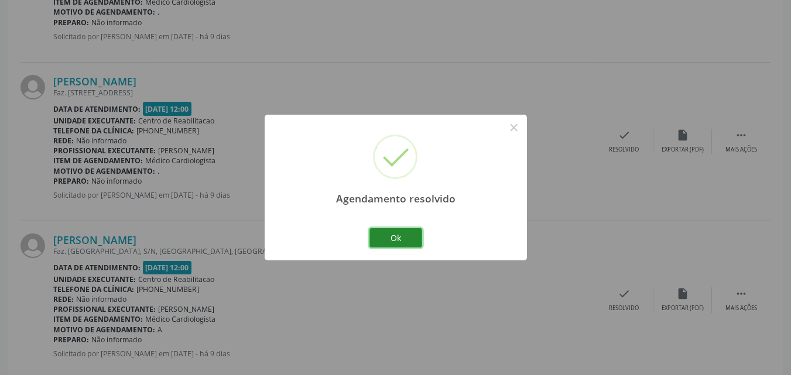
click at [403, 240] on button "Ok" at bounding box center [396, 238] width 53 height 20
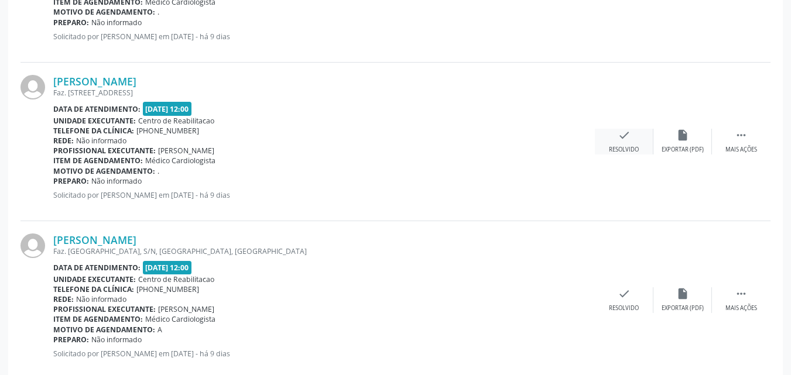
click at [621, 136] on icon "check" at bounding box center [624, 135] width 13 height 13
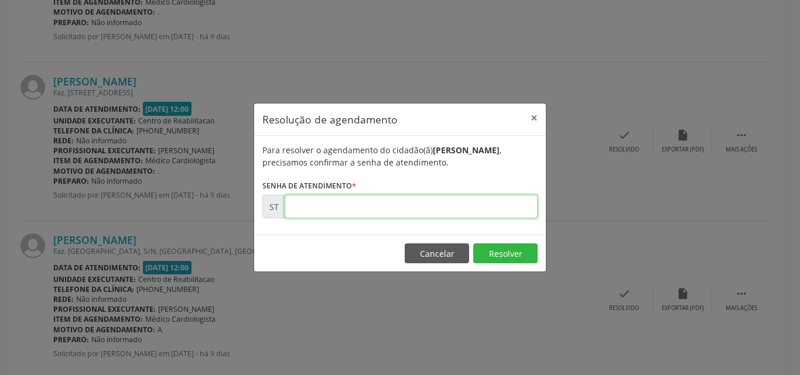
click at [305, 208] on input "text" at bounding box center [411, 206] width 253 height 23
type input "00024841"
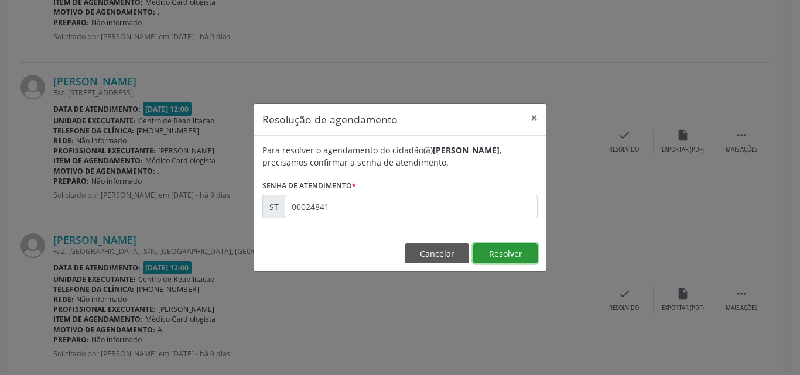
click at [495, 250] on button "Resolver" at bounding box center [505, 254] width 64 height 20
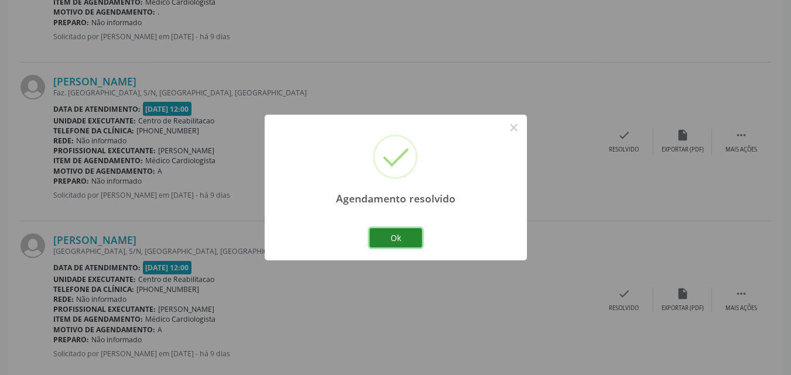
click at [411, 238] on button "Ok" at bounding box center [396, 238] width 53 height 20
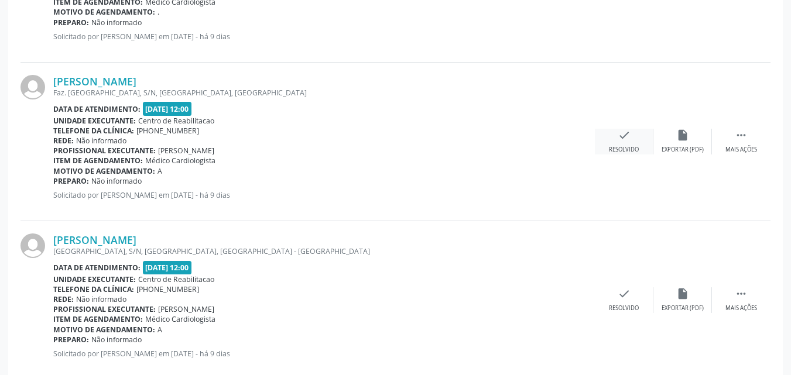
click at [623, 132] on icon "check" at bounding box center [624, 135] width 13 height 13
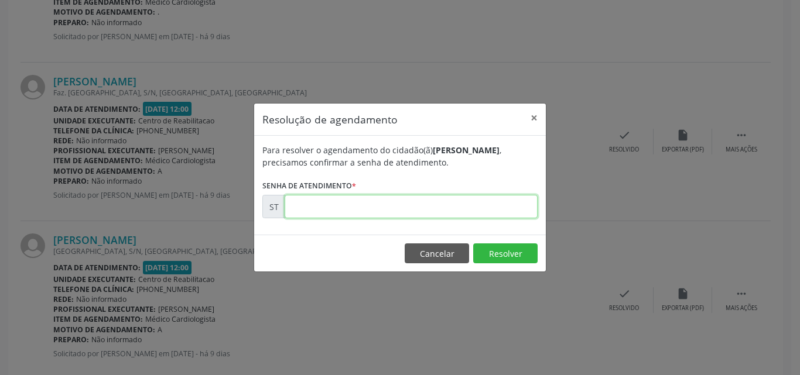
click at [315, 206] on input "text" at bounding box center [411, 206] width 253 height 23
type input "00024850"
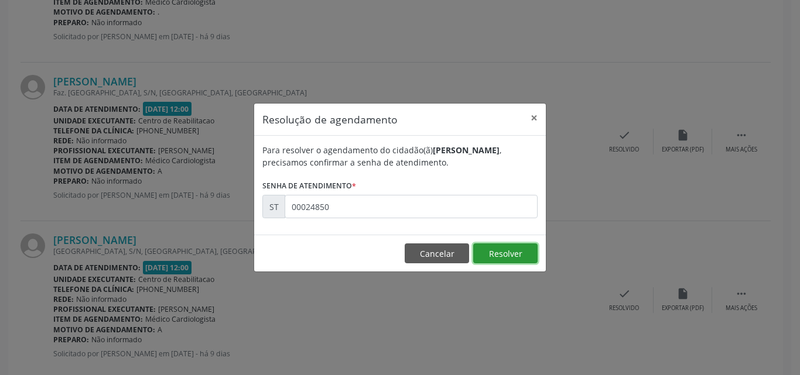
click at [494, 251] on button "Resolver" at bounding box center [505, 254] width 64 height 20
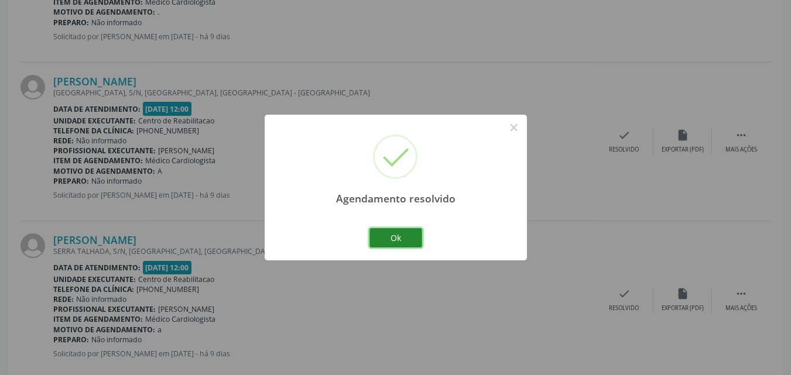
click at [401, 237] on button "Ok" at bounding box center [396, 238] width 53 height 20
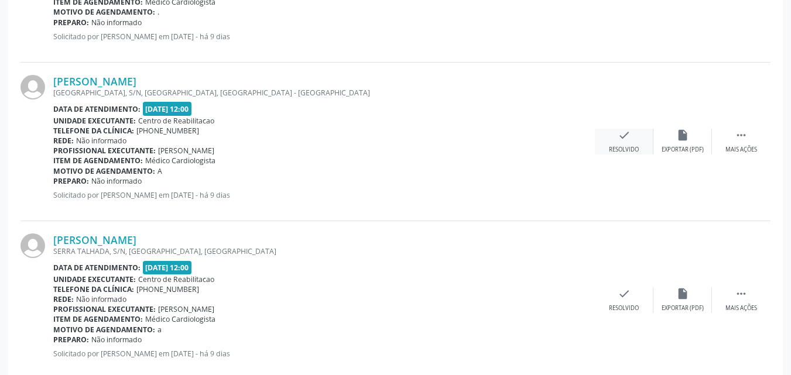
click at [623, 138] on icon "check" at bounding box center [624, 135] width 13 height 13
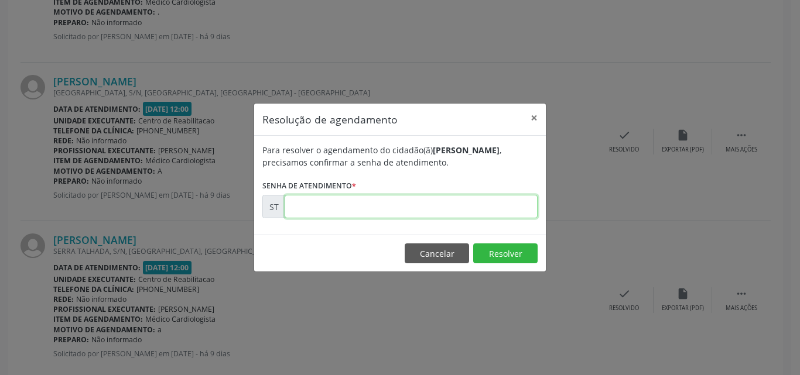
click at [318, 210] on input "text" at bounding box center [411, 206] width 253 height 23
type input "00025577"
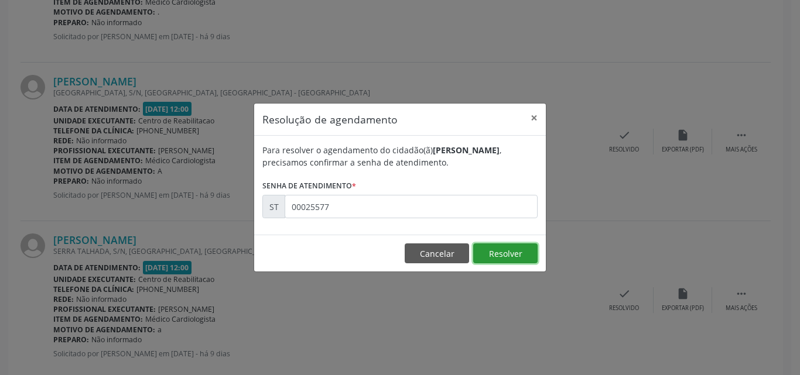
click at [484, 250] on button "Resolver" at bounding box center [505, 254] width 64 height 20
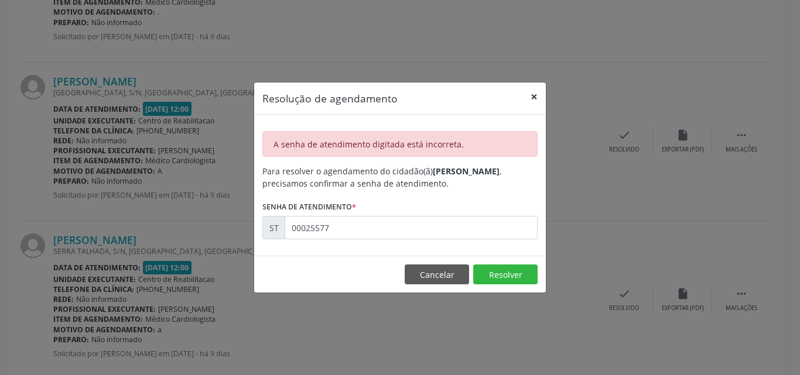
click at [535, 95] on button "×" at bounding box center [533, 97] width 23 height 29
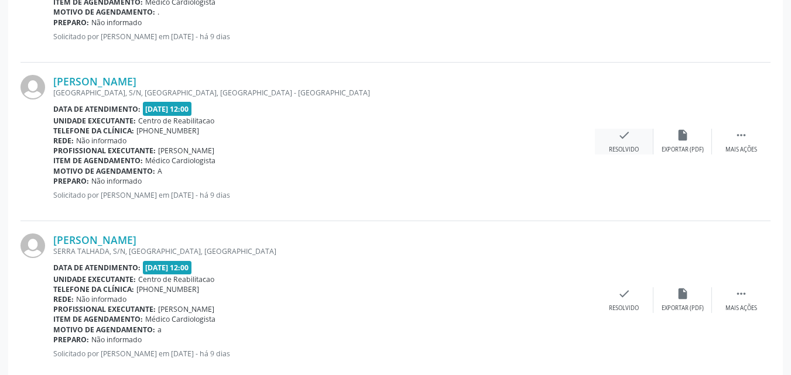
click at [623, 136] on icon "check" at bounding box center [624, 135] width 13 height 13
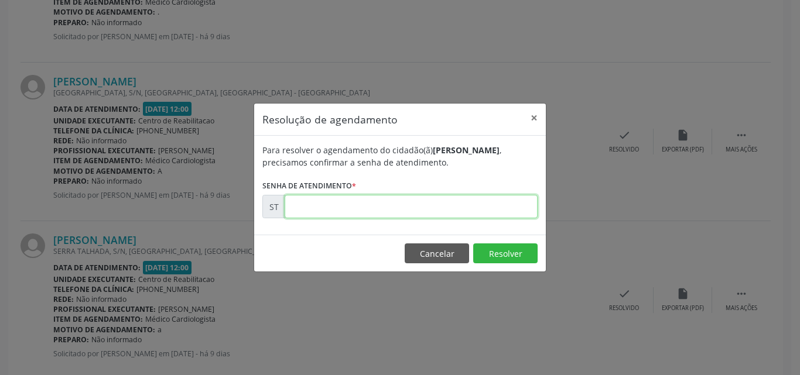
click at [323, 206] on input "text" at bounding box center [411, 206] width 253 height 23
type input "00025158"
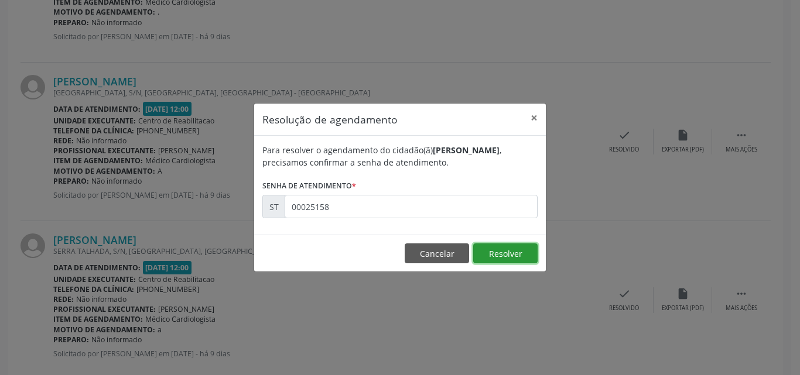
click at [497, 249] on button "Resolver" at bounding box center [505, 254] width 64 height 20
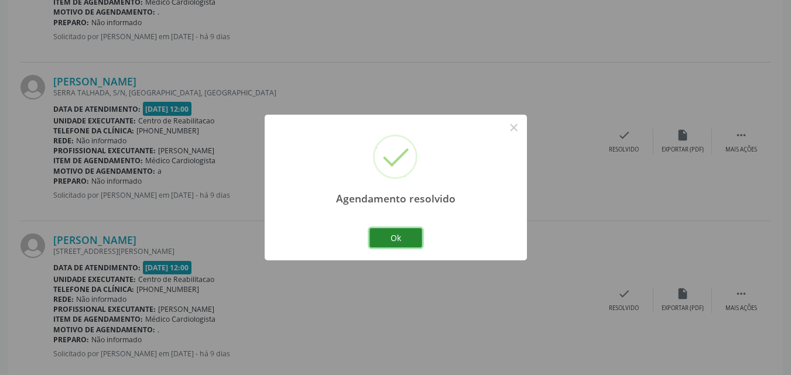
click at [405, 237] on button "Ok" at bounding box center [396, 238] width 53 height 20
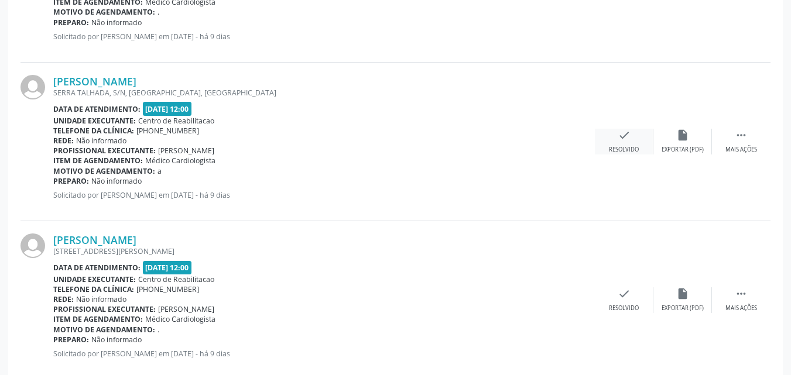
click at [623, 137] on icon "check" at bounding box center [624, 135] width 13 height 13
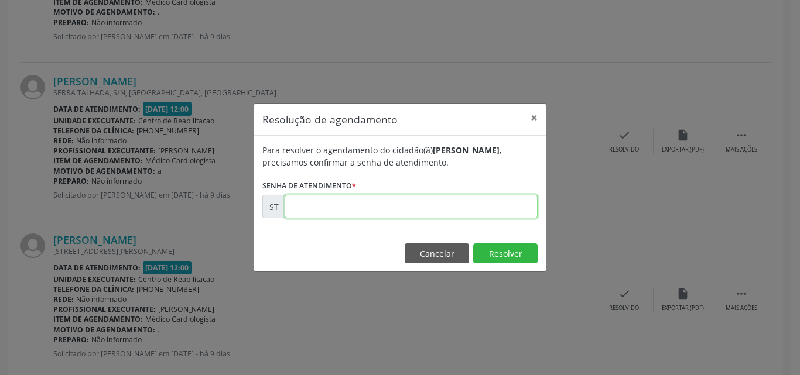
click at [314, 209] on input "text" at bounding box center [411, 206] width 253 height 23
type input "00025171"
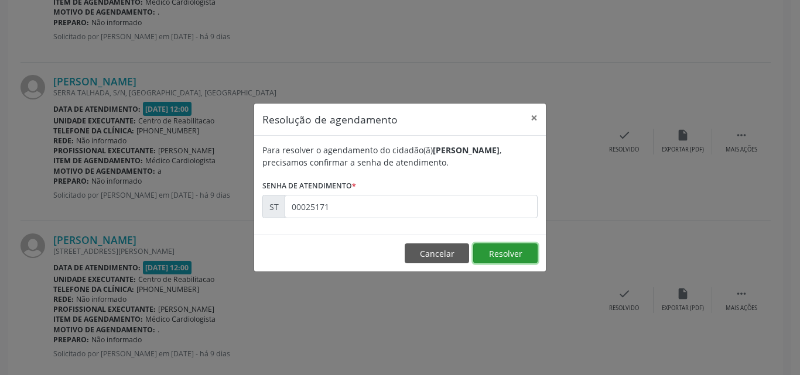
click at [501, 252] on button "Resolver" at bounding box center [505, 254] width 64 height 20
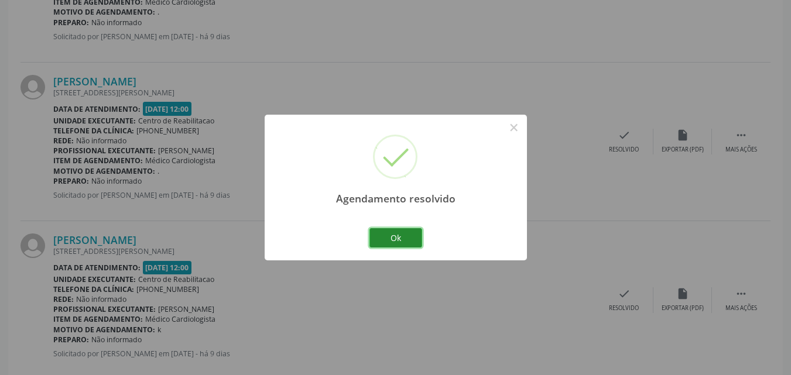
click at [405, 238] on button "Ok" at bounding box center [396, 238] width 53 height 20
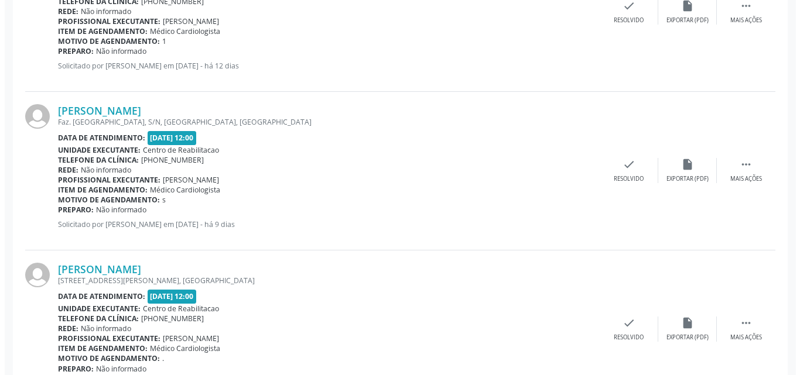
scroll to position [1998, 0]
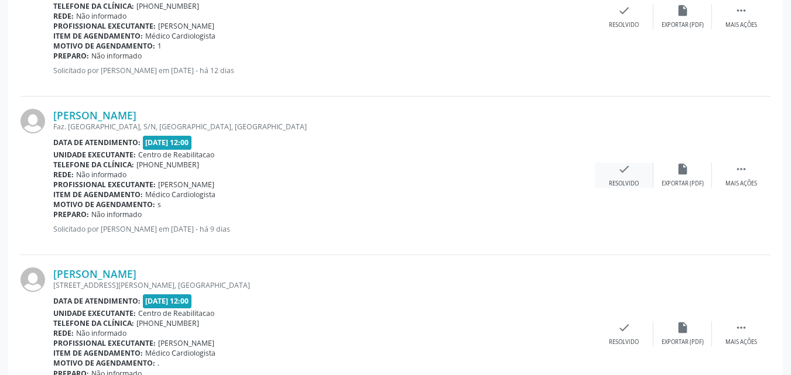
click at [630, 170] on icon "check" at bounding box center [624, 169] width 13 height 13
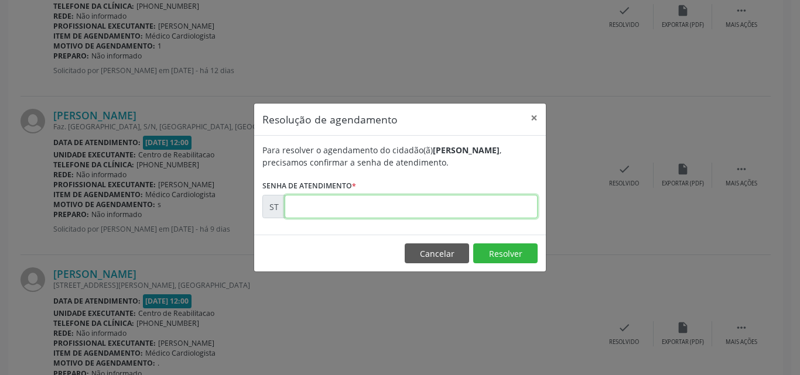
click at [302, 217] on input "text" at bounding box center [411, 206] width 253 height 23
type input "00024437"
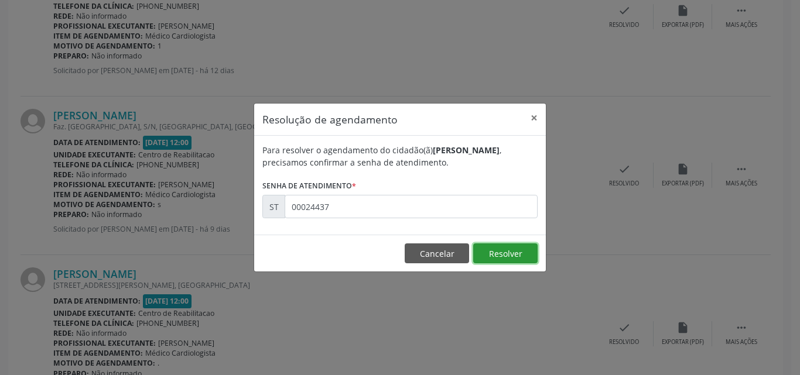
click at [494, 264] on button "Resolver" at bounding box center [505, 254] width 64 height 20
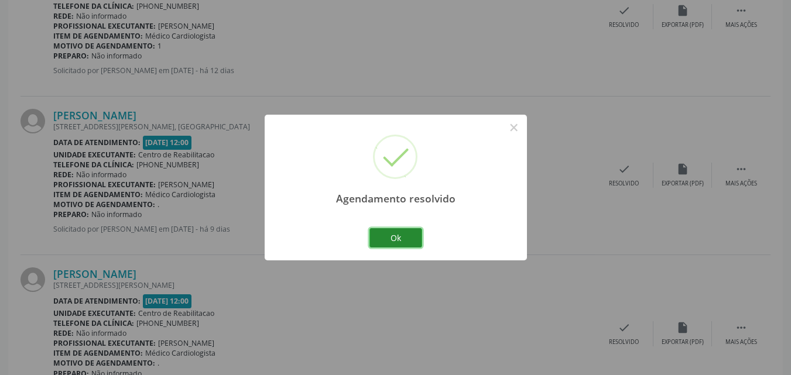
click at [405, 235] on button "Ok" at bounding box center [396, 238] width 53 height 20
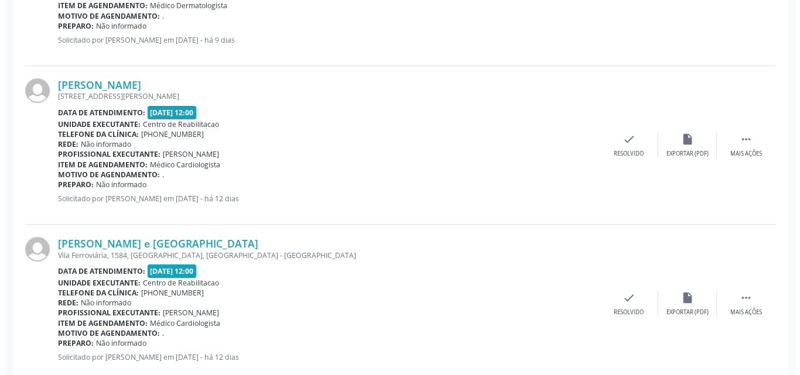
scroll to position [944, 0]
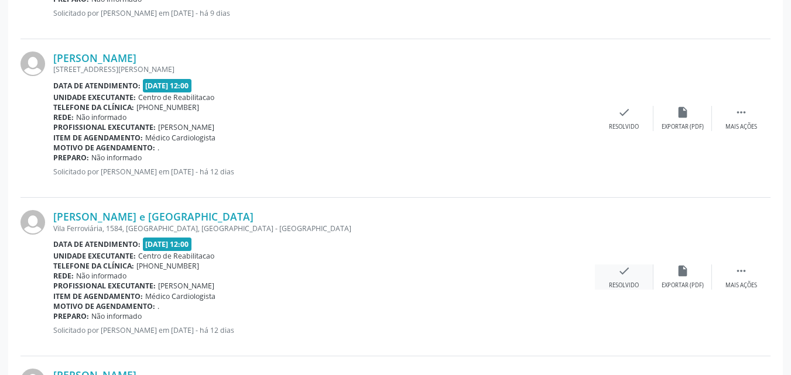
click at [622, 266] on icon "check" at bounding box center [624, 271] width 13 height 13
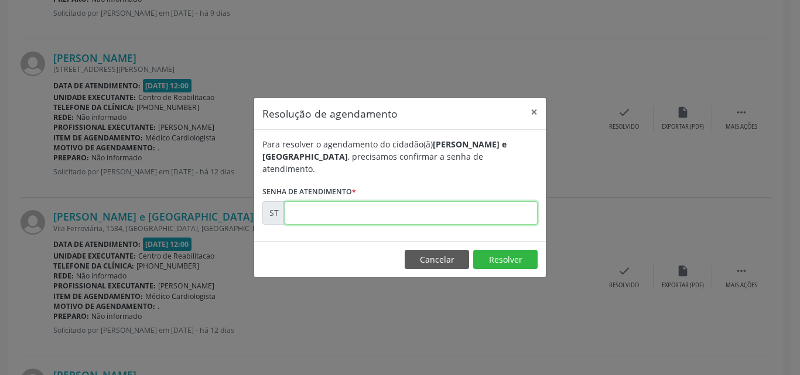
click at [323, 203] on input "text" at bounding box center [411, 212] width 253 height 23
type input "00023751"
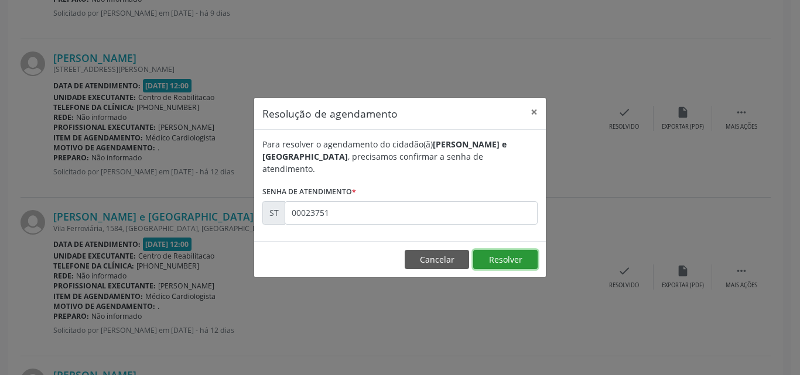
click at [490, 252] on button "Resolver" at bounding box center [505, 260] width 64 height 20
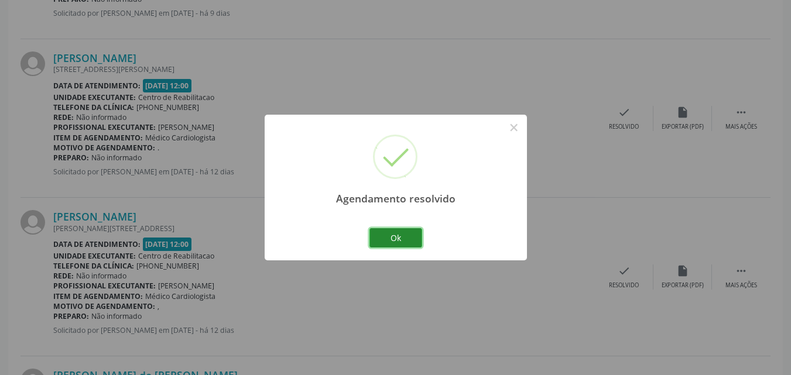
click at [408, 239] on button "Ok" at bounding box center [396, 238] width 53 height 20
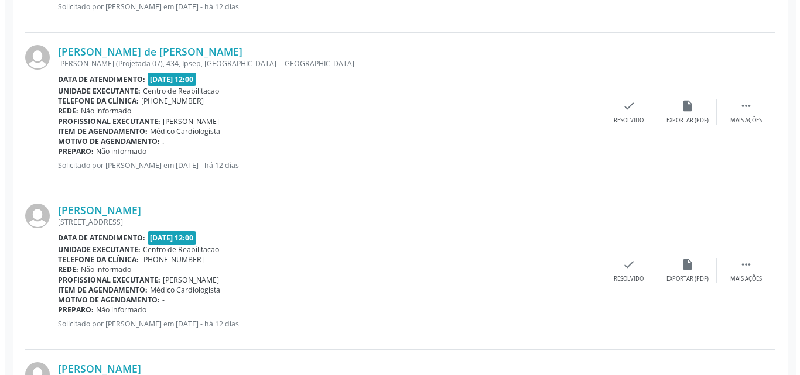
scroll to position [1295, 0]
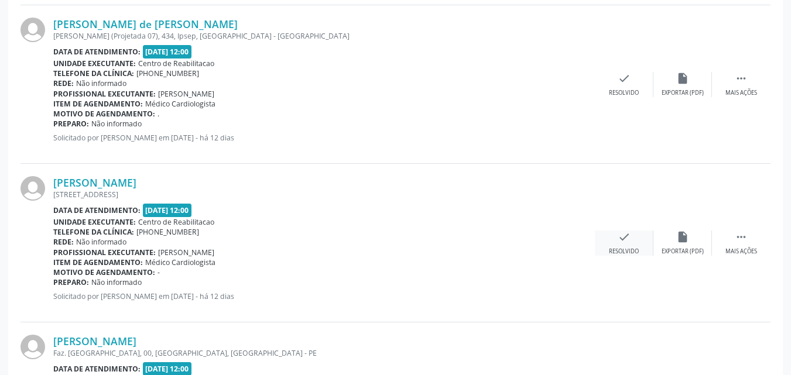
click at [628, 237] on icon "check" at bounding box center [624, 237] width 13 height 13
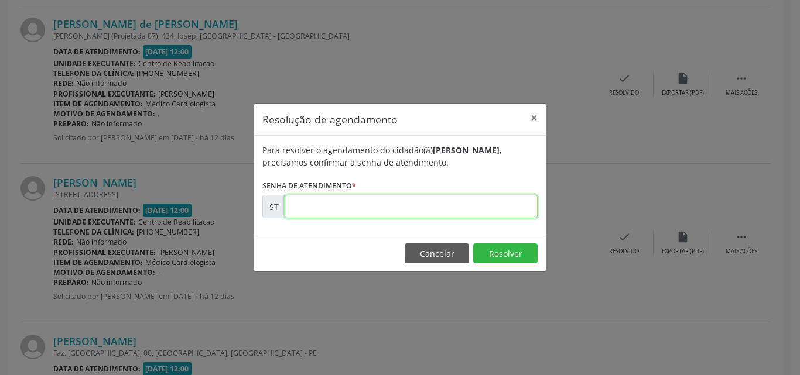
click at [317, 208] on input "text" at bounding box center [411, 206] width 253 height 23
type input "00024120"
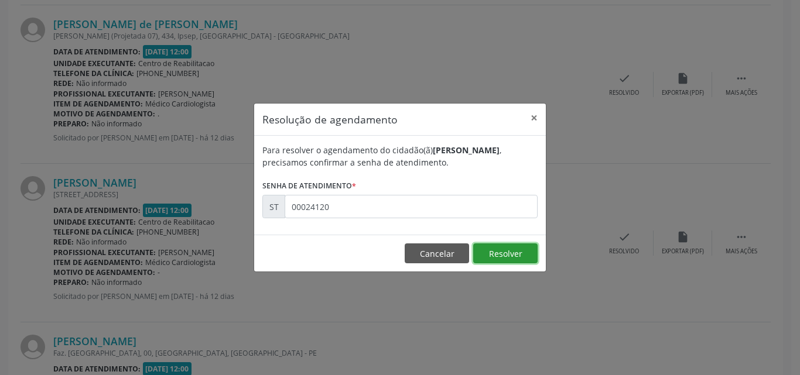
click at [494, 252] on button "Resolver" at bounding box center [505, 254] width 64 height 20
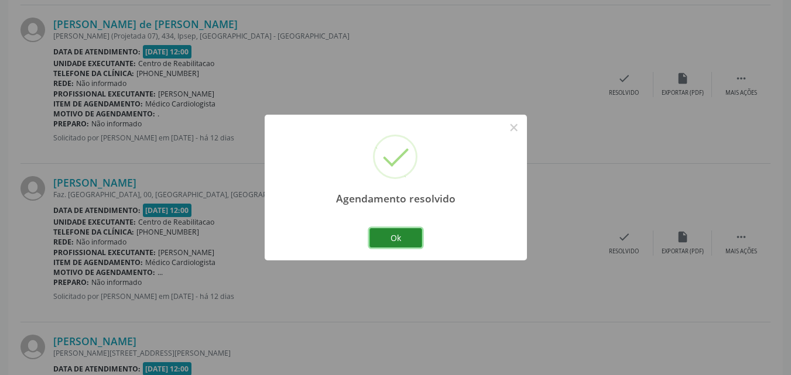
click at [411, 238] on button "Ok" at bounding box center [396, 238] width 53 height 20
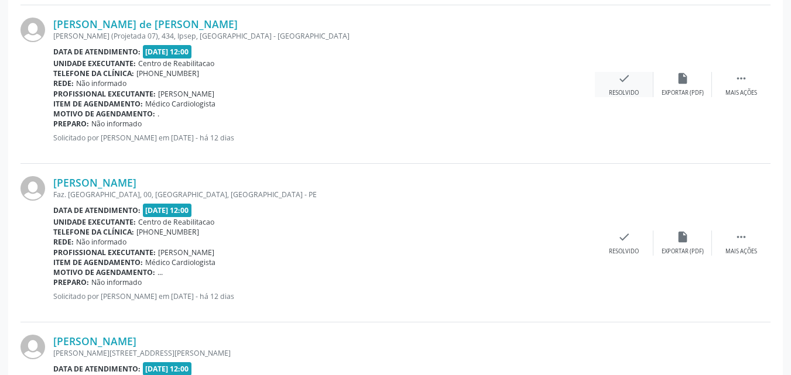
click at [624, 80] on icon "check" at bounding box center [624, 78] width 13 height 13
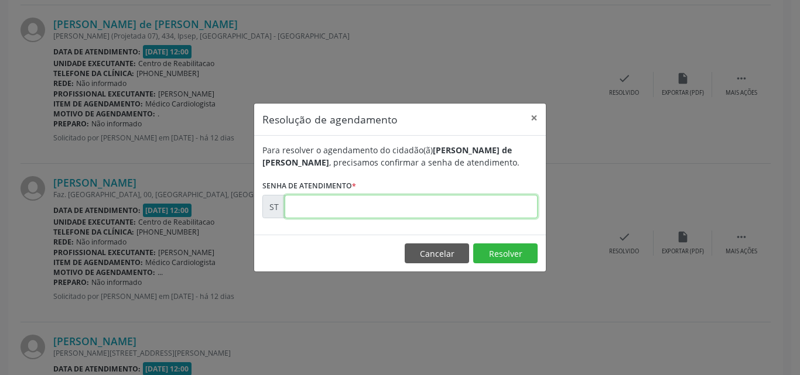
click at [310, 206] on input "text" at bounding box center [411, 206] width 253 height 23
type input "00023793"
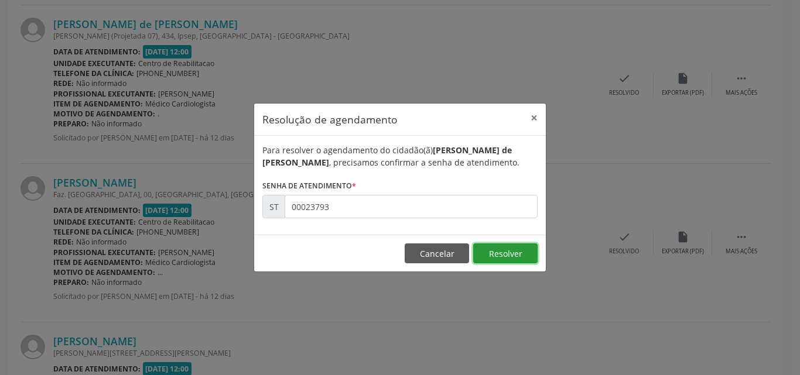
click at [488, 250] on button "Resolver" at bounding box center [505, 254] width 64 height 20
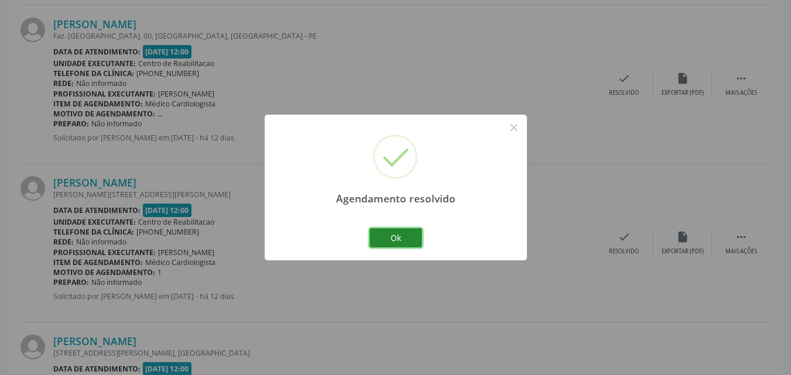
click at [389, 232] on button "Ok" at bounding box center [396, 238] width 53 height 20
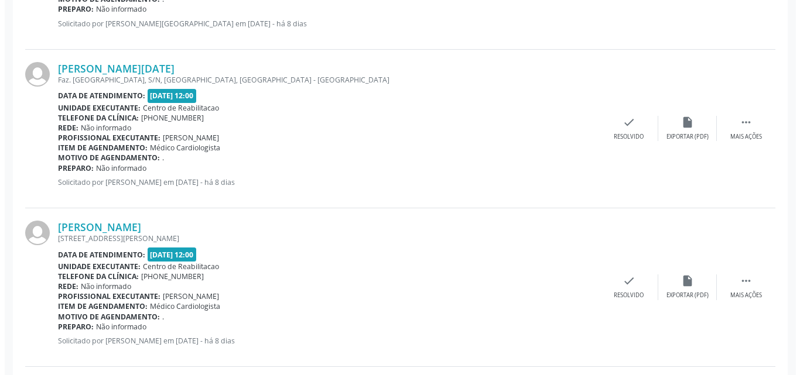
scroll to position [2232, 0]
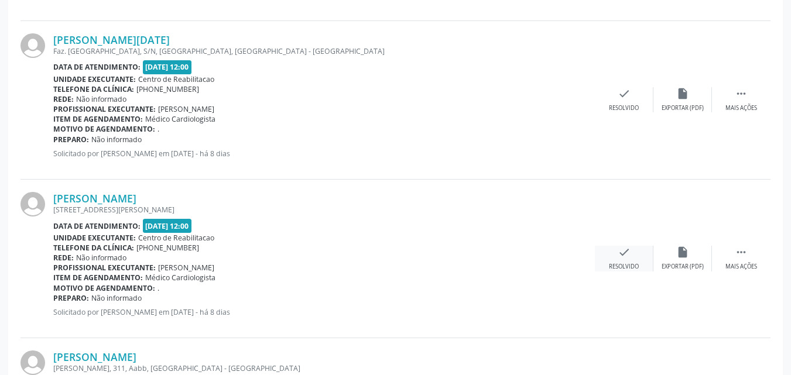
click at [620, 248] on icon "check" at bounding box center [624, 252] width 13 height 13
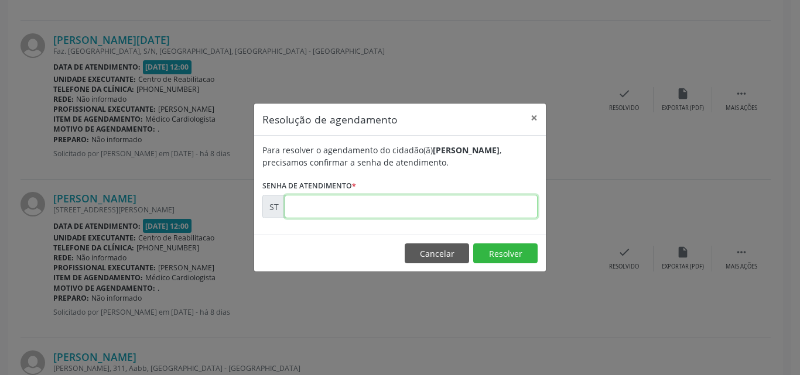
click at [326, 207] on input "text" at bounding box center [411, 206] width 253 height 23
type input "00025577"
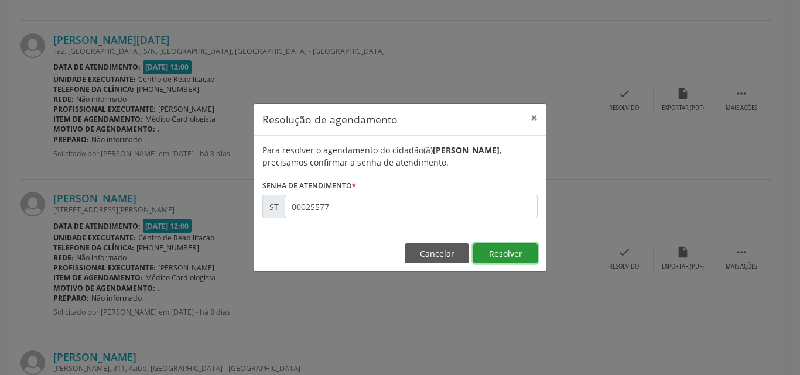
click at [491, 255] on button "Resolver" at bounding box center [505, 254] width 64 height 20
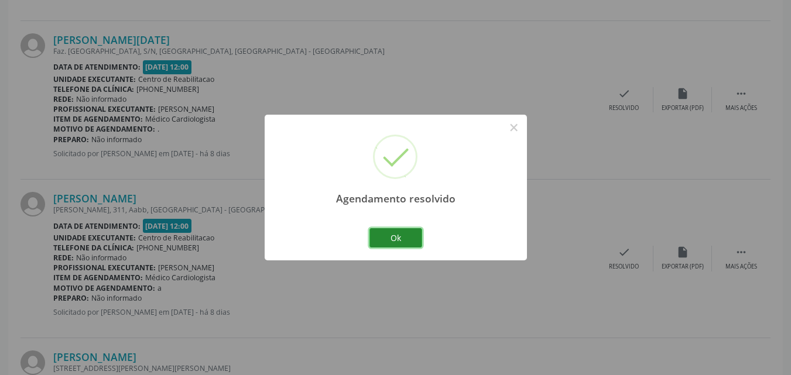
click at [409, 237] on button "Ok" at bounding box center [396, 238] width 53 height 20
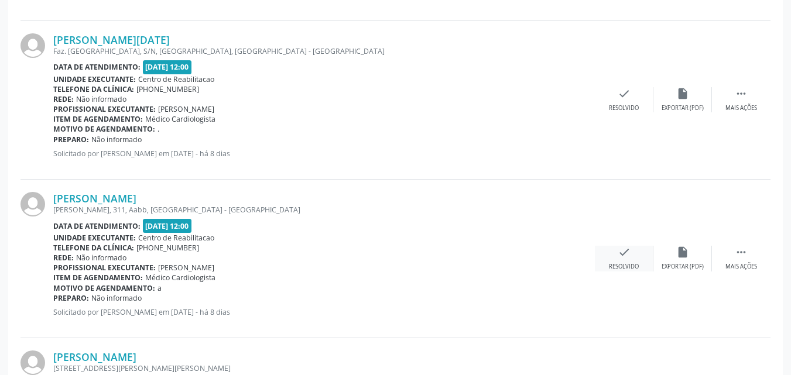
click at [620, 255] on icon "check" at bounding box center [624, 252] width 13 height 13
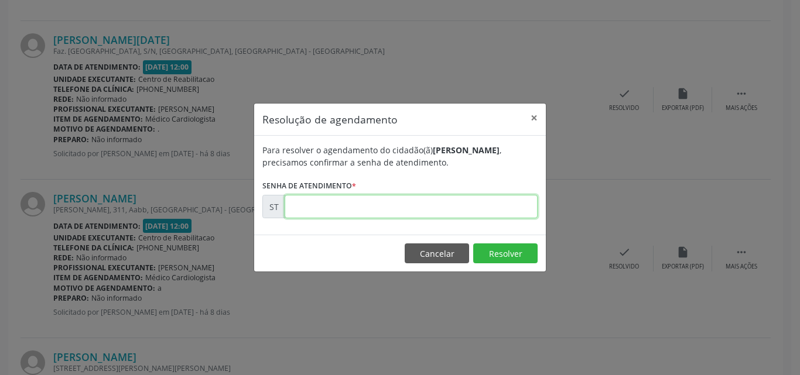
click at [316, 210] on input "text" at bounding box center [411, 206] width 253 height 23
type input "00025670"
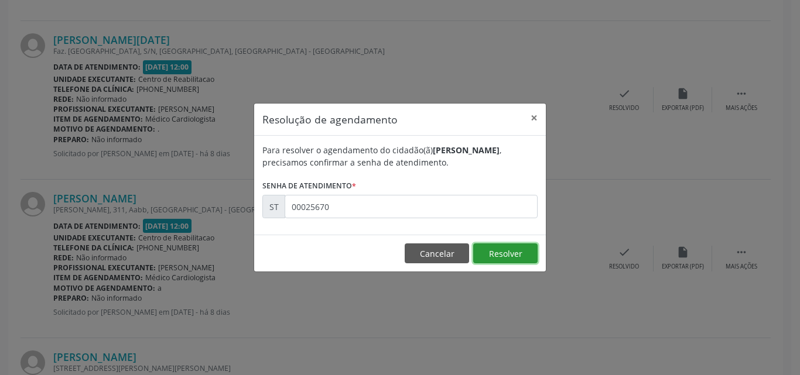
click at [499, 254] on button "Resolver" at bounding box center [505, 254] width 64 height 20
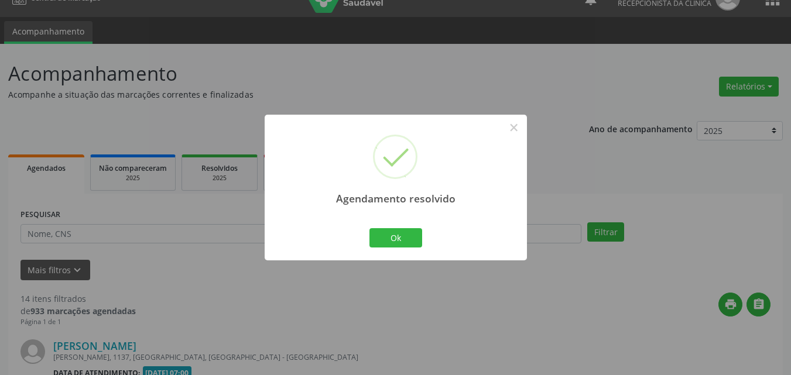
scroll to position [2215, 0]
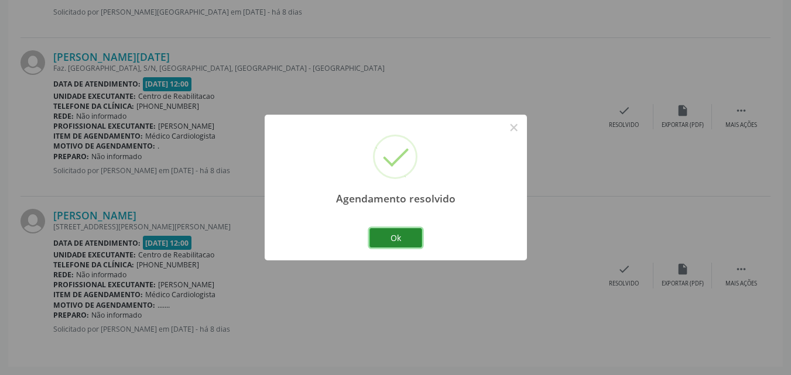
click at [389, 234] on button "Ok" at bounding box center [396, 238] width 53 height 20
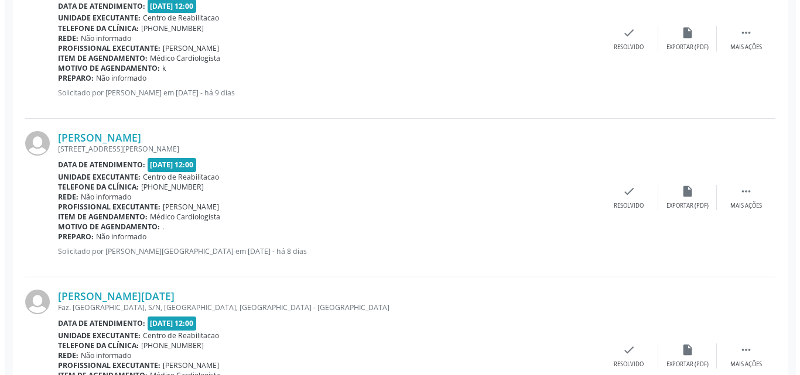
scroll to position [1805, 0]
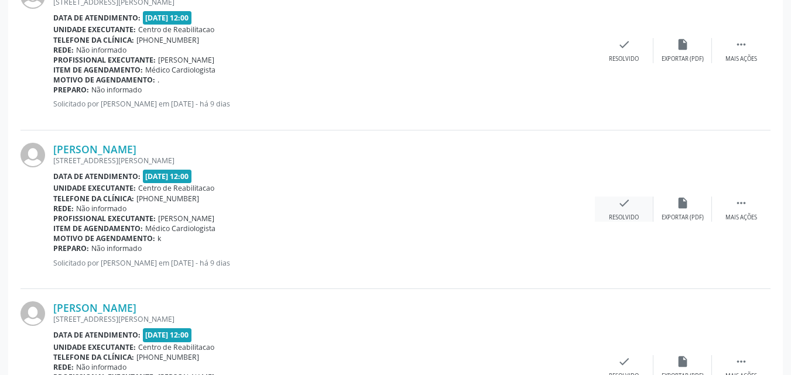
click at [617, 203] on div "check Resolvido" at bounding box center [624, 209] width 59 height 25
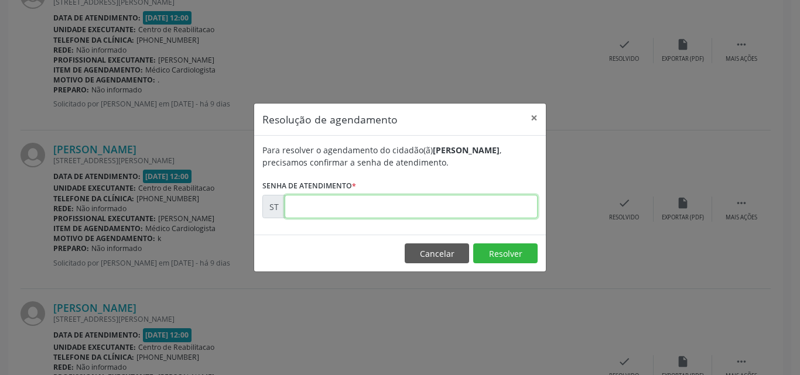
click at [323, 210] on input "text" at bounding box center [411, 206] width 253 height 23
type input "00025285"
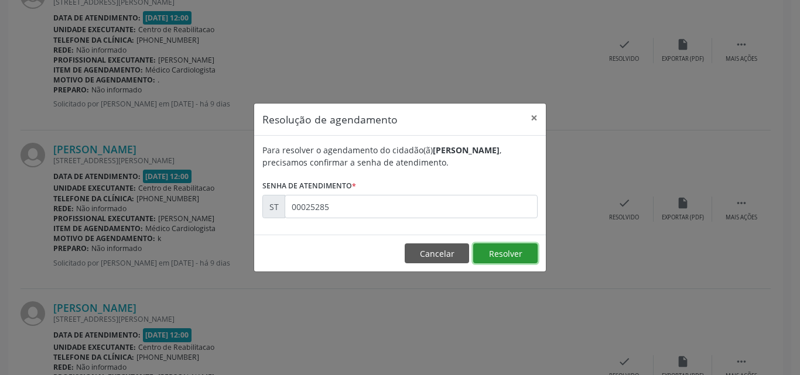
click at [494, 252] on button "Resolver" at bounding box center [505, 254] width 64 height 20
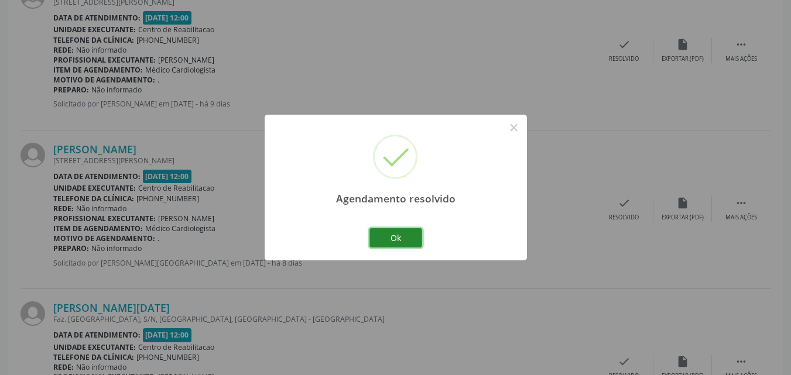
click at [412, 237] on button "Ok" at bounding box center [396, 238] width 53 height 20
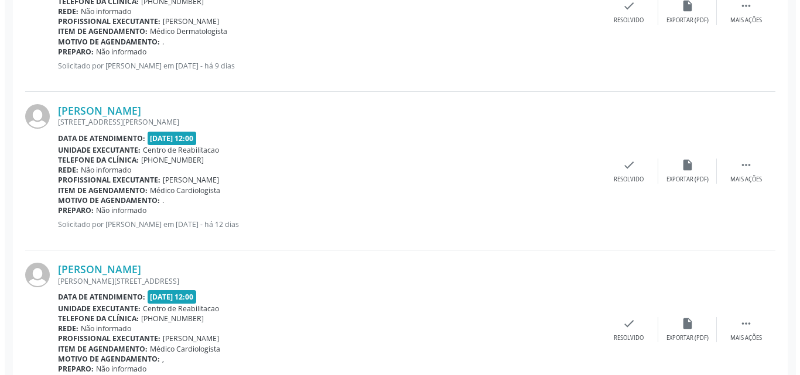
scroll to position [927, 0]
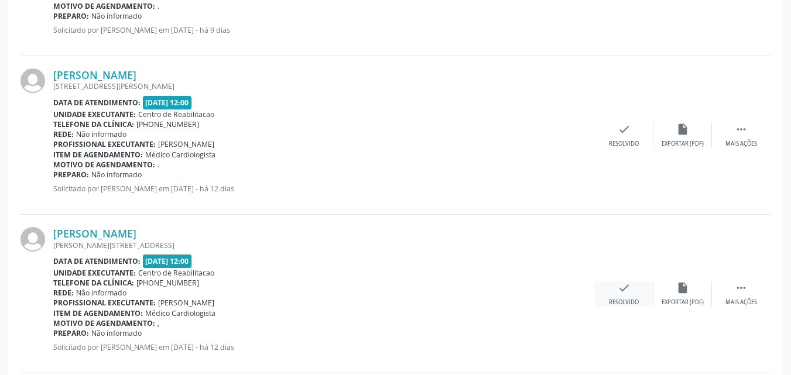
click at [620, 285] on icon "check" at bounding box center [624, 288] width 13 height 13
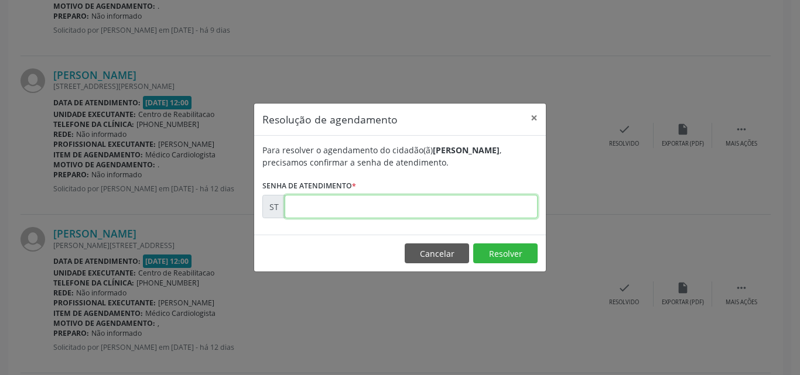
click at [325, 209] on input "text" at bounding box center [411, 206] width 253 height 23
type input "00023776"
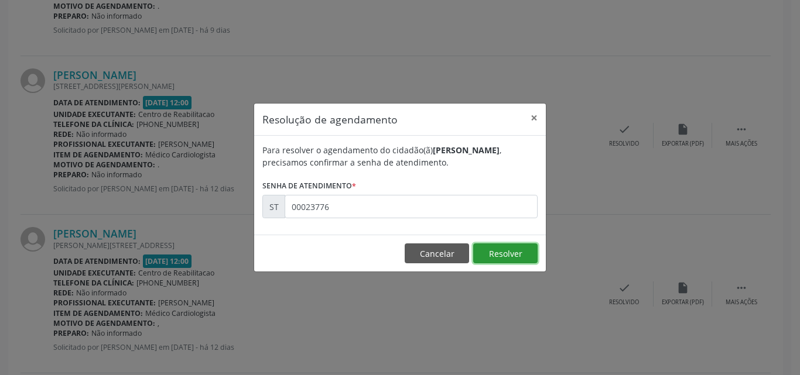
click at [497, 250] on button "Resolver" at bounding box center [505, 254] width 64 height 20
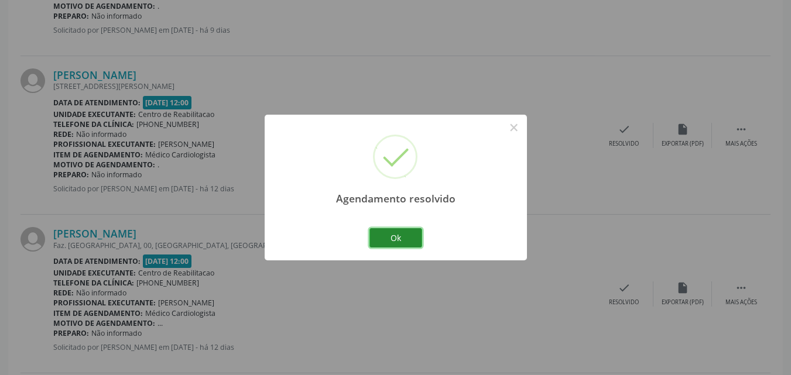
click at [412, 236] on button "Ok" at bounding box center [396, 238] width 53 height 20
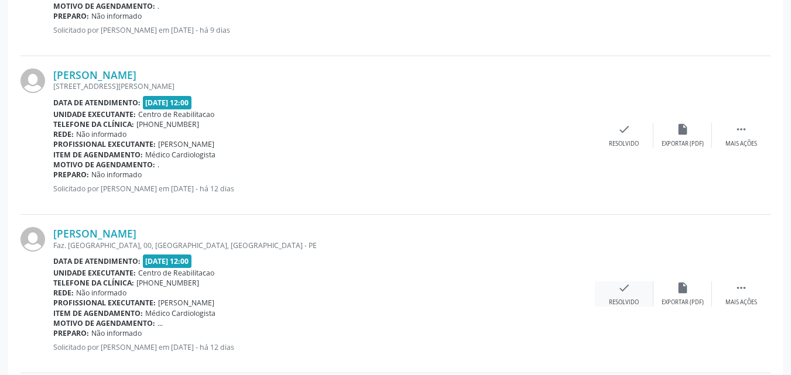
click at [630, 285] on icon "check" at bounding box center [624, 288] width 13 height 13
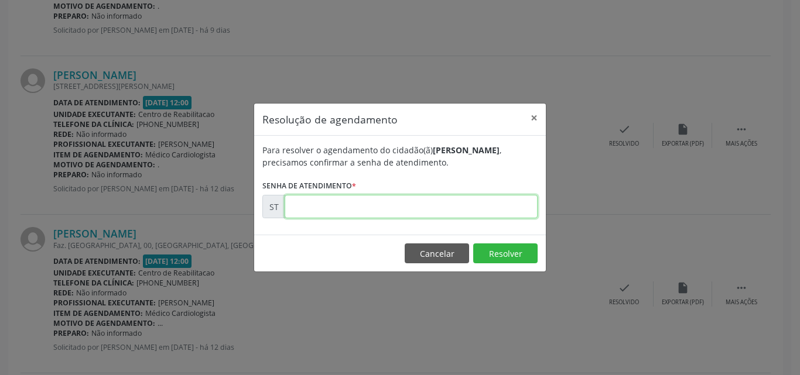
click at [314, 205] on input "text" at bounding box center [411, 206] width 253 height 23
type input "00024359"
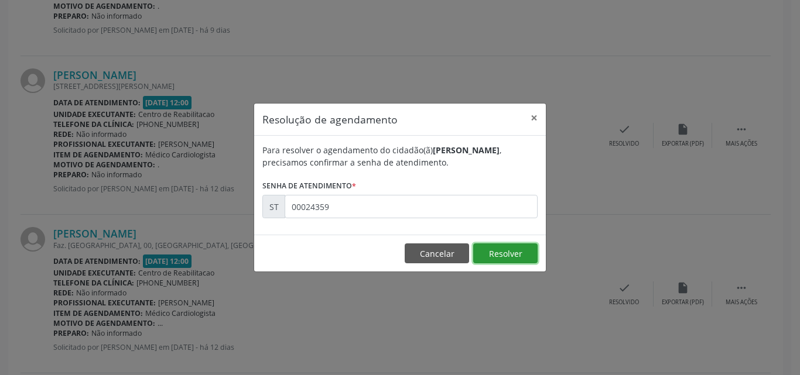
click at [507, 255] on button "Resolver" at bounding box center [505, 254] width 64 height 20
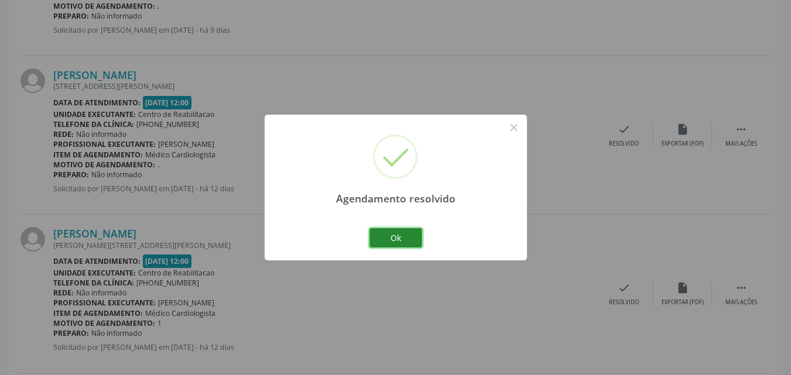
click at [395, 234] on button "Ok" at bounding box center [396, 238] width 53 height 20
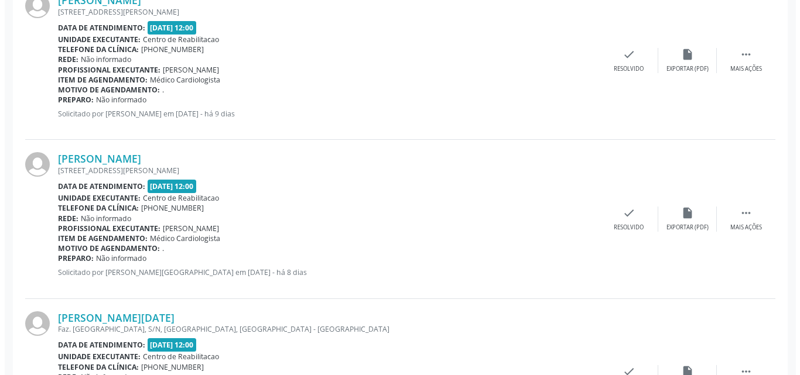
scroll to position [1512, 0]
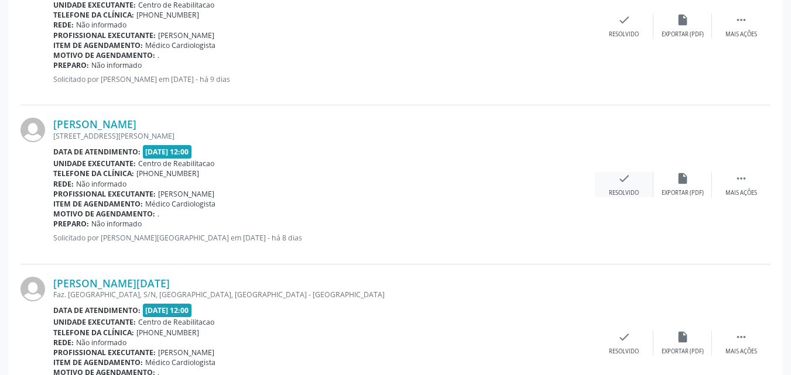
click at [631, 177] on div "check Resolvido" at bounding box center [624, 184] width 59 height 25
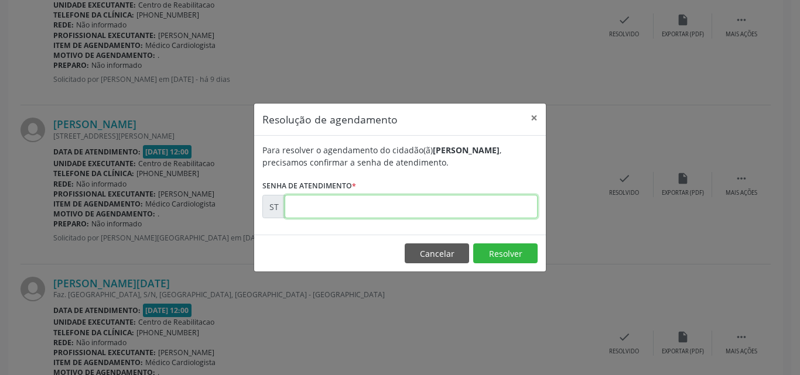
click at [315, 207] on input "text" at bounding box center [411, 206] width 253 height 23
type input "00025342"
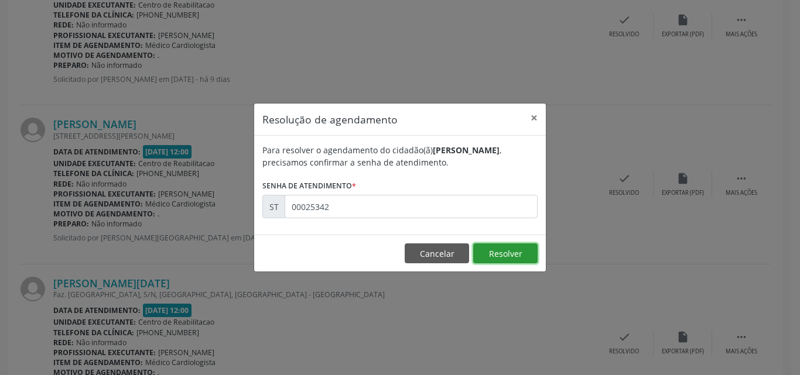
click at [498, 255] on button "Resolver" at bounding box center [505, 254] width 64 height 20
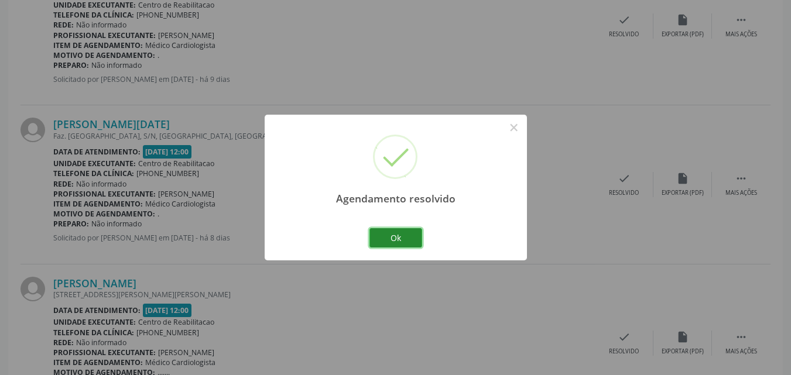
click at [402, 238] on button "Ok" at bounding box center [396, 238] width 53 height 20
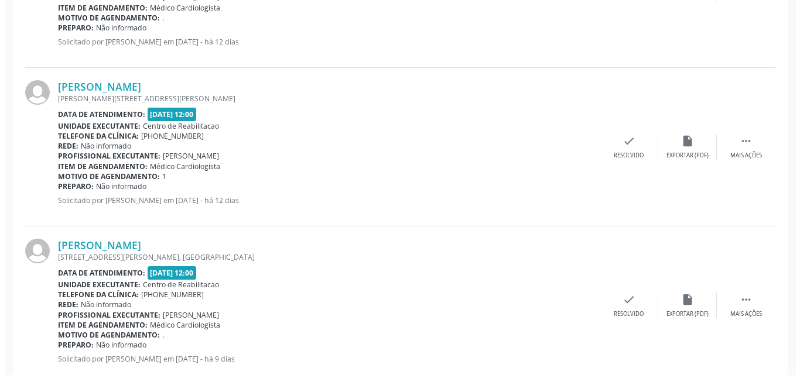
scroll to position [1053, 0]
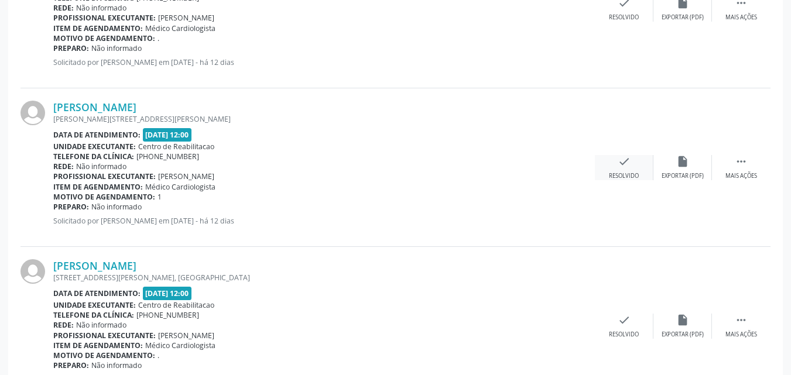
click at [618, 164] on icon "check" at bounding box center [624, 161] width 13 height 13
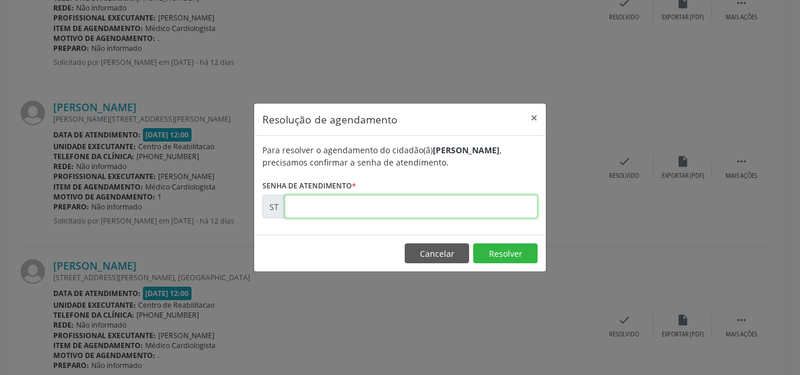
click at [306, 203] on input "text" at bounding box center [411, 206] width 253 height 23
type input "00024431"
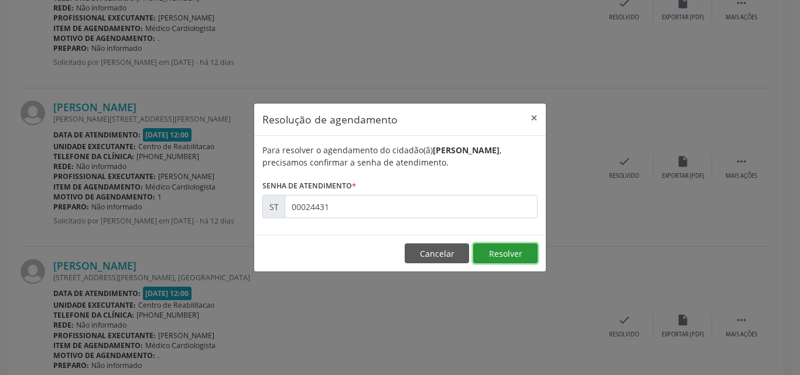
click at [490, 248] on button "Resolver" at bounding box center [505, 254] width 64 height 20
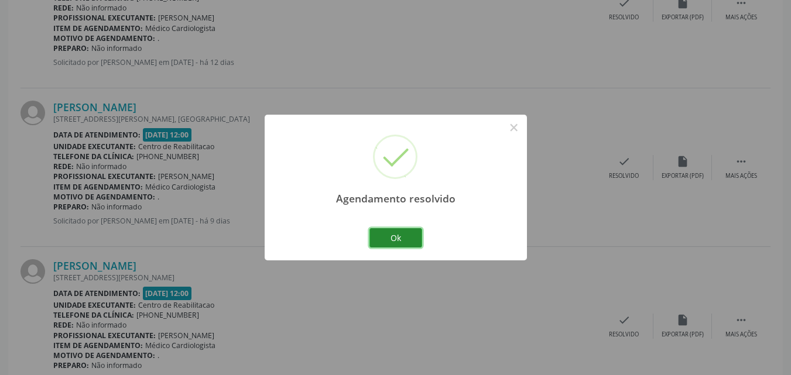
click at [414, 235] on button "Ok" at bounding box center [396, 238] width 53 height 20
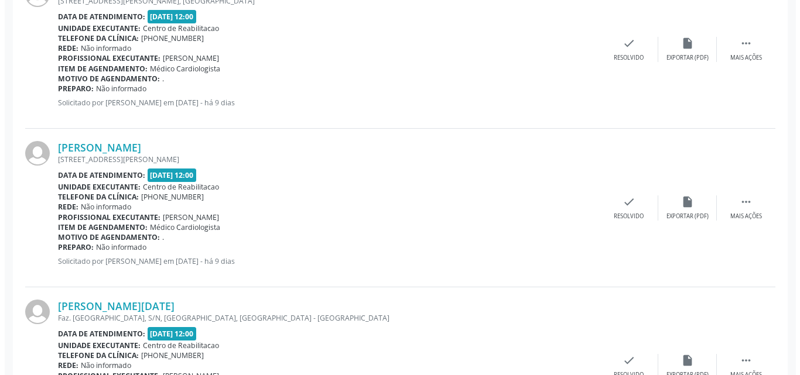
scroll to position [1346, 0]
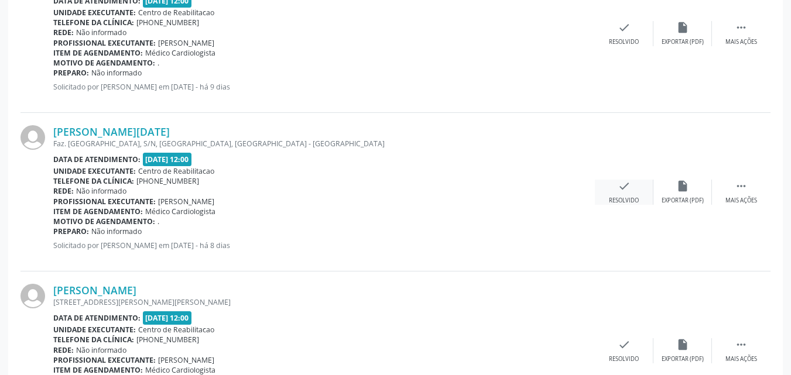
click at [630, 190] on icon "check" at bounding box center [624, 186] width 13 height 13
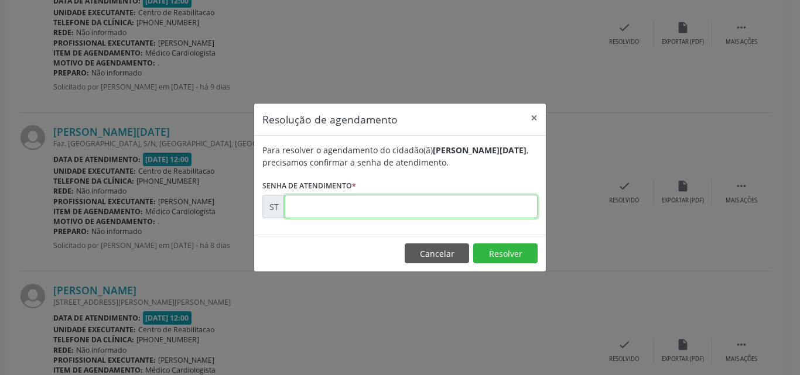
click at [327, 206] on input "text" at bounding box center [411, 206] width 253 height 23
type input "00025548"
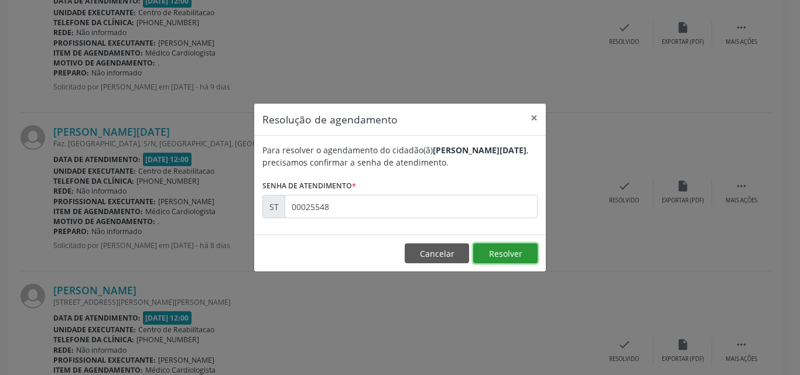
click at [491, 254] on button "Resolver" at bounding box center [505, 254] width 64 height 20
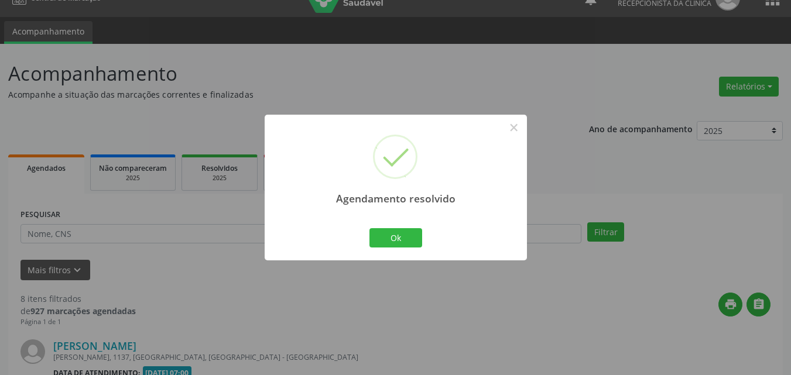
scroll to position [1262, 0]
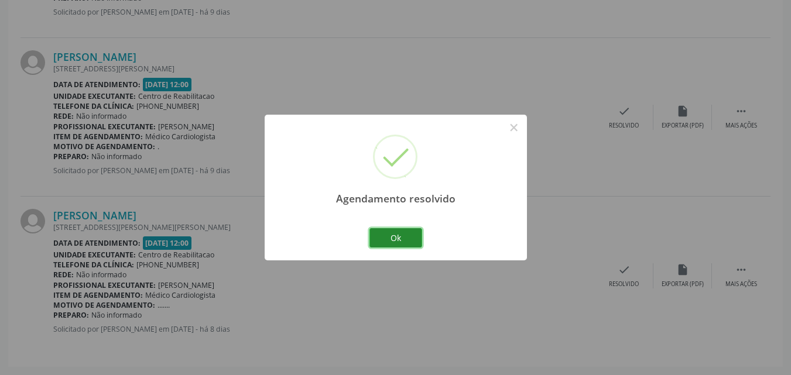
click at [411, 238] on button "Ok" at bounding box center [396, 238] width 53 height 20
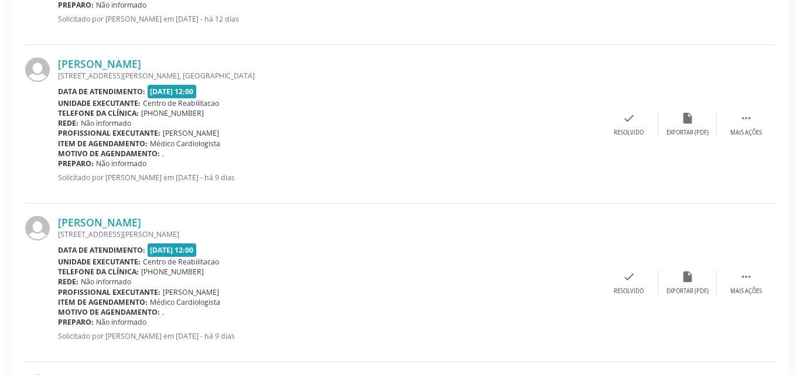
scroll to position [1086, 0]
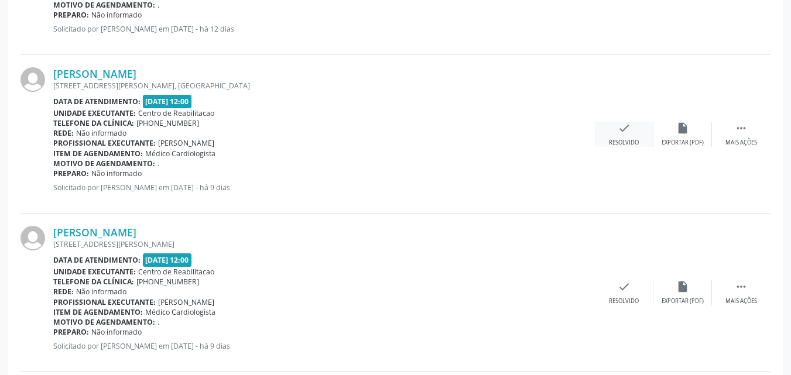
click at [621, 128] on icon "check" at bounding box center [624, 128] width 13 height 13
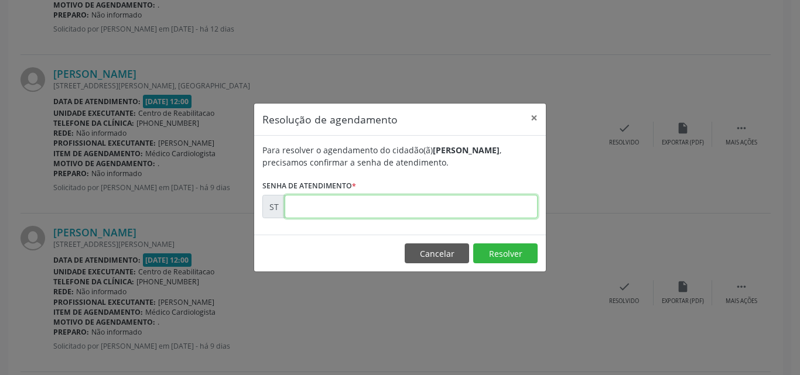
click at [314, 204] on input "text" at bounding box center [411, 206] width 253 height 23
type input "00024672"
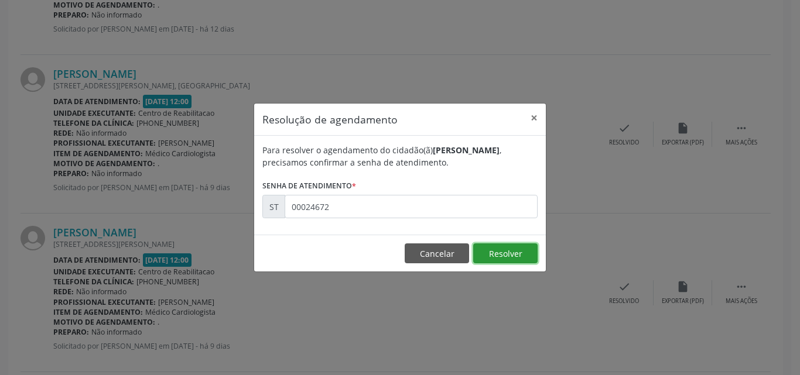
click at [487, 253] on button "Resolver" at bounding box center [505, 254] width 64 height 20
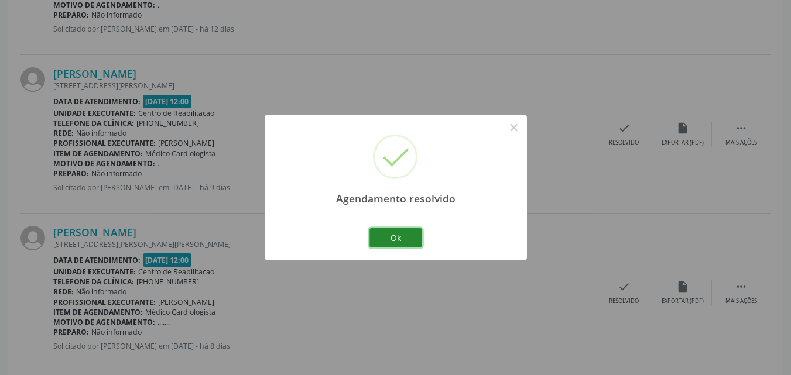
click at [409, 237] on button "Ok" at bounding box center [396, 238] width 53 height 20
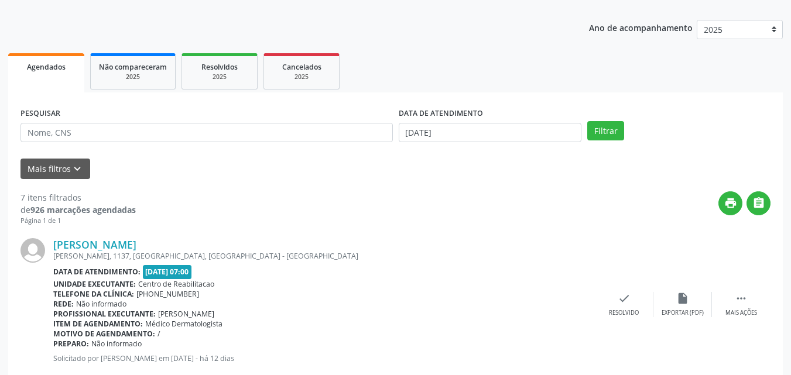
scroll to position [0, 0]
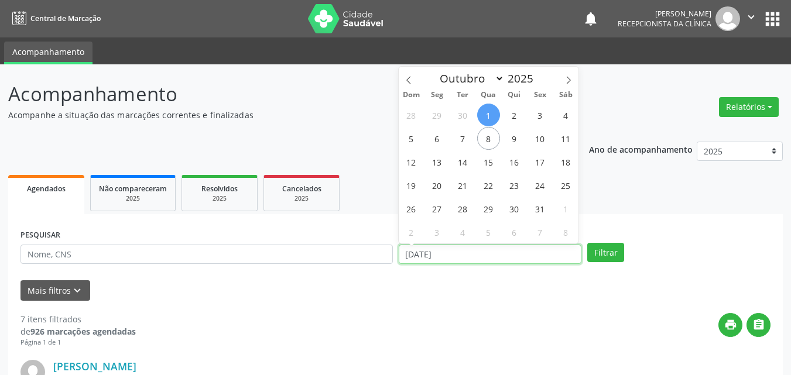
click at [442, 254] on input "[DATE]" at bounding box center [490, 255] width 183 height 20
click at [488, 115] on span "1" at bounding box center [488, 115] width 23 height 23
type input "[DATE]"
click at [488, 115] on span "1" at bounding box center [488, 115] width 23 height 23
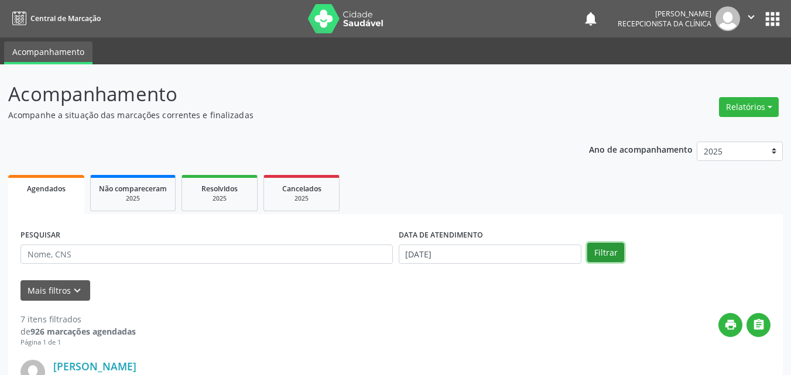
click at [609, 249] on button "Filtrar" at bounding box center [605, 253] width 37 height 20
click at [430, 251] on input "[DATE]" at bounding box center [490, 255] width 183 height 20
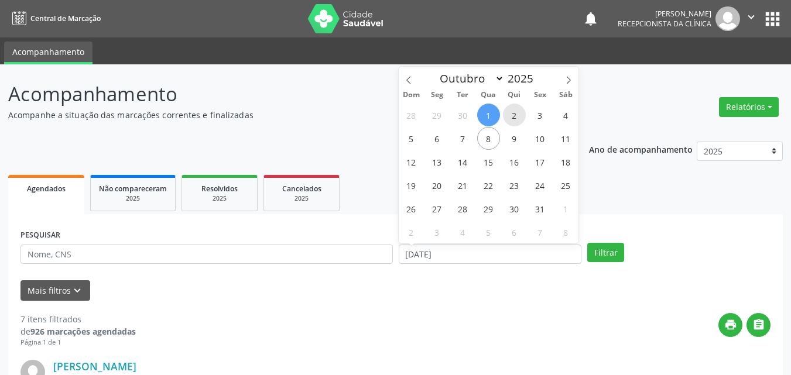
click at [515, 115] on span "2" at bounding box center [514, 115] width 23 height 23
type input "[DATE]"
click at [515, 115] on span "2" at bounding box center [514, 115] width 23 height 23
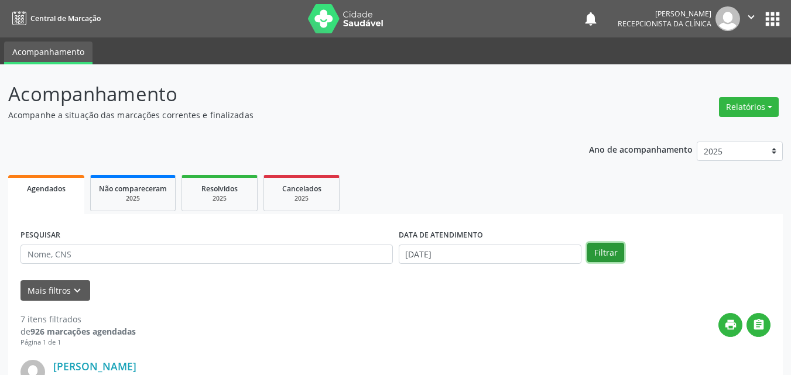
click at [600, 247] on button "Filtrar" at bounding box center [605, 253] width 37 height 20
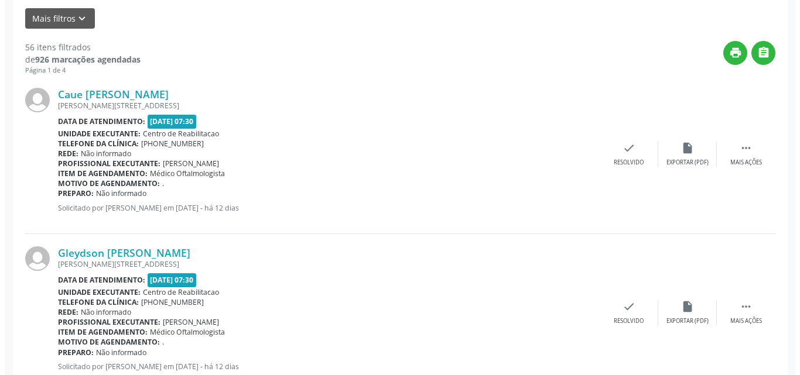
scroll to position [293, 0]
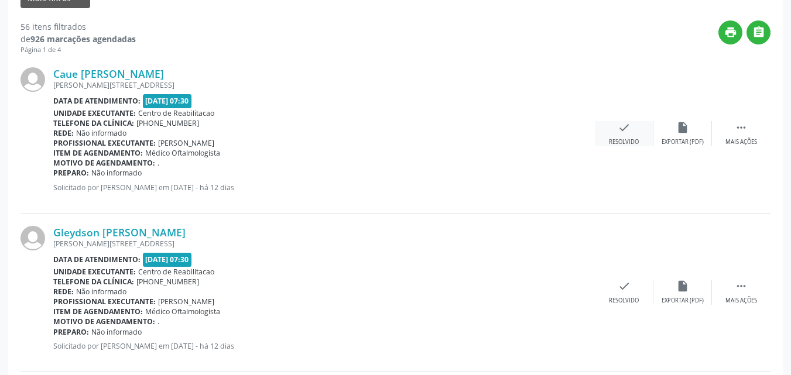
click at [623, 128] on icon "check" at bounding box center [624, 127] width 13 height 13
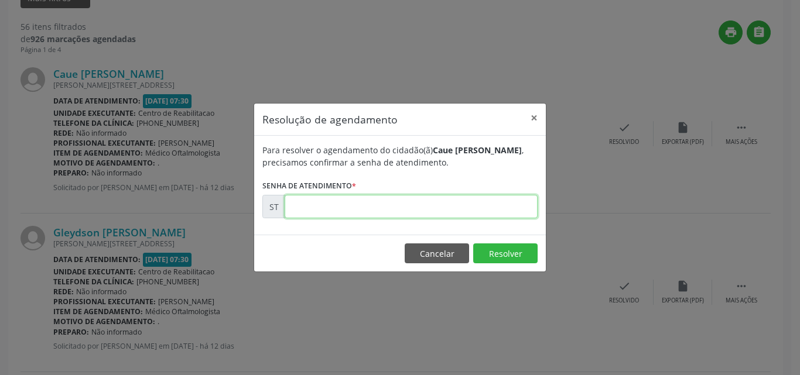
click at [310, 208] on input "text" at bounding box center [411, 206] width 253 height 23
type input "00023752"
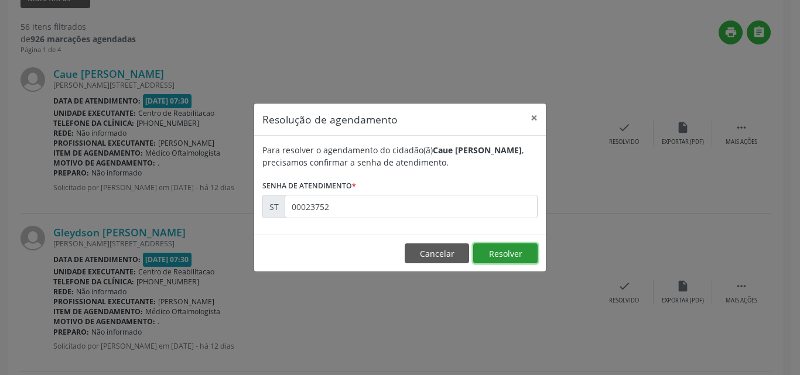
click at [504, 254] on button "Resolver" at bounding box center [505, 254] width 64 height 20
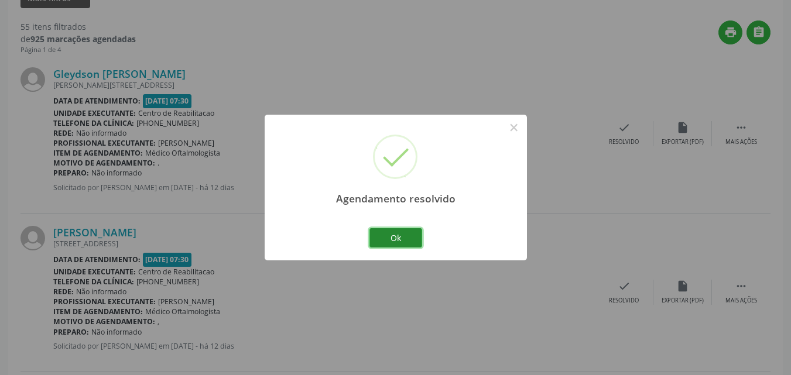
click at [406, 236] on button "Ok" at bounding box center [396, 238] width 53 height 20
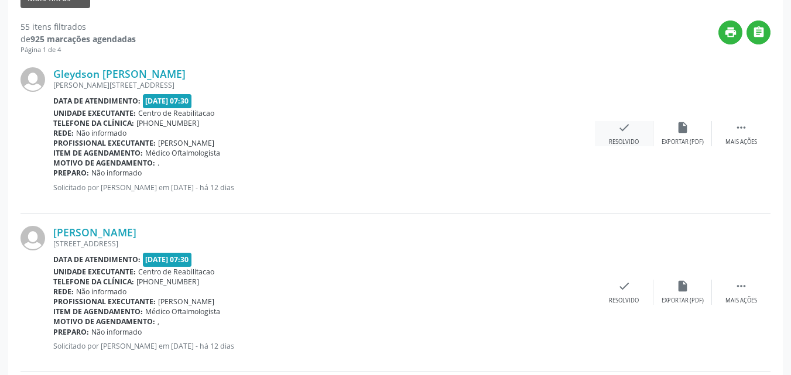
click at [627, 127] on icon "check" at bounding box center [624, 127] width 13 height 13
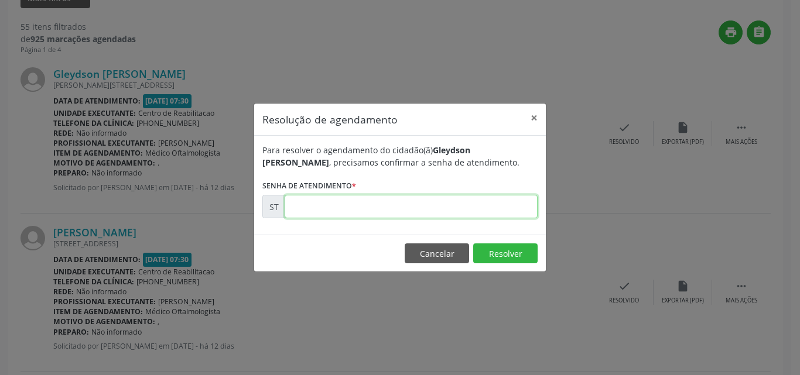
click at [301, 203] on input "text" at bounding box center [411, 206] width 253 height 23
type input "00023759"
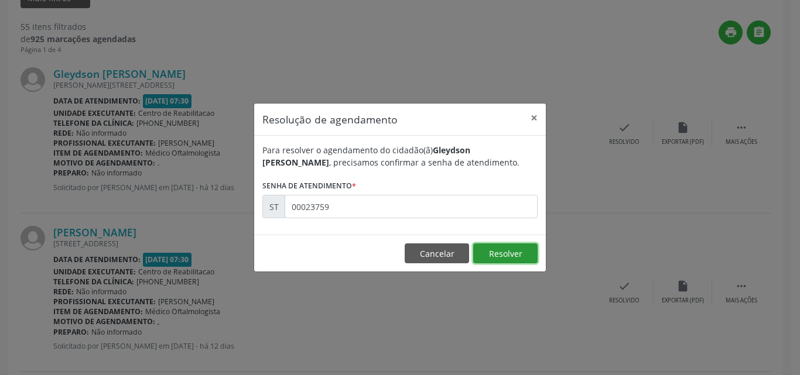
click at [512, 254] on button "Resolver" at bounding box center [505, 254] width 64 height 20
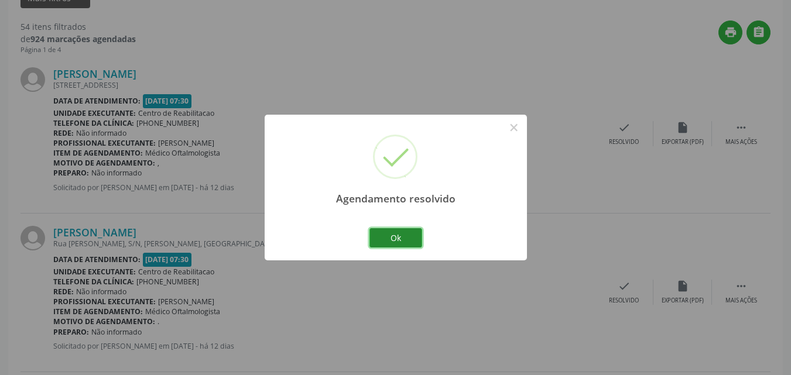
click at [412, 241] on button "Ok" at bounding box center [396, 238] width 53 height 20
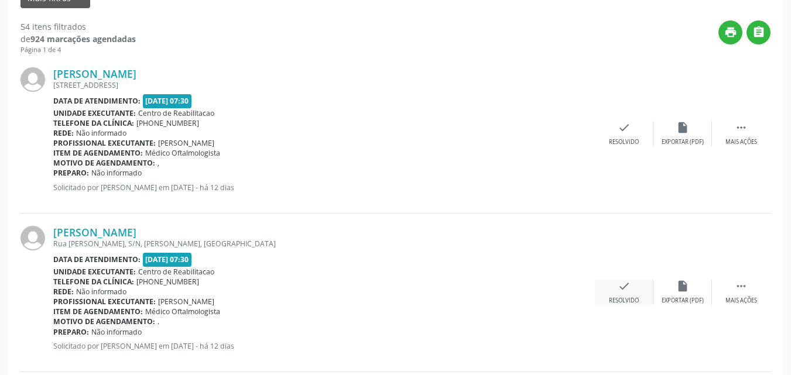
click at [619, 284] on icon "check" at bounding box center [624, 286] width 13 height 13
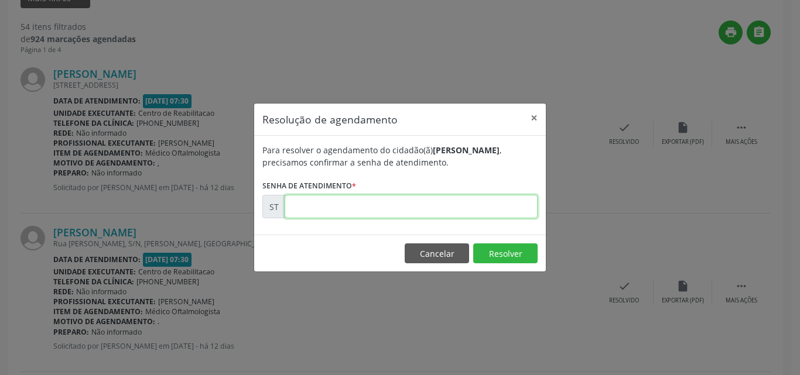
click at [322, 208] on input "text" at bounding box center [411, 206] width 253 height 23
type input "00023818"
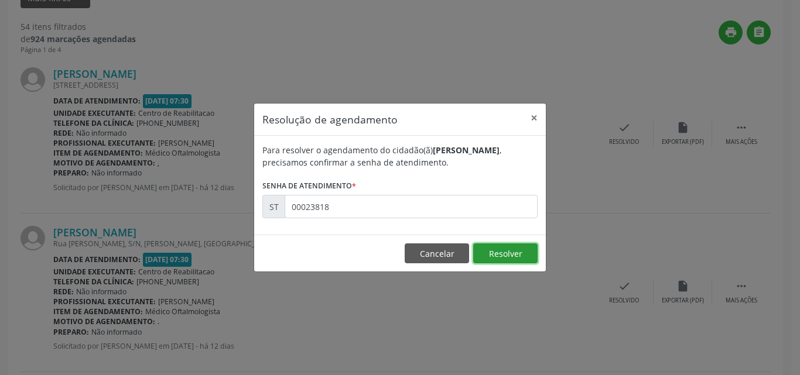
click at [495, 251] on button "Resolver" at bounding box center [505, 254] width 64 height 20
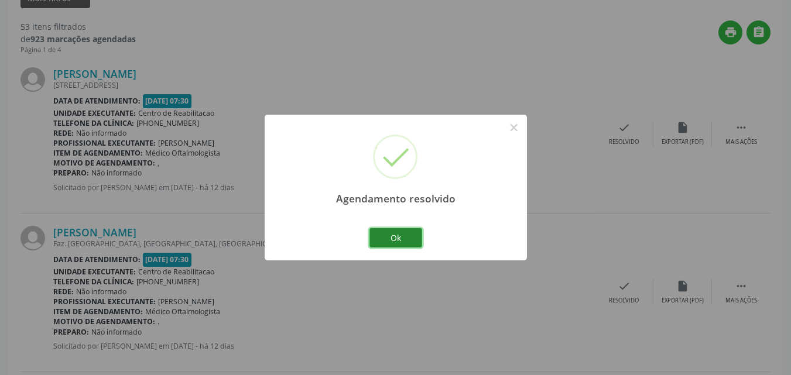
click at [414, 234] on button "Ok" at bounding box center [396, 238] width 53 height 20
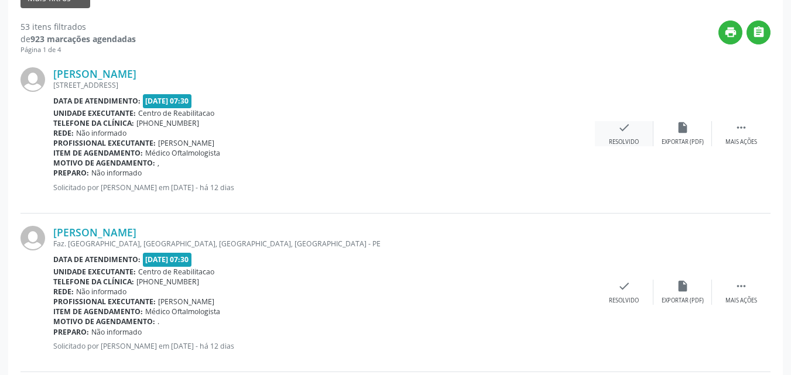
click at [618, 129] on icon "check" at bounding box center [624, 127] width 13 height 13
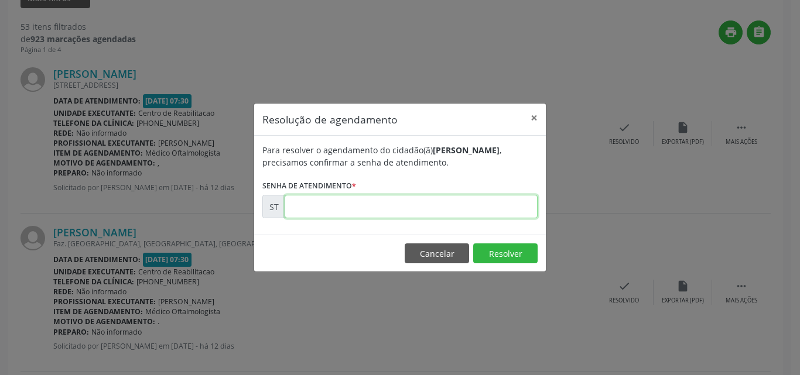
click at [328, 209] on input "text" at bounding box center [411, 206] width 253 height 23
type input "00023798"
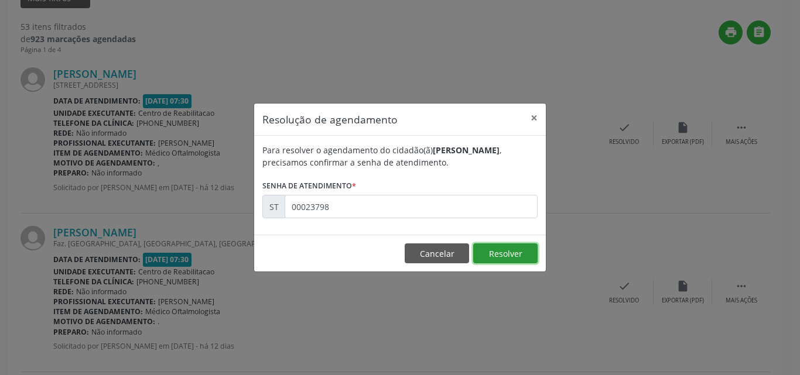
click at [495, 252] on button "Resolver" at bounding box center [505, 254] width 64 height 20
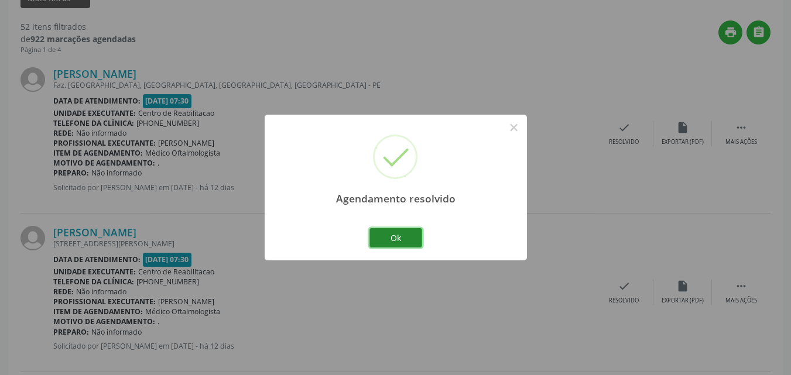
click at [411, 242] on button "Ok" at bounding box center [396, 238] width 53 height 20
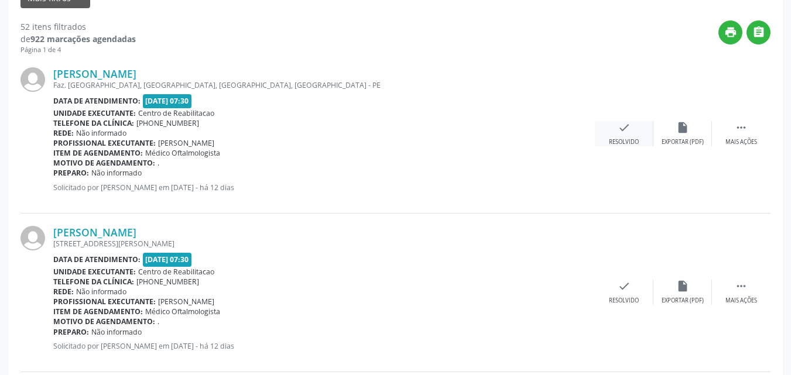
click at [621, 127] on icon "check" at bounding box center [624, 127] width 13 height 13
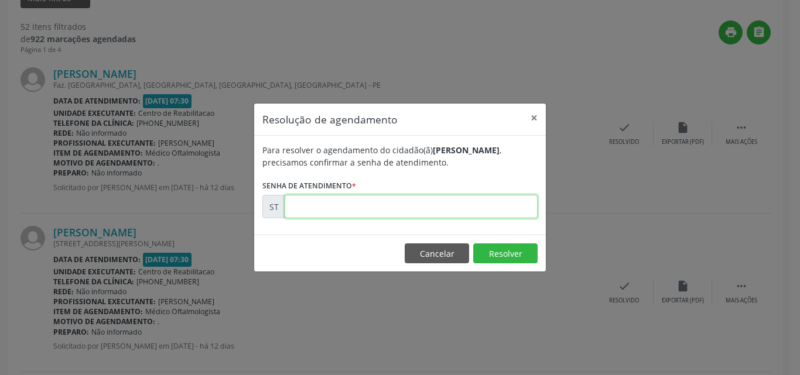
click at [310, 204] on input "text" at bounding box center [411, 206] width 253 height 23
type input "00023821"
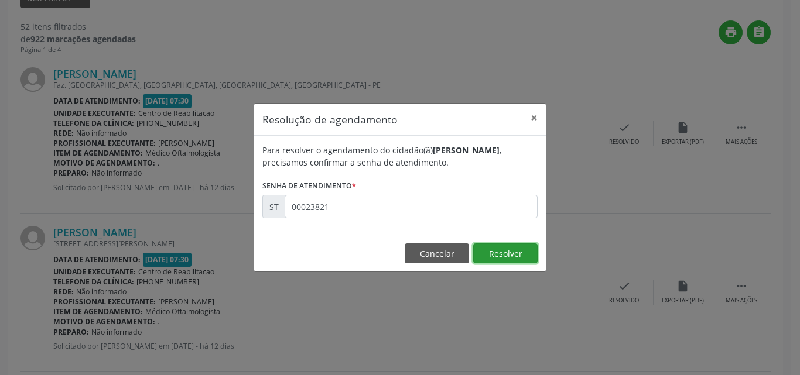
click at [494, 251] on button "Resolver" at bounding box center [505, 254] width 64 height 20
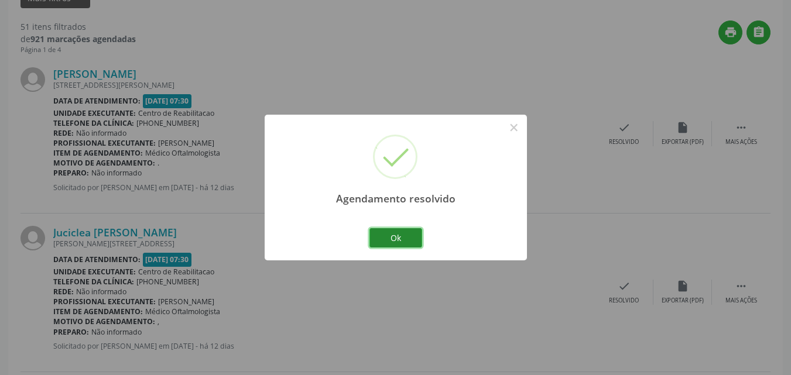
click at [416, 239] on button "Ok" at bounding box center [396, 238] width 53 height 20
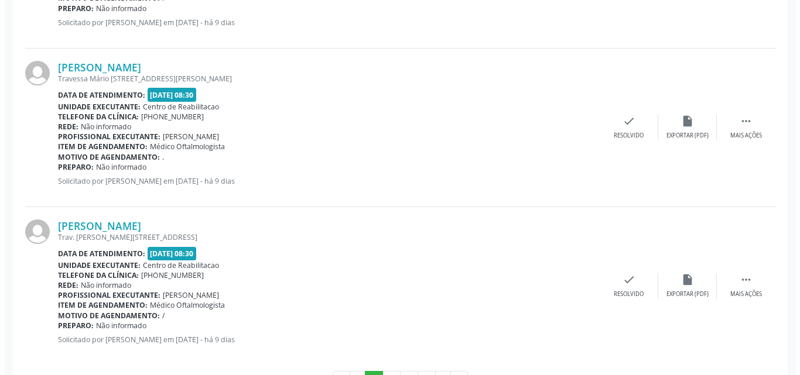
scroll to position [2343, 0]
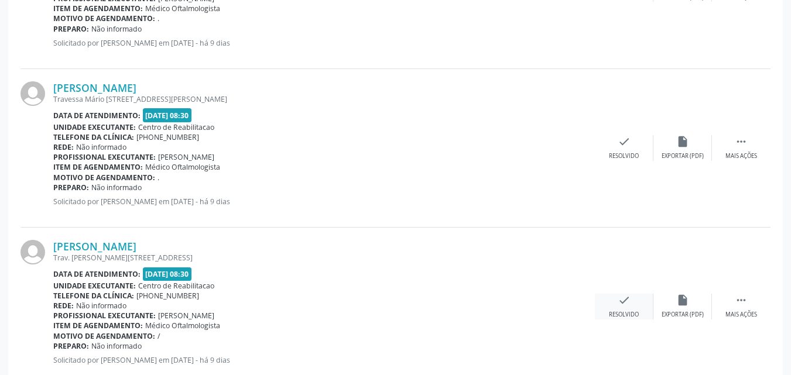
click at [623, 296] on icon "check" at bounding box center [624, 300] width 13 height 13
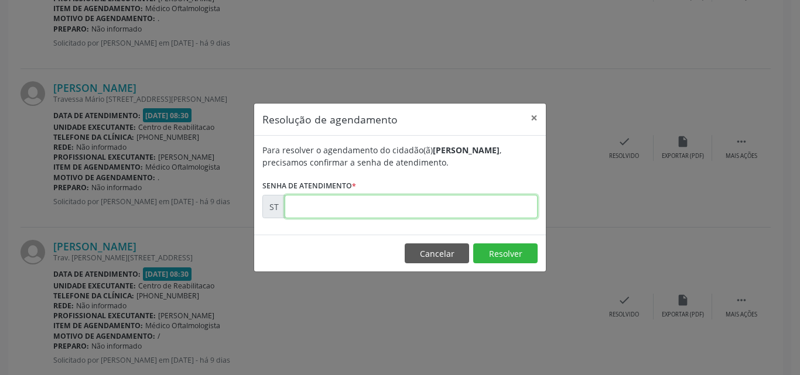
click at [307, 208] on input "text" at bounding box center [411, 206] width 253 height 23
type input "00024701"
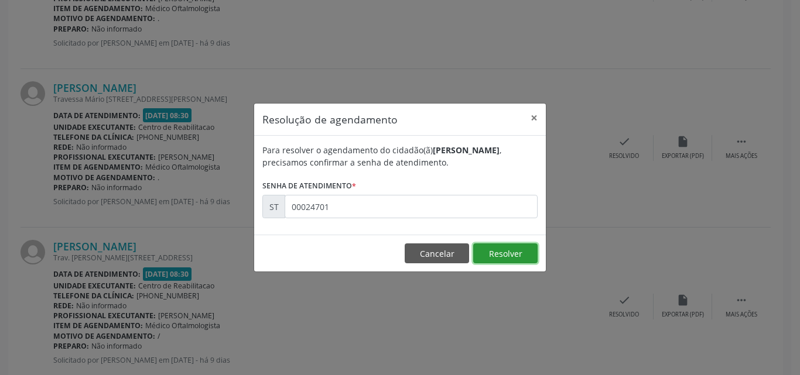
click at [499, 254] on button "Resolver" at bounding box center [505, 254] width 64 height 20
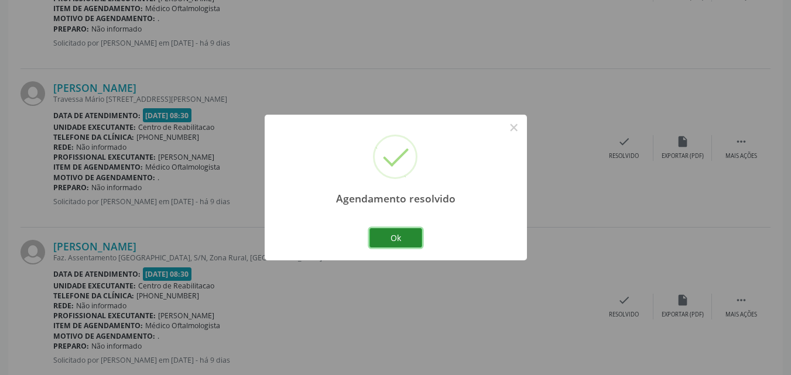
click at [409, 236] on button "Ok" at bounding box center [396, 238] width 53 height 20
